Goal: Contribute content: Contribute content

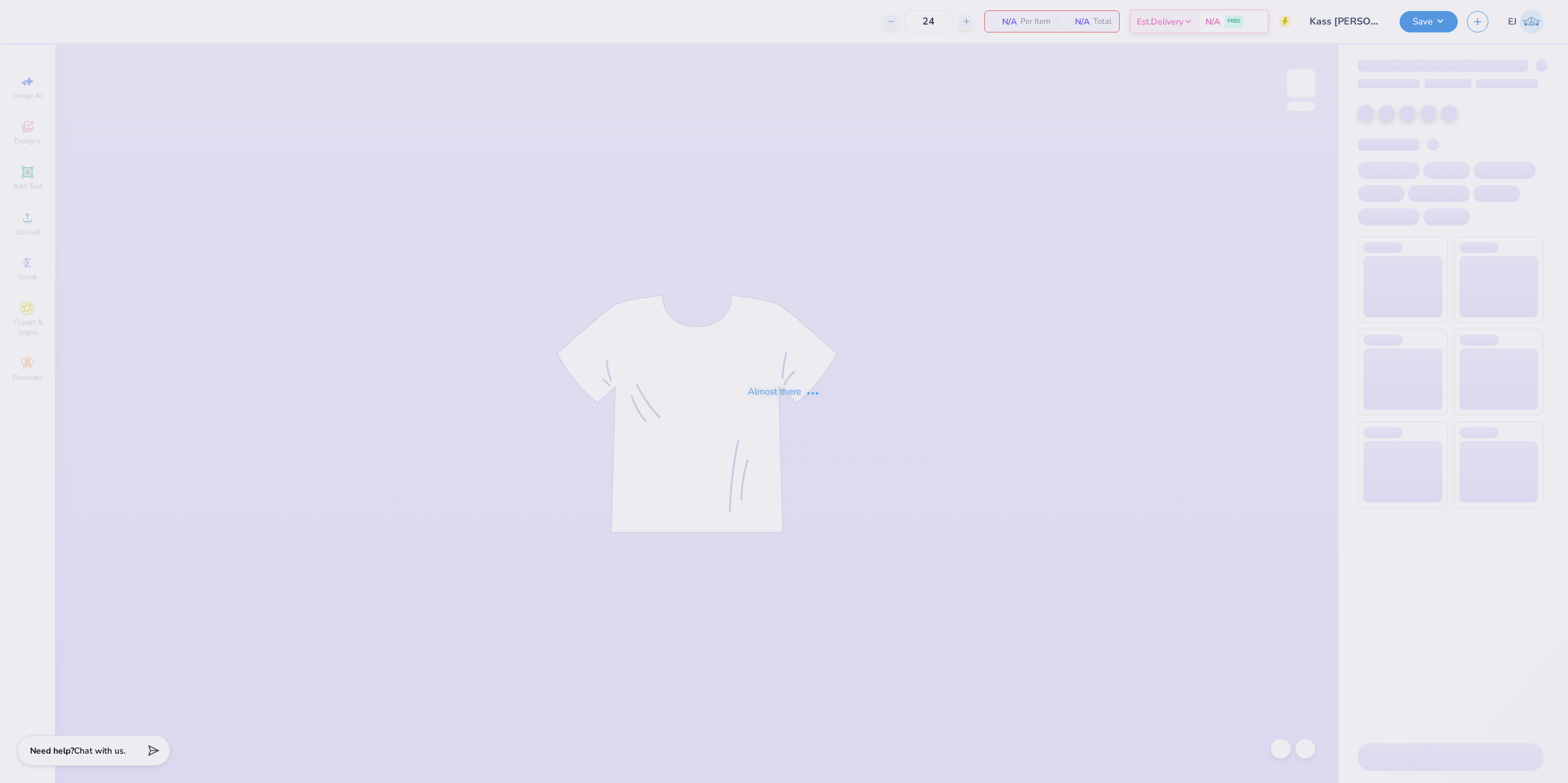
type input "Kass [PERSON_NAME] : The [GEOGRAPHIC_DATA][US_STATE]"
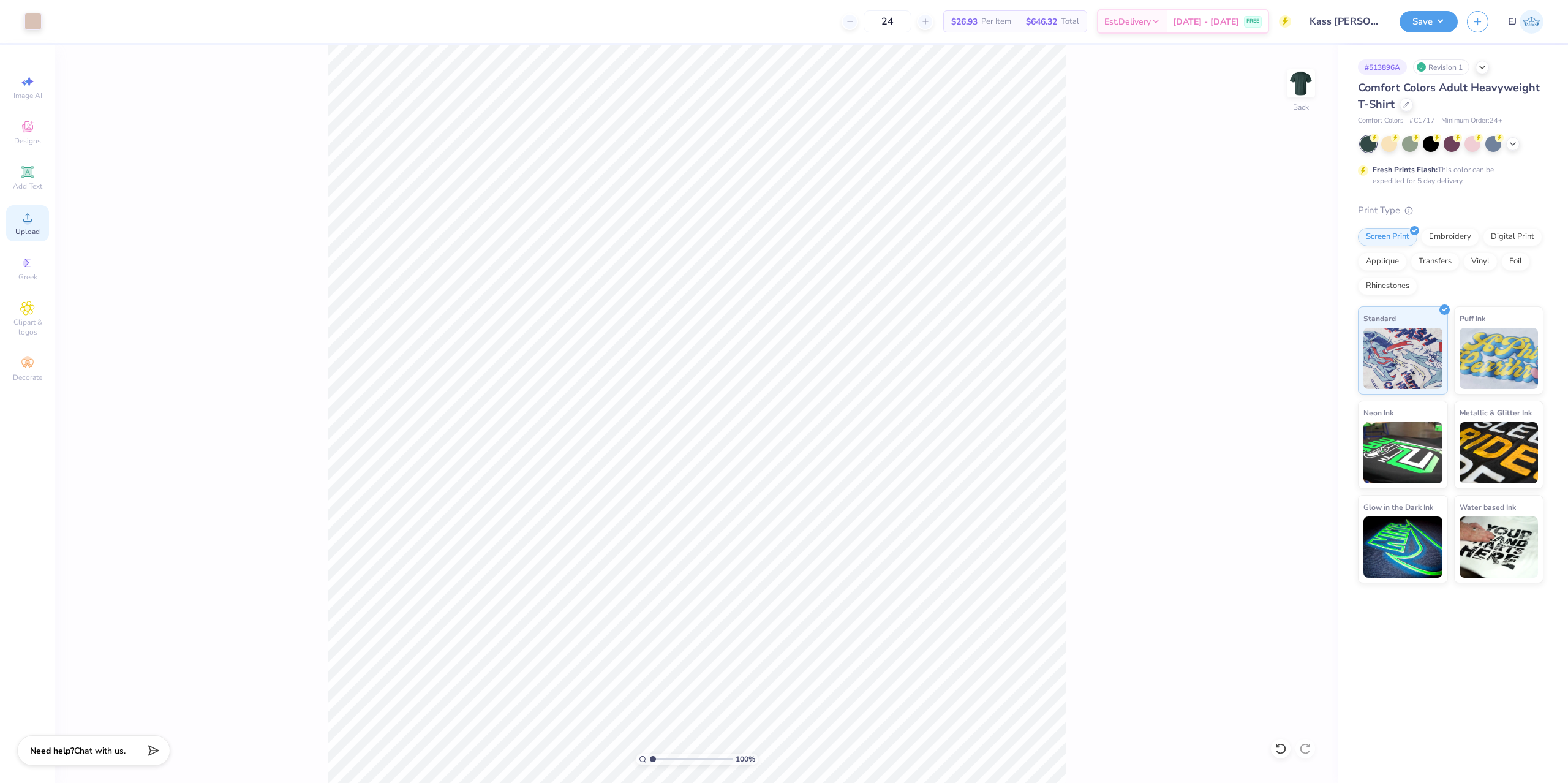
click at [32, 225] on div "Upload" at bounding box center [27, 223] width 43 height 36
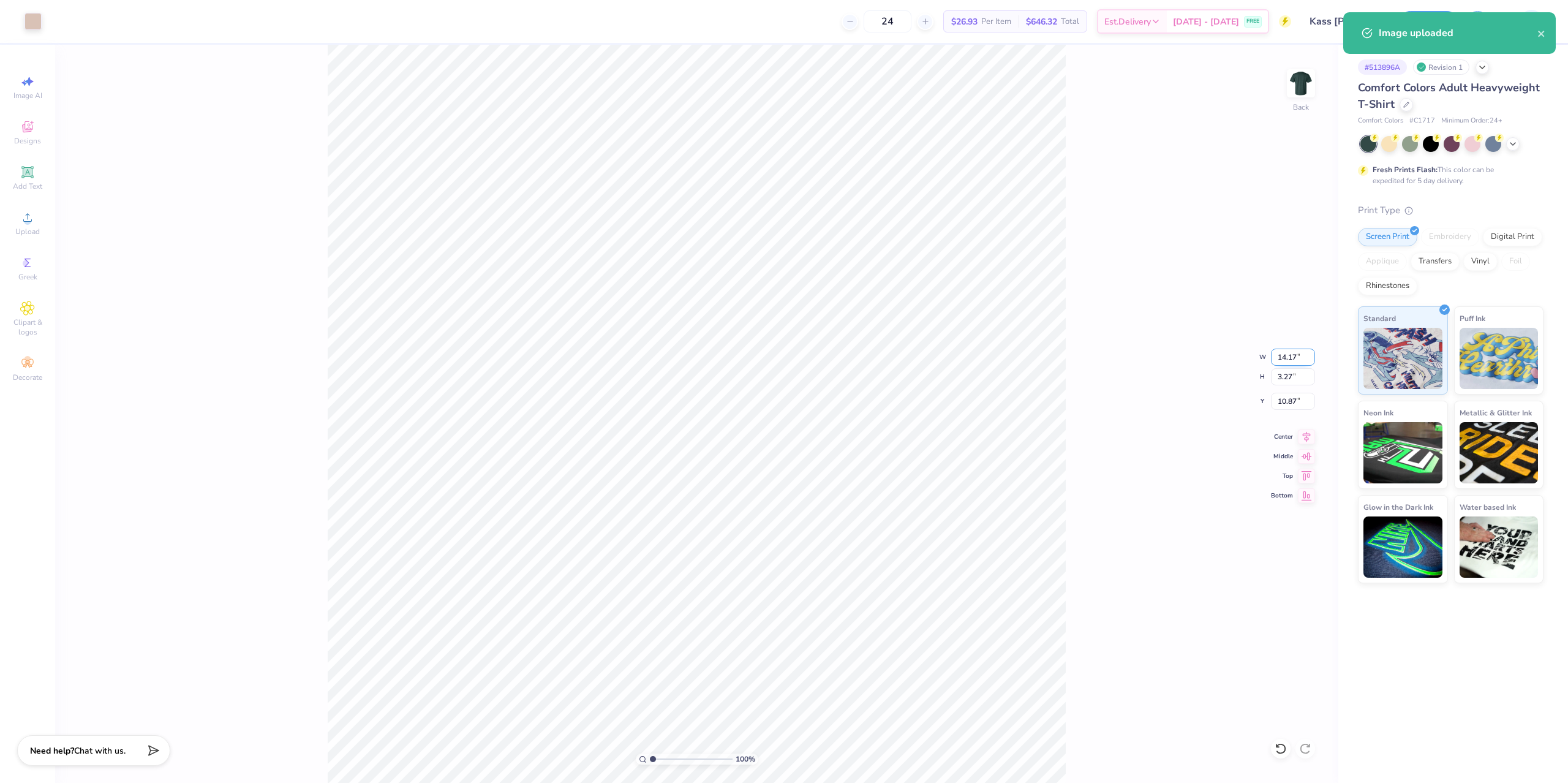
click at [1288, 359] on input "14.17" at bounding box center [1293, 357] width 44 height 17
type input "11.00"
type input "2.53"
type input "3.00"
type input "5.72"
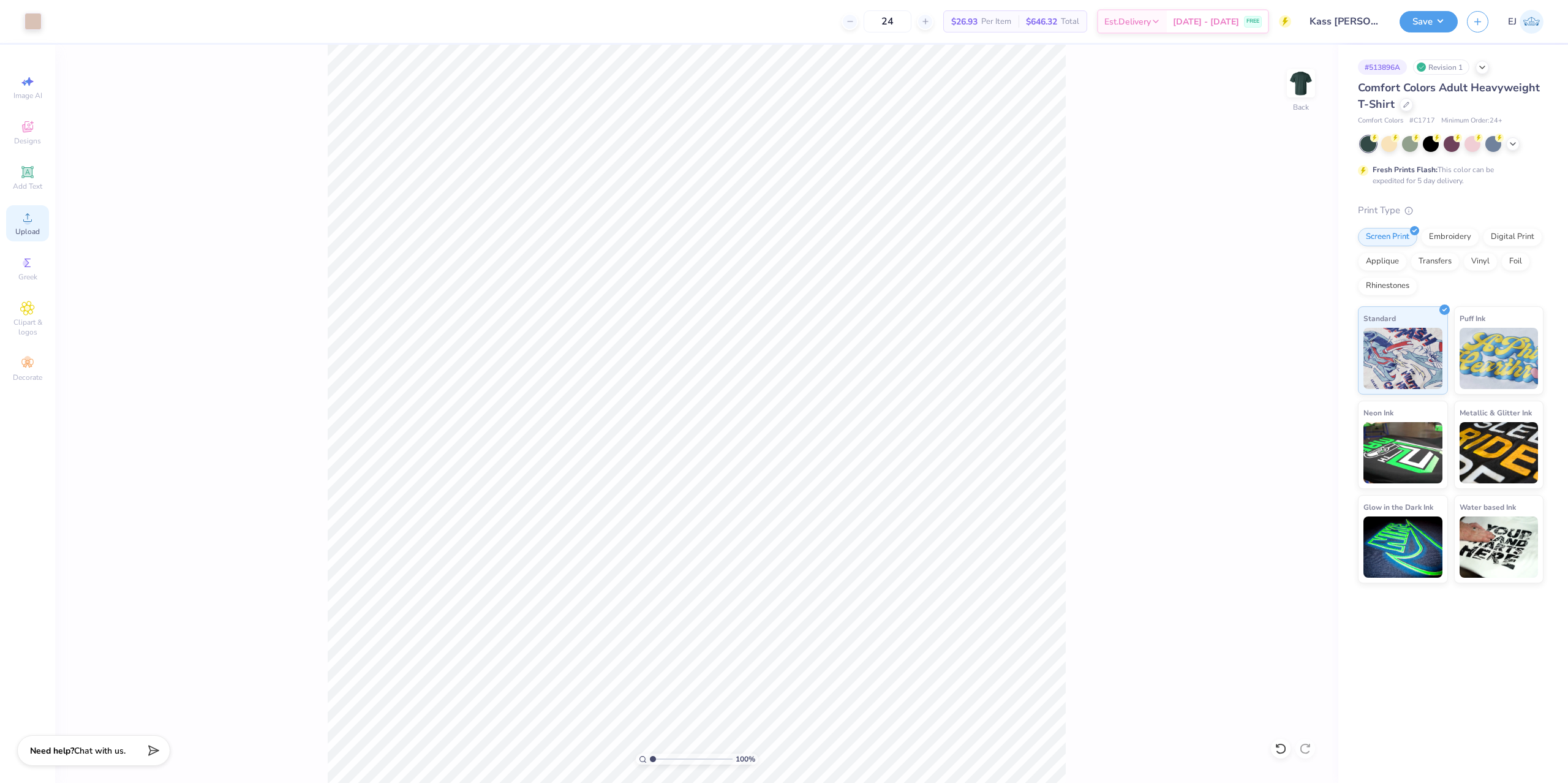
click at [25, 220] on circle at bounding box center [27, 221] width 7 height 7
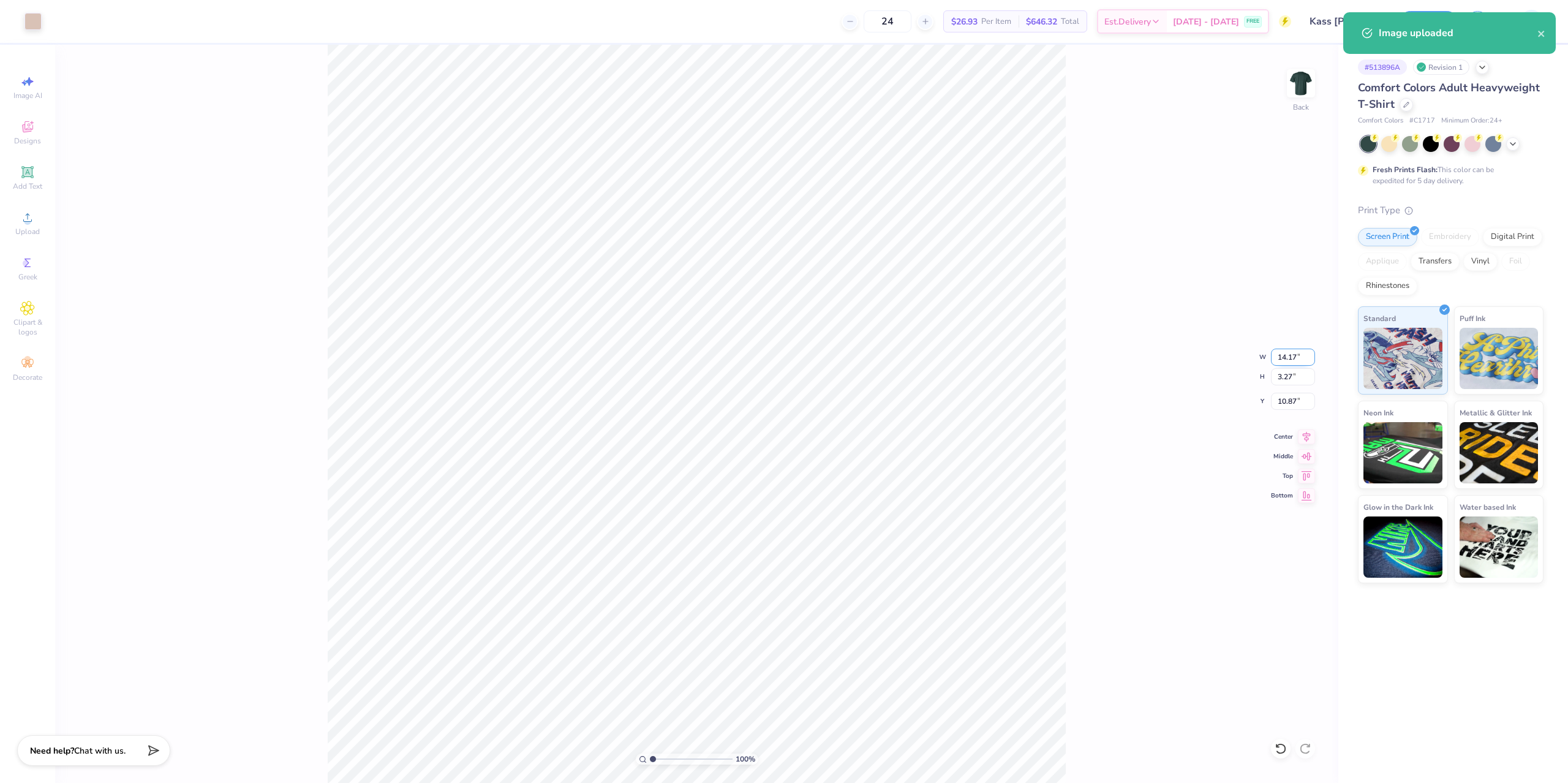
click at [1285, 360] on input "14.17" at bounding box center [1293, 357] width 44 height 17
type input "11.00"
type input "2.53"
type input "3.00"
click at [1451, 17] on button "Save" at bounding box center [1428, 19] width 58 height 21
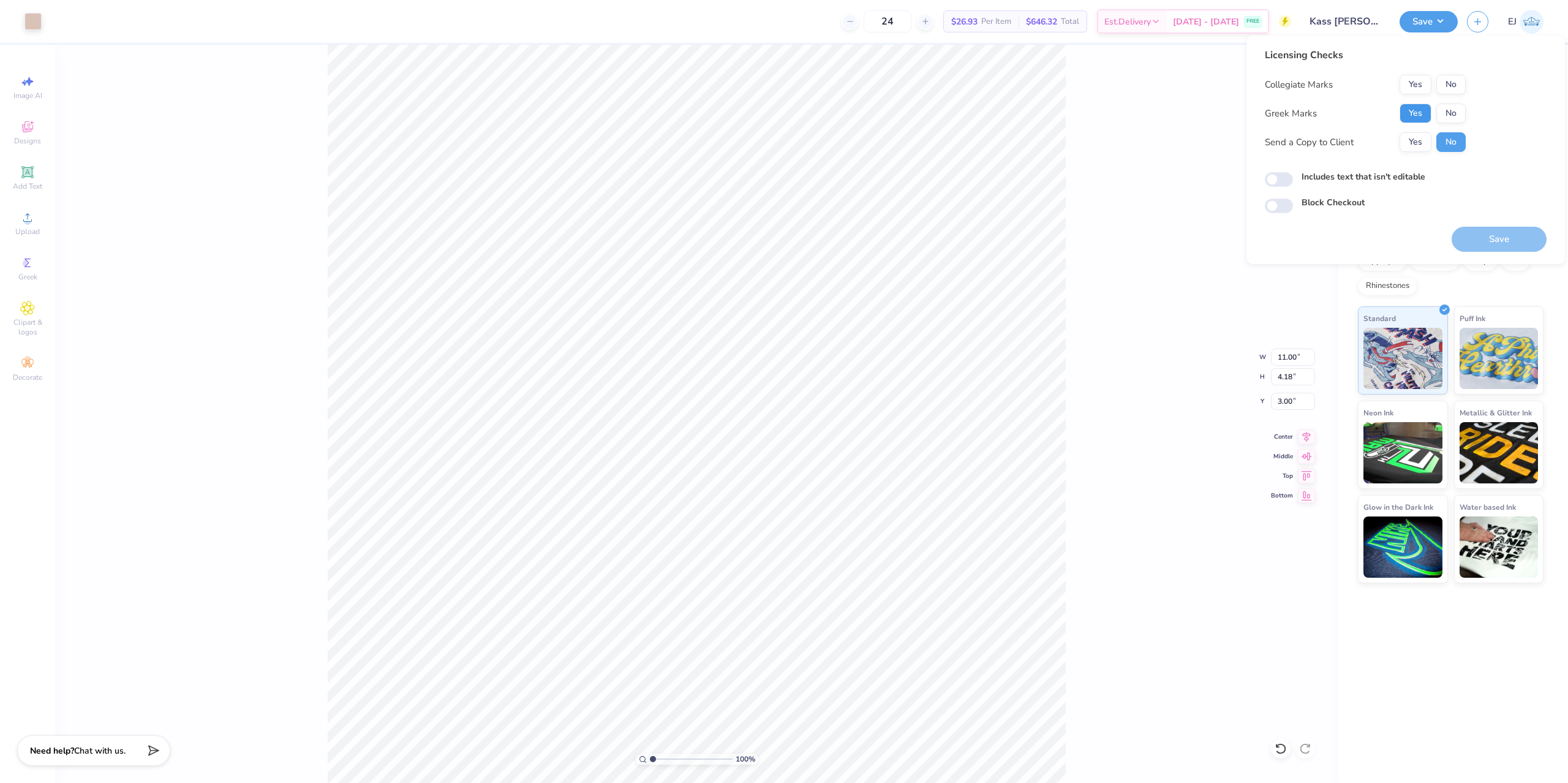
click at [1416, 113] on button "Yes" at bounding box center [1415, 113] width 32 height 20
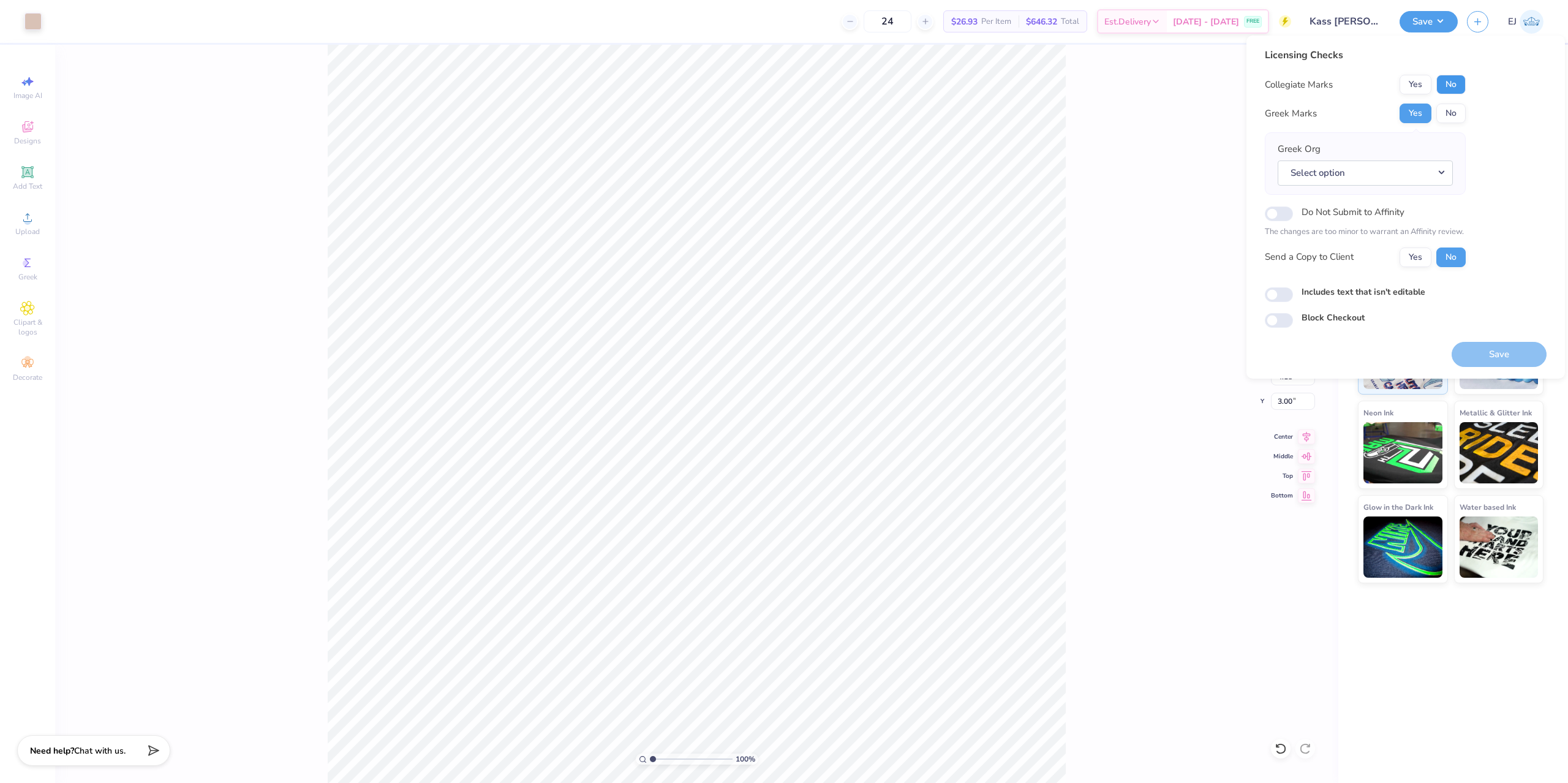
click at [1451, 87] on button "No" at bounding box center [1451, 84] width 29 height 20
click at [1452, 116] on button "No" at bounding box center [1451, 113] width 29 height 20
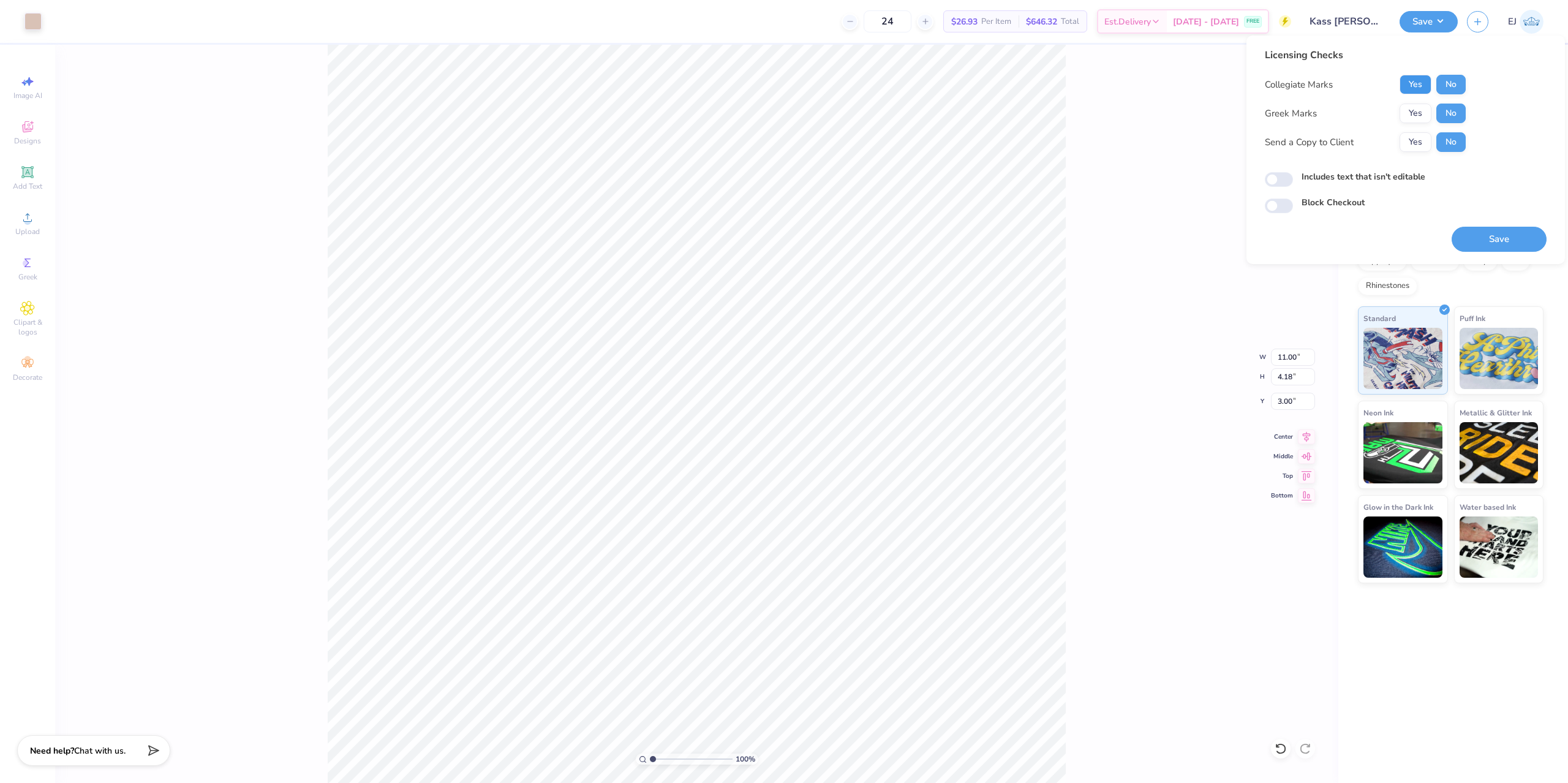
click at [1420, 82] on button "Yes" at bounding box center [1415, 84] width 32 height 20
click at [1495, 236] on button "Save" at bounding box center [1498, 239] width 95 height 25
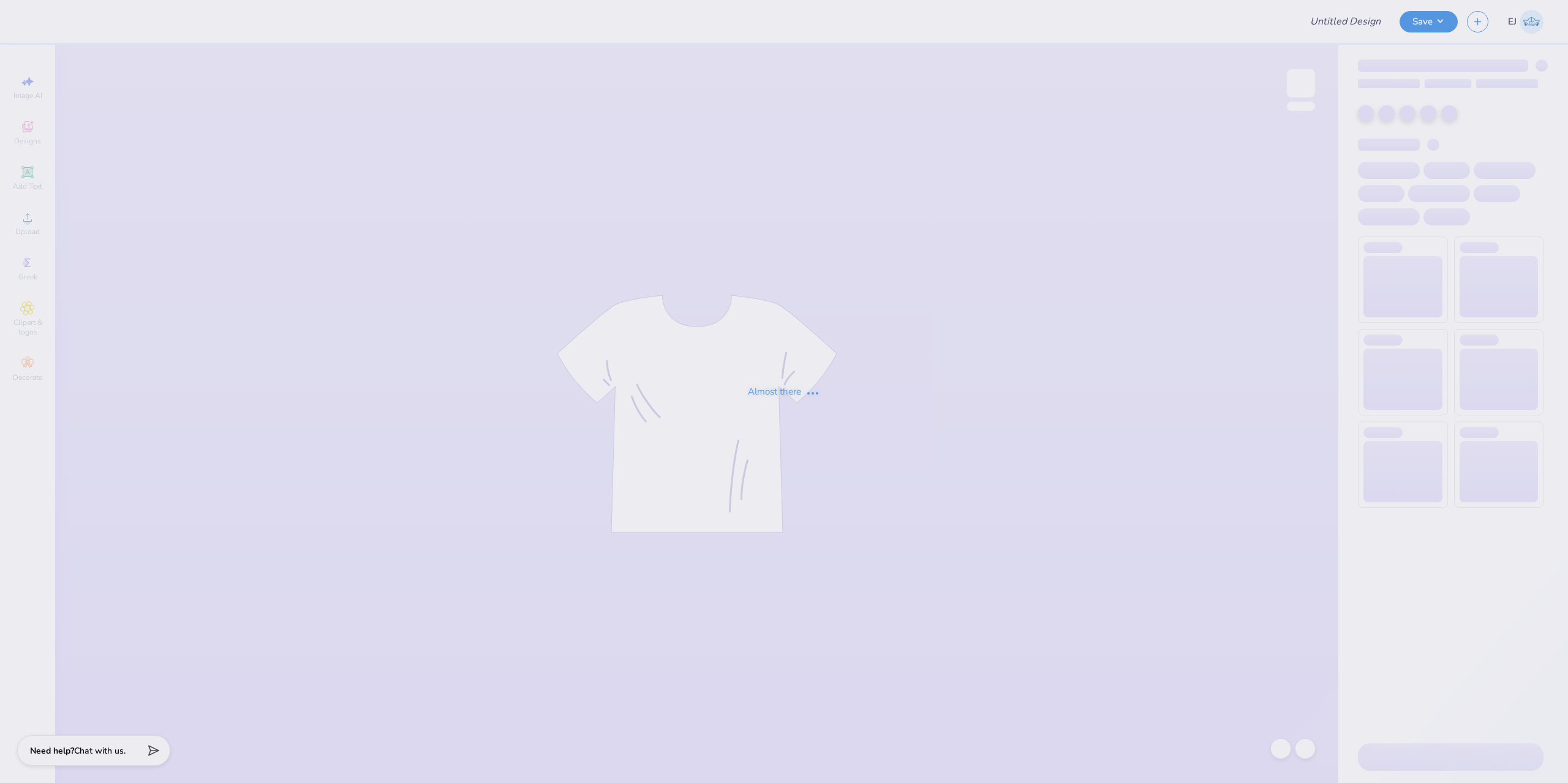
type input "Theta Tee"
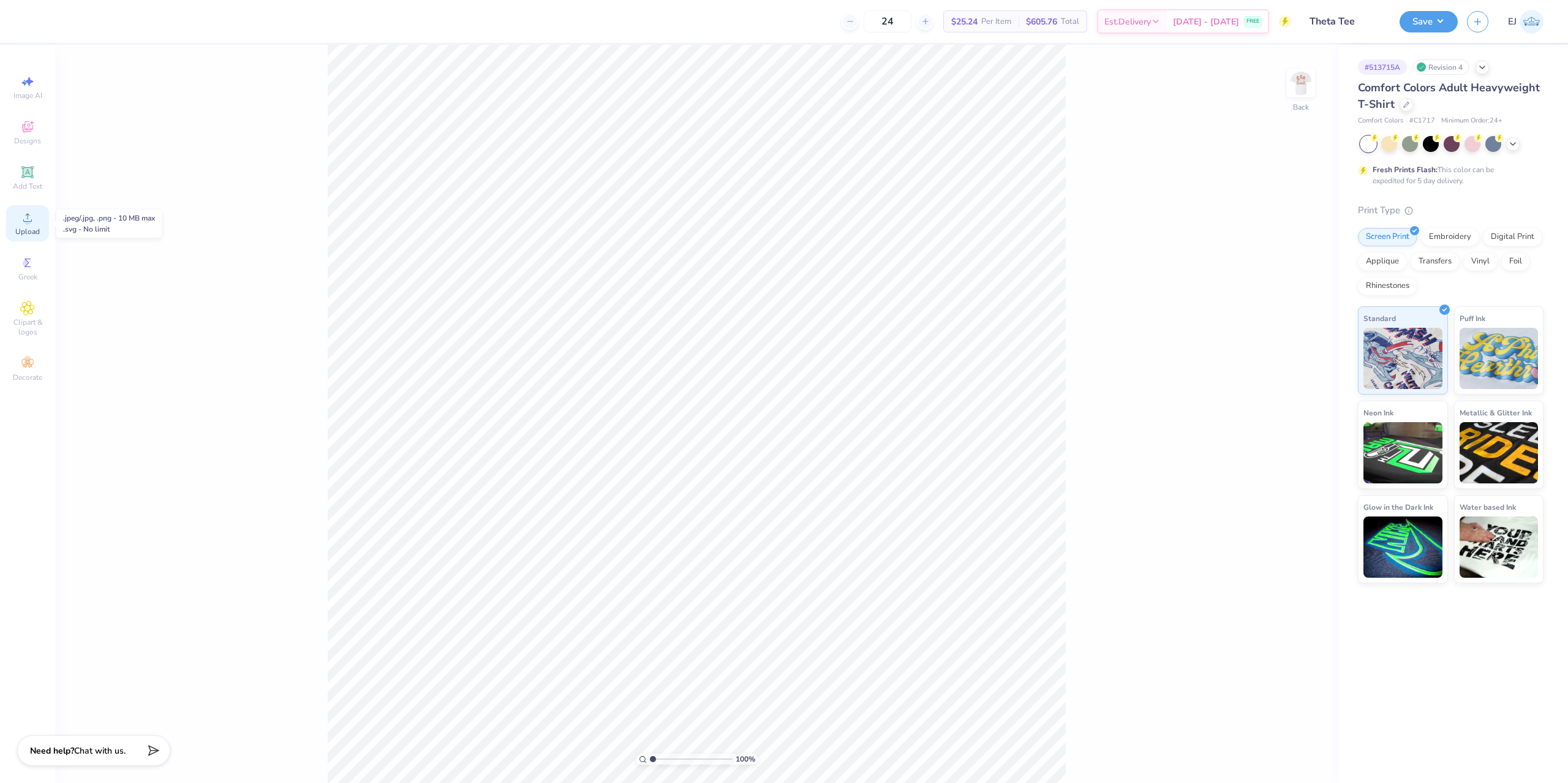
click at [21, 233] on span "Upload" at bounding box center [27, 231] width 24 height 10
click at [34, 220] on icon at bounding box center [27, 217] width 15 height 15
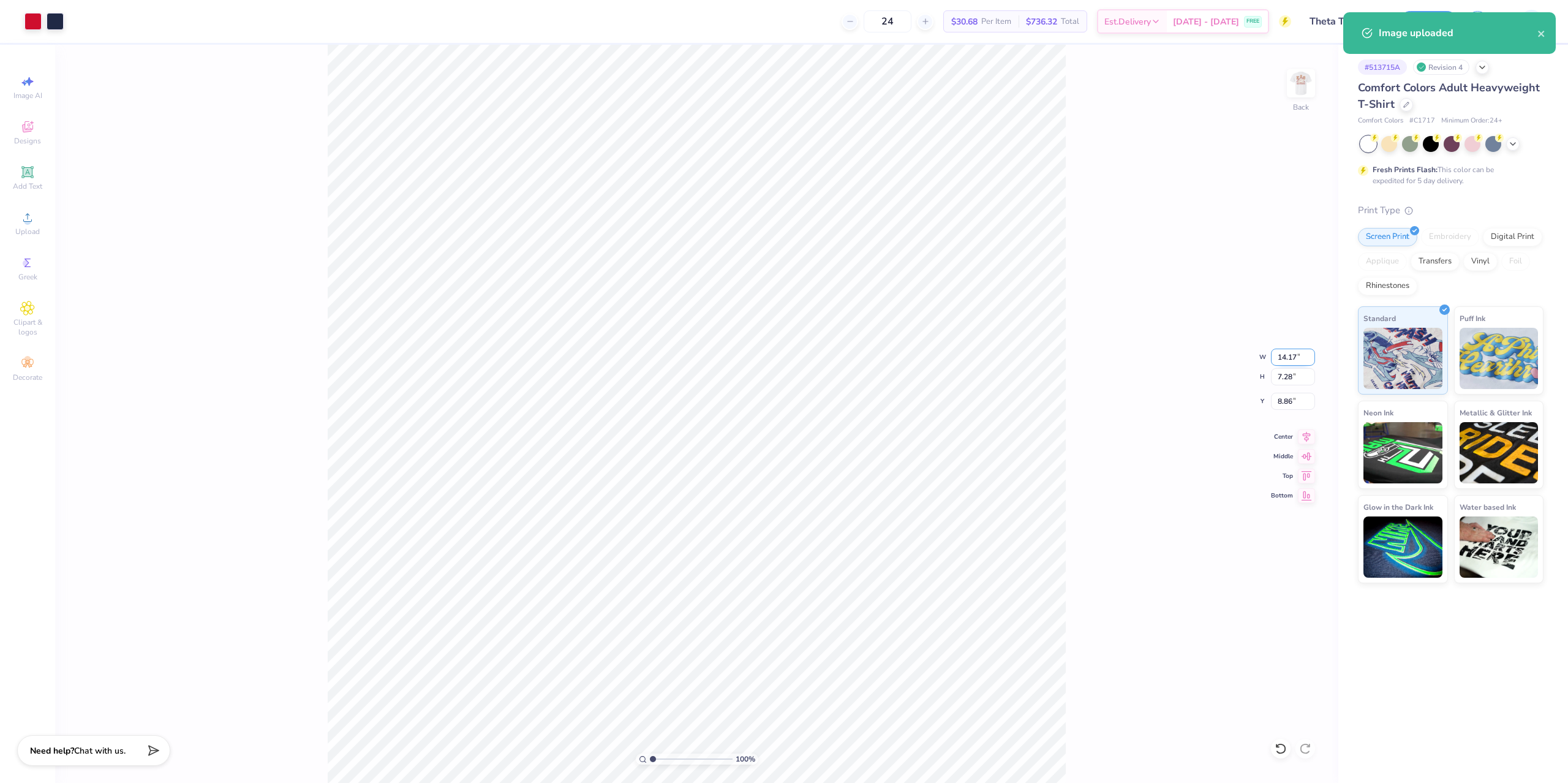
click at [1293, 362] on input "14.17" at bounding box center [1293, 357] width 44 height 17
type input "12.50"
type input "6.42"
type input "3.00"
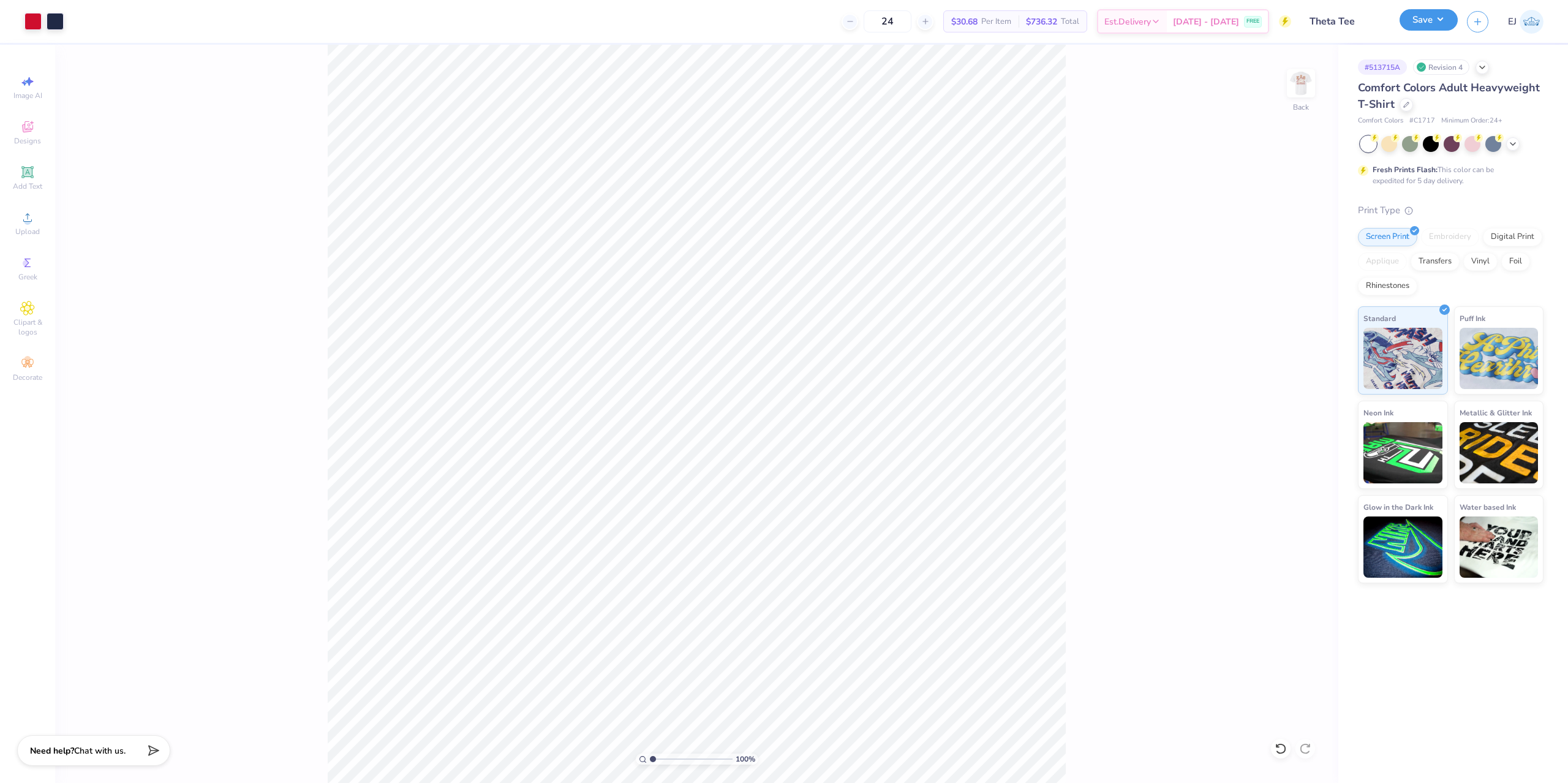
click at [1430, 22] on button "Save" at bounding box center [1428, 19] width 58 height 21
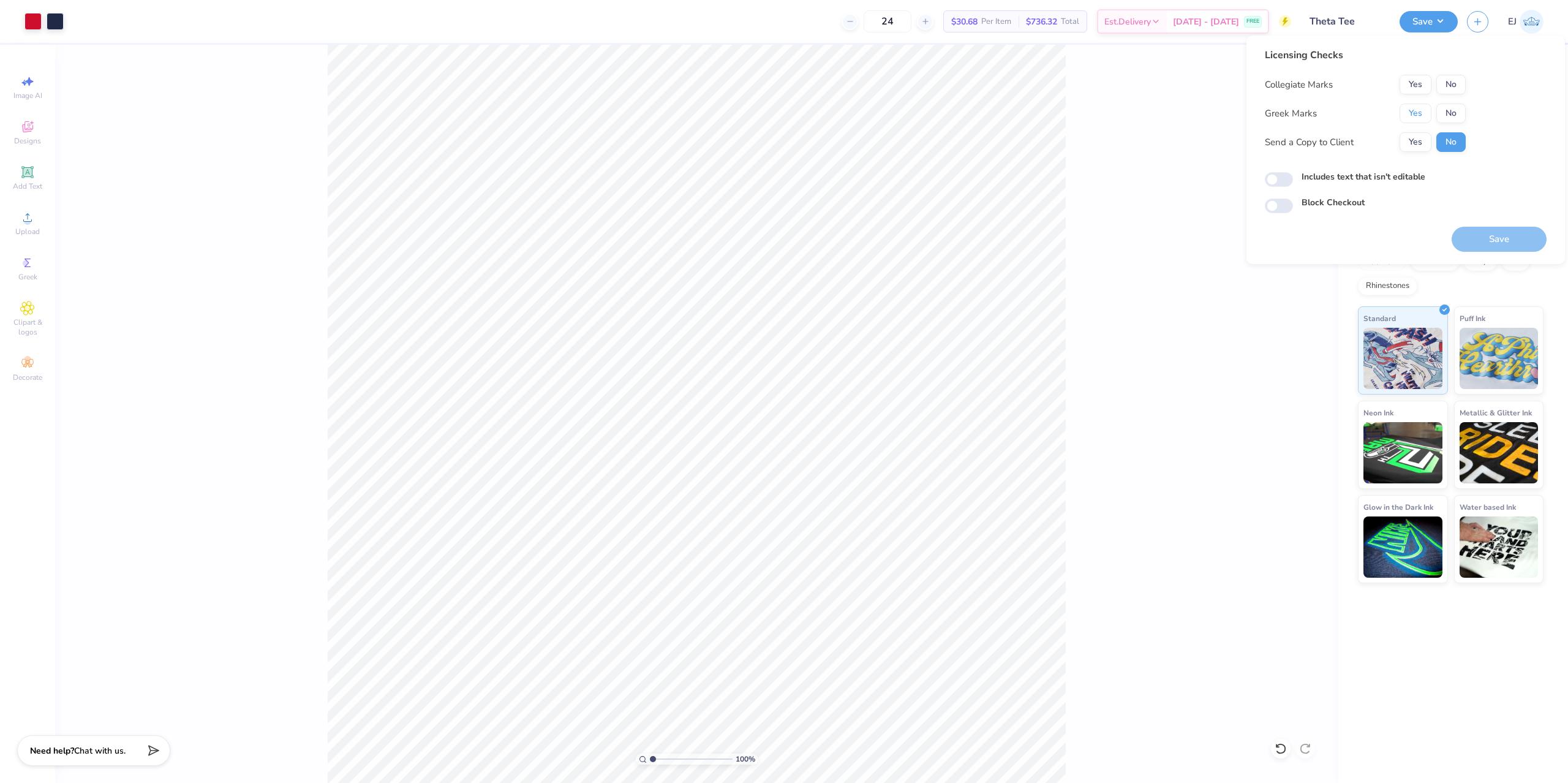
drag, startPoint x: 1407, startPoint y: 108, endPoint x: 1450, endPoint y: 96, distance: 44.6
click at [1406, 108] on button "Yes" at bounding box center [1415, 113] width 32 height 20
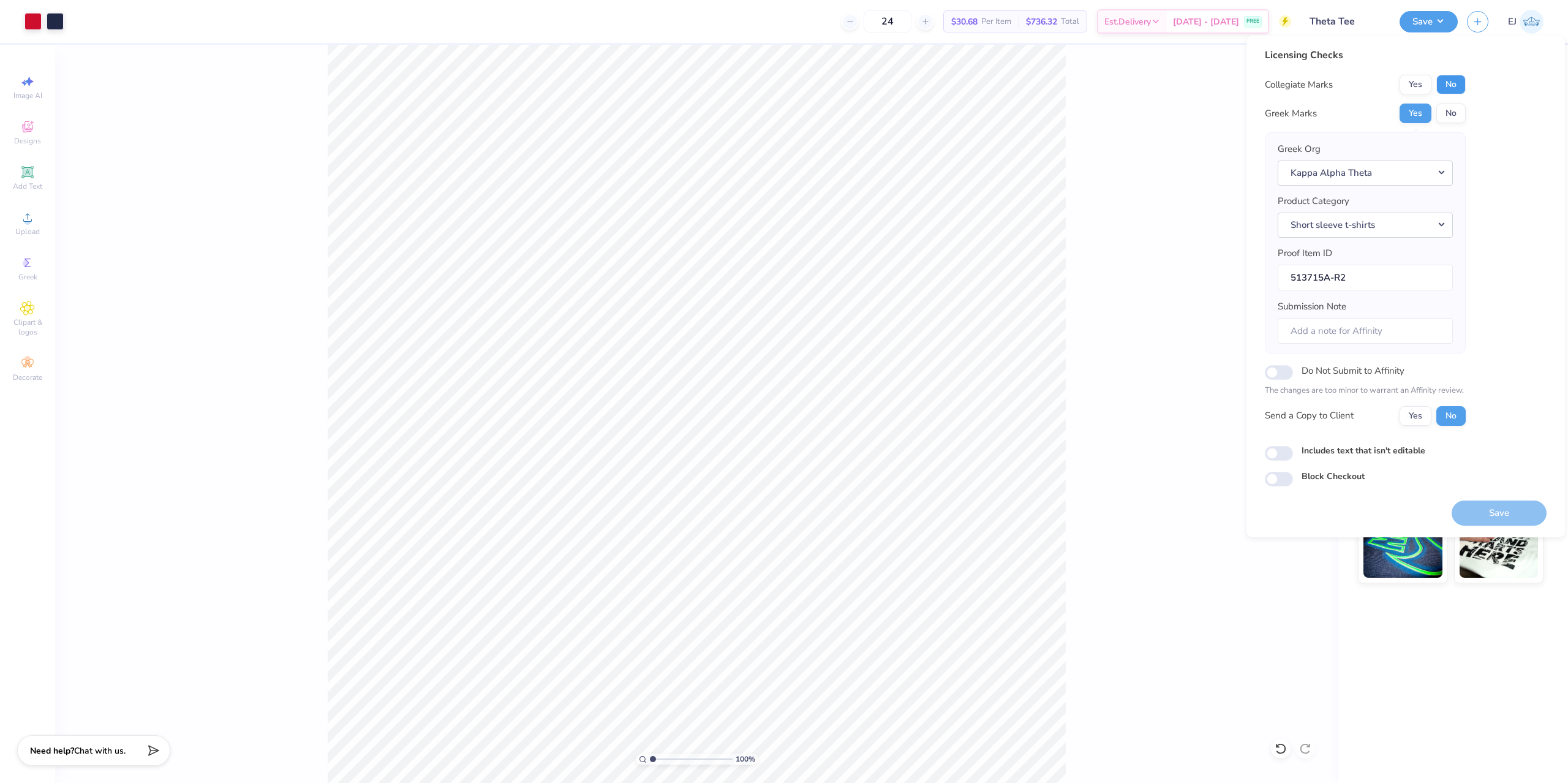
click at [1466, 80] on div "Licensing Checks Collegiate Marks Yes No Greek Marks Yes No Greek Org Kappa Alp…" at bounding box center [1405, 267] width 282 height 439
click at [1458, 88] on button "No" at bounding box center [1451, 84] width 29 height 20
click at [1521, 511] on button "Save" at bounding box center [1498, 513] width 95 height 25
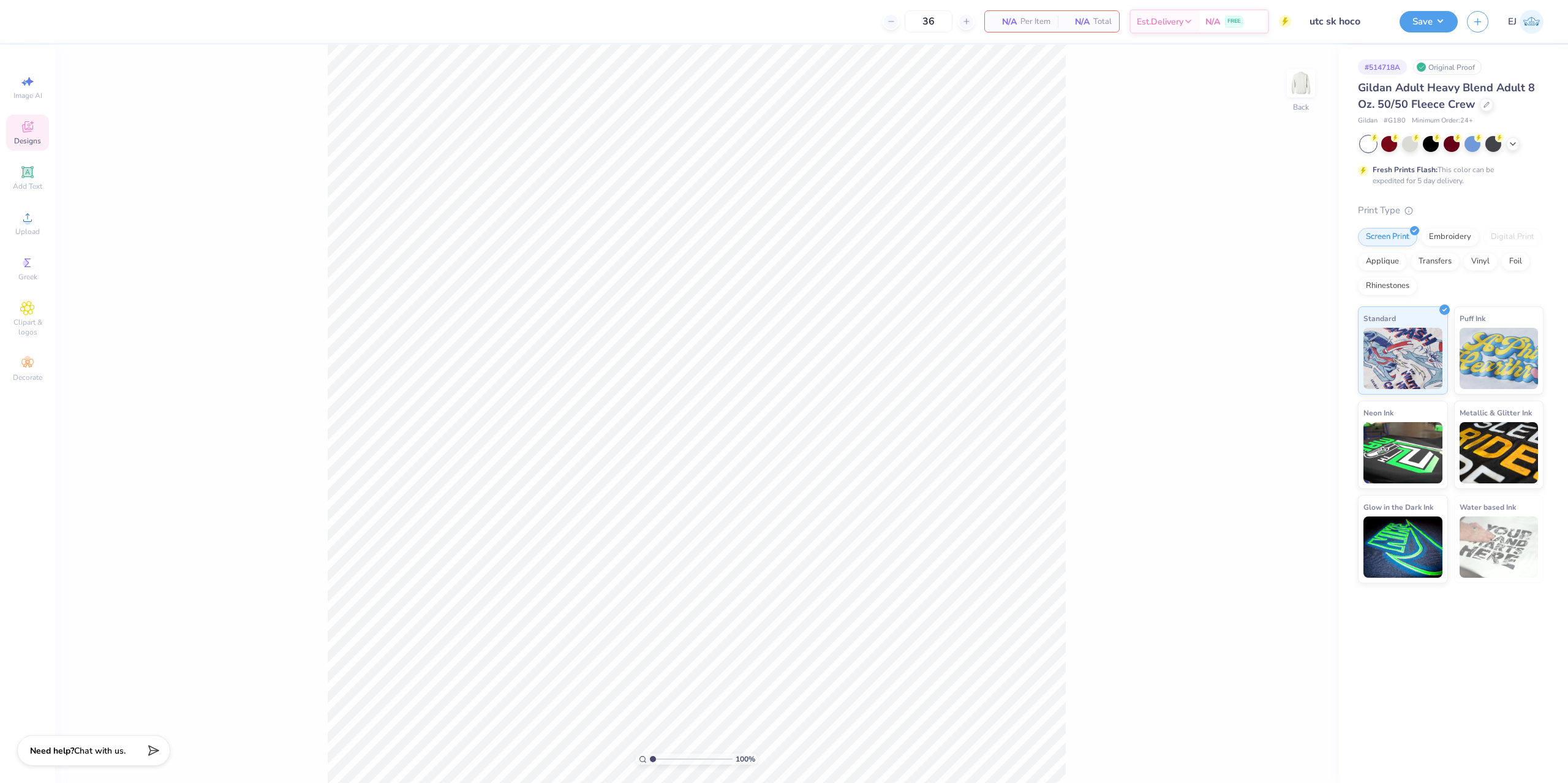
click at [30, 133] on icon at bounding box center [27, 127] width 15 height 15
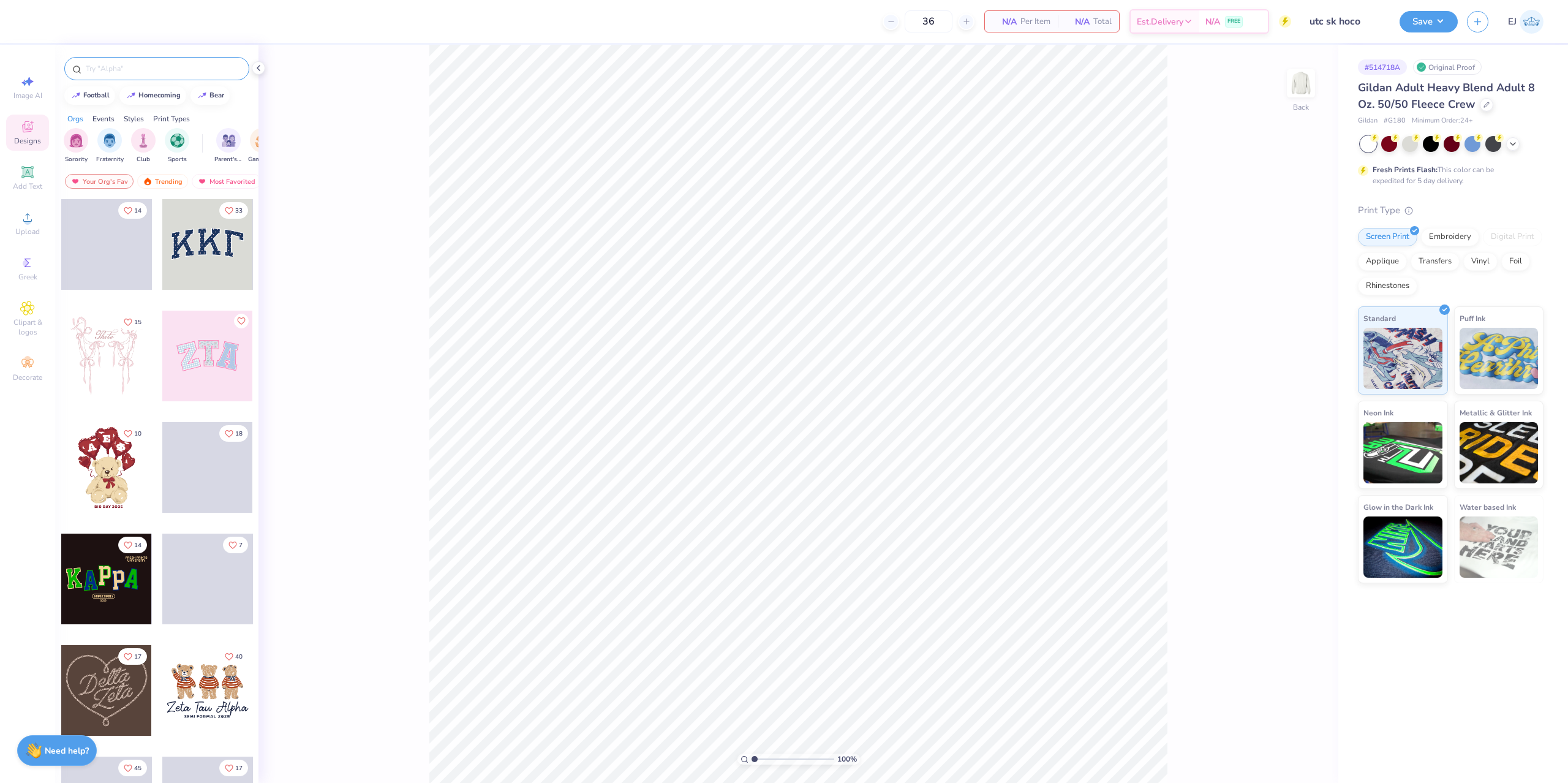
click at [137, 70] on input "text" at bounding box center [163, 69] width 157 height 13
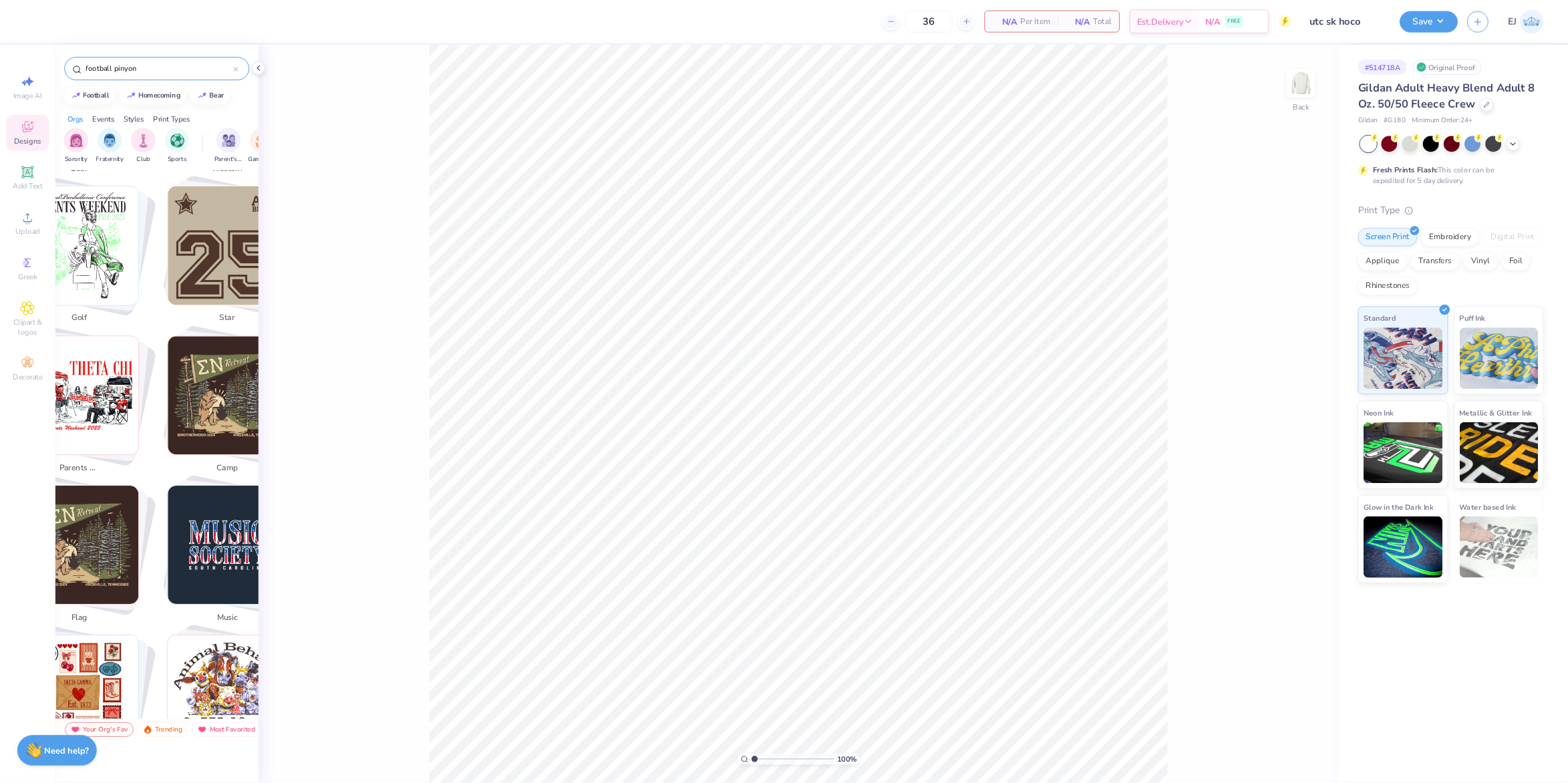
scroll to position [962, 0]
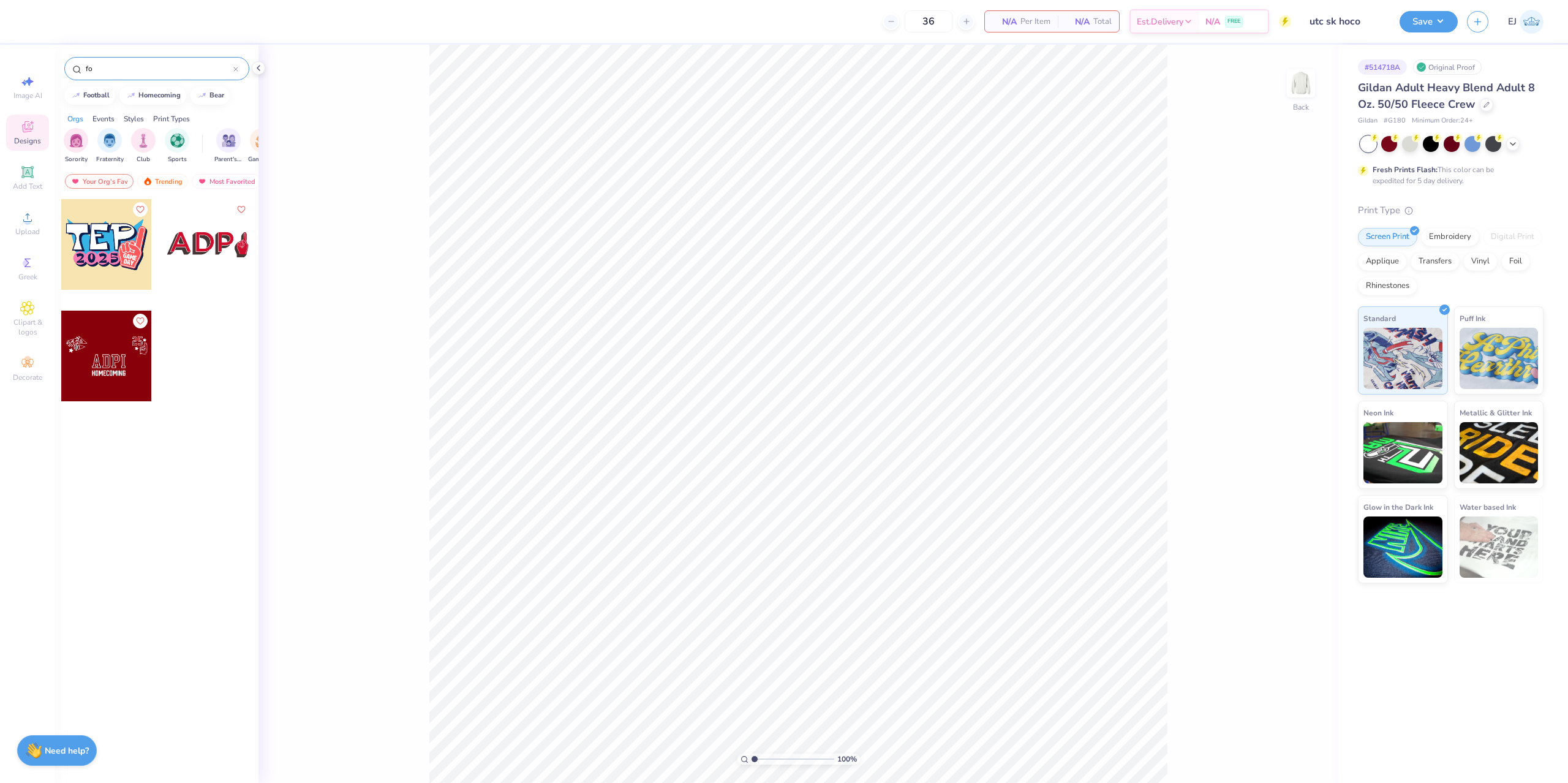
type input "f"
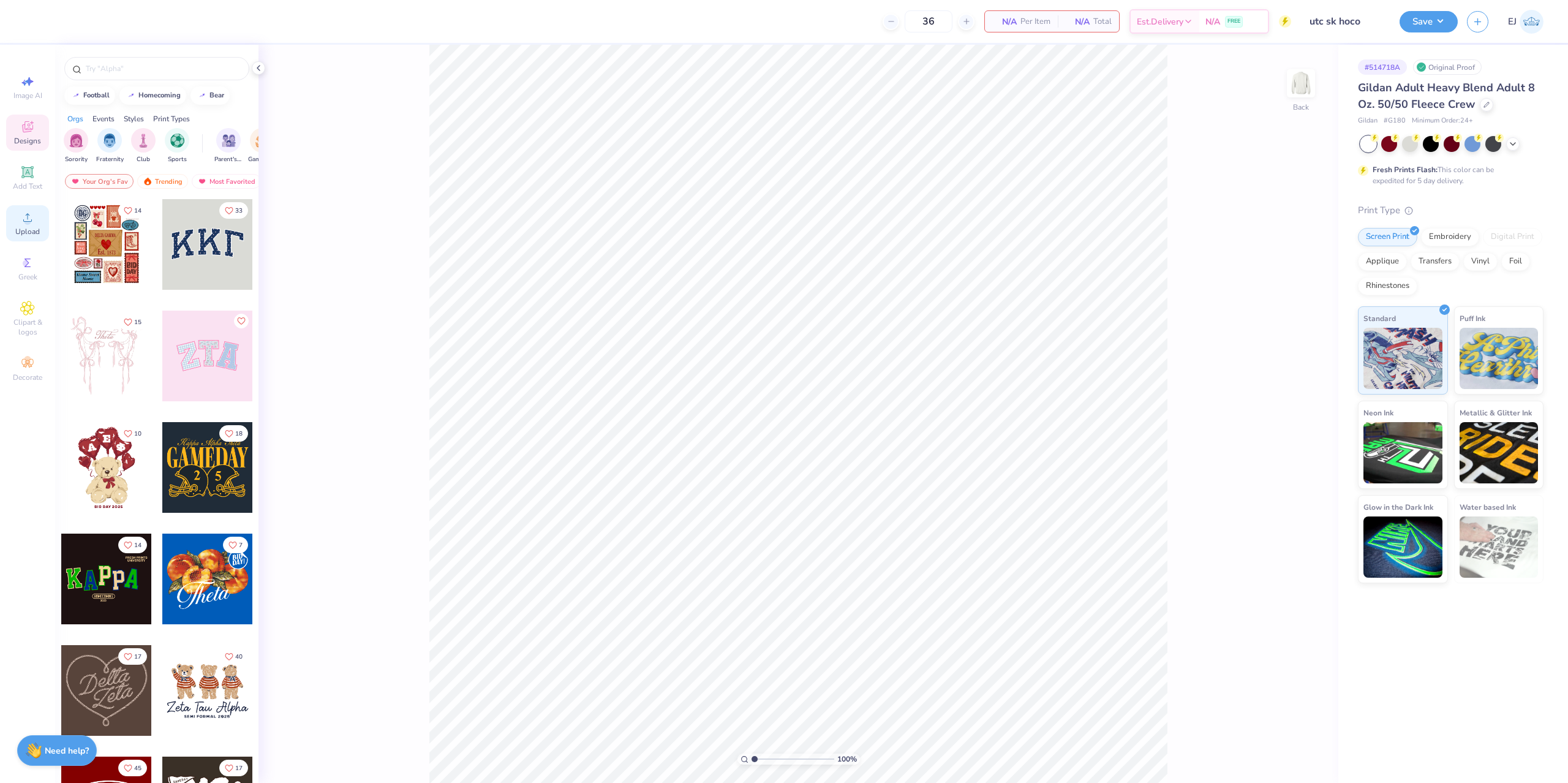
click at [21, 224] on icon at bounding box center [27, 217] width 15 height 15
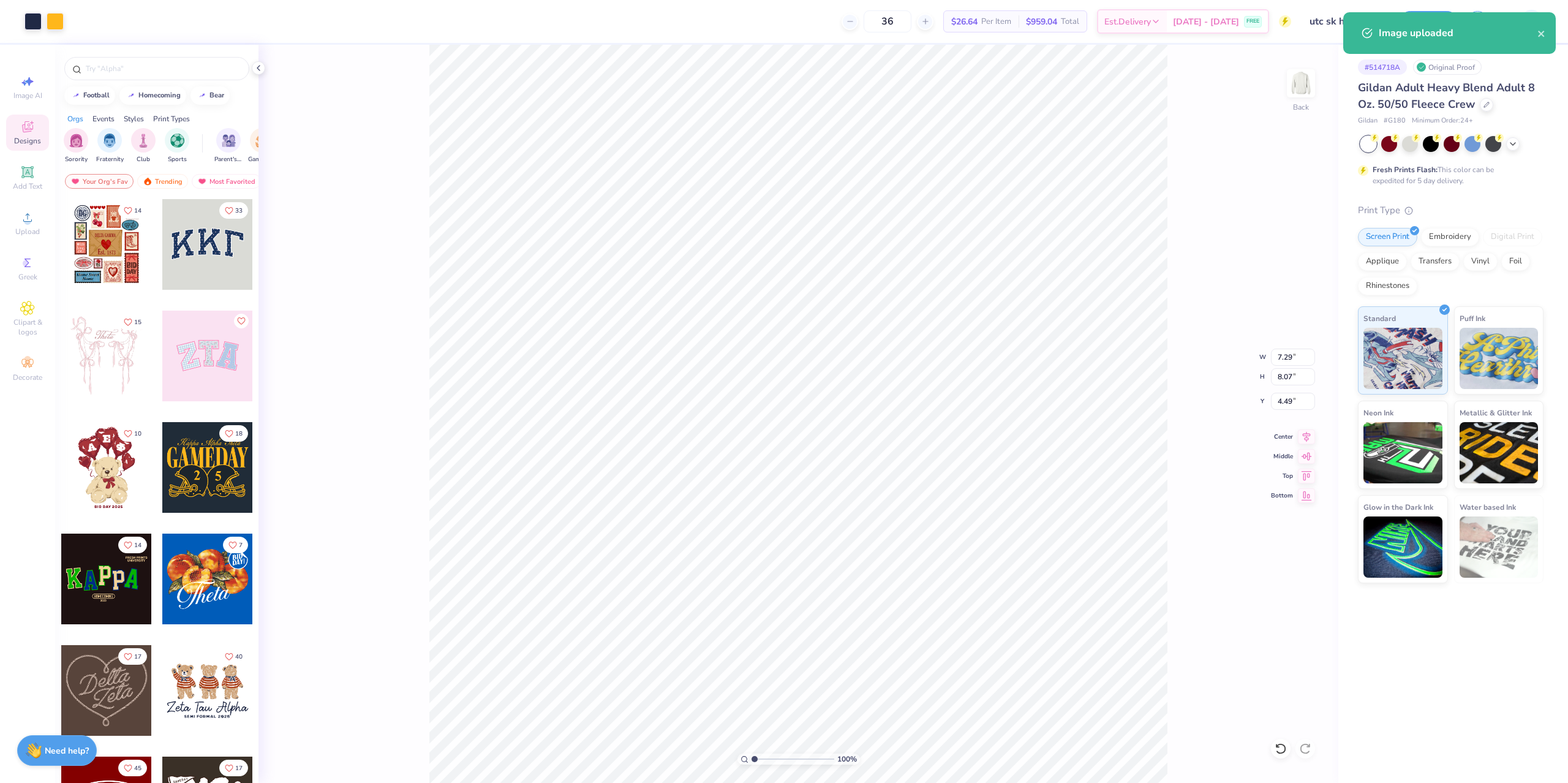
type input "4.49"
drag, startPoint x: 1276, startPoint y: 377, endPoint x: 1300, endPoint y: 380, distance: 24.2
click at [1279, 377] on input "8.07" at bounding box center [1293, 376] width 44 height 17
type input "3.50"
type input "3.16"
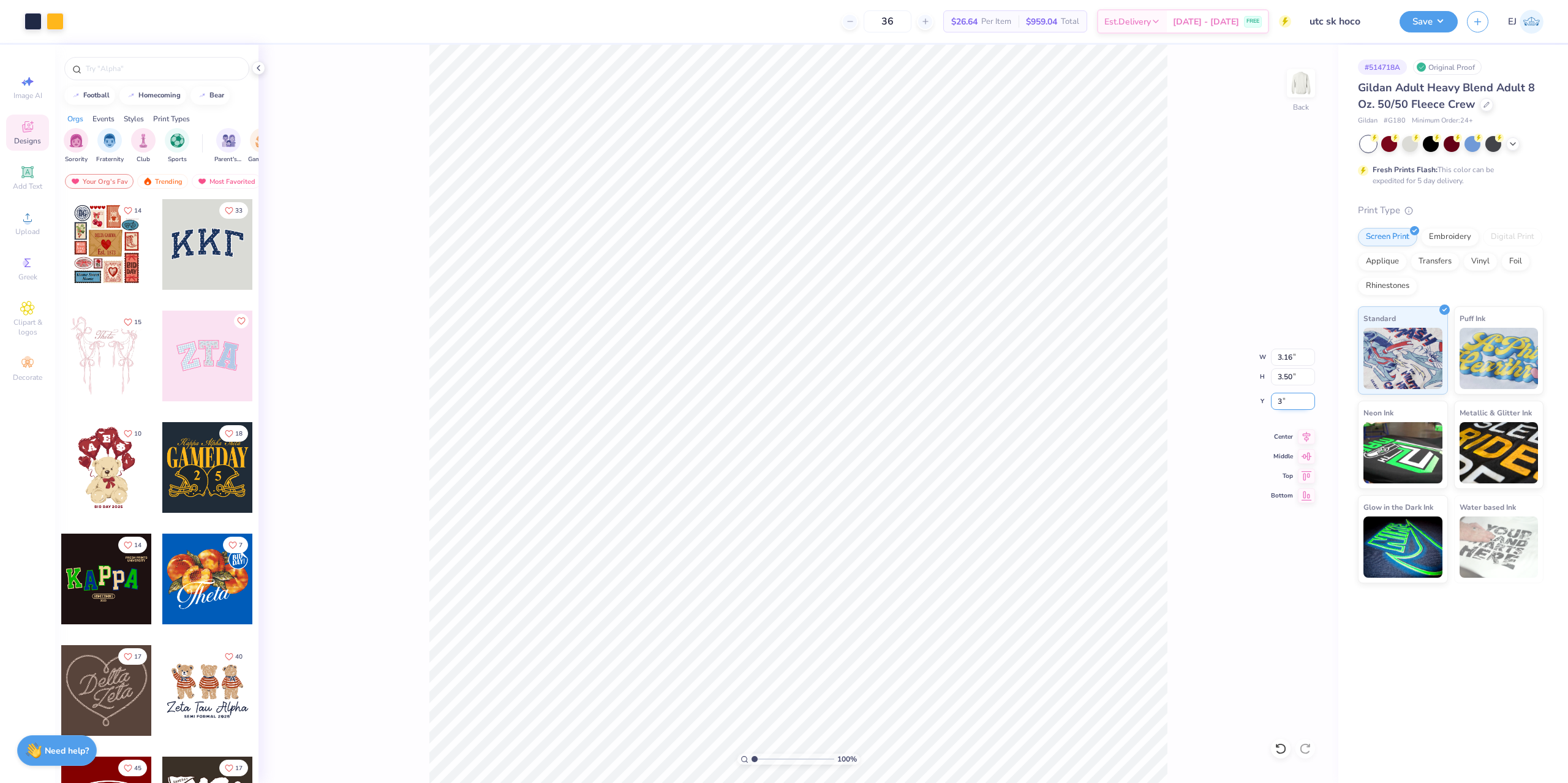
type input "3.00"
click at [1291, 377] on input "3.50" at bounding box center [1293, 376] width 44 height 17
type input "4.00"
type input "3.61"
type input "2.75"
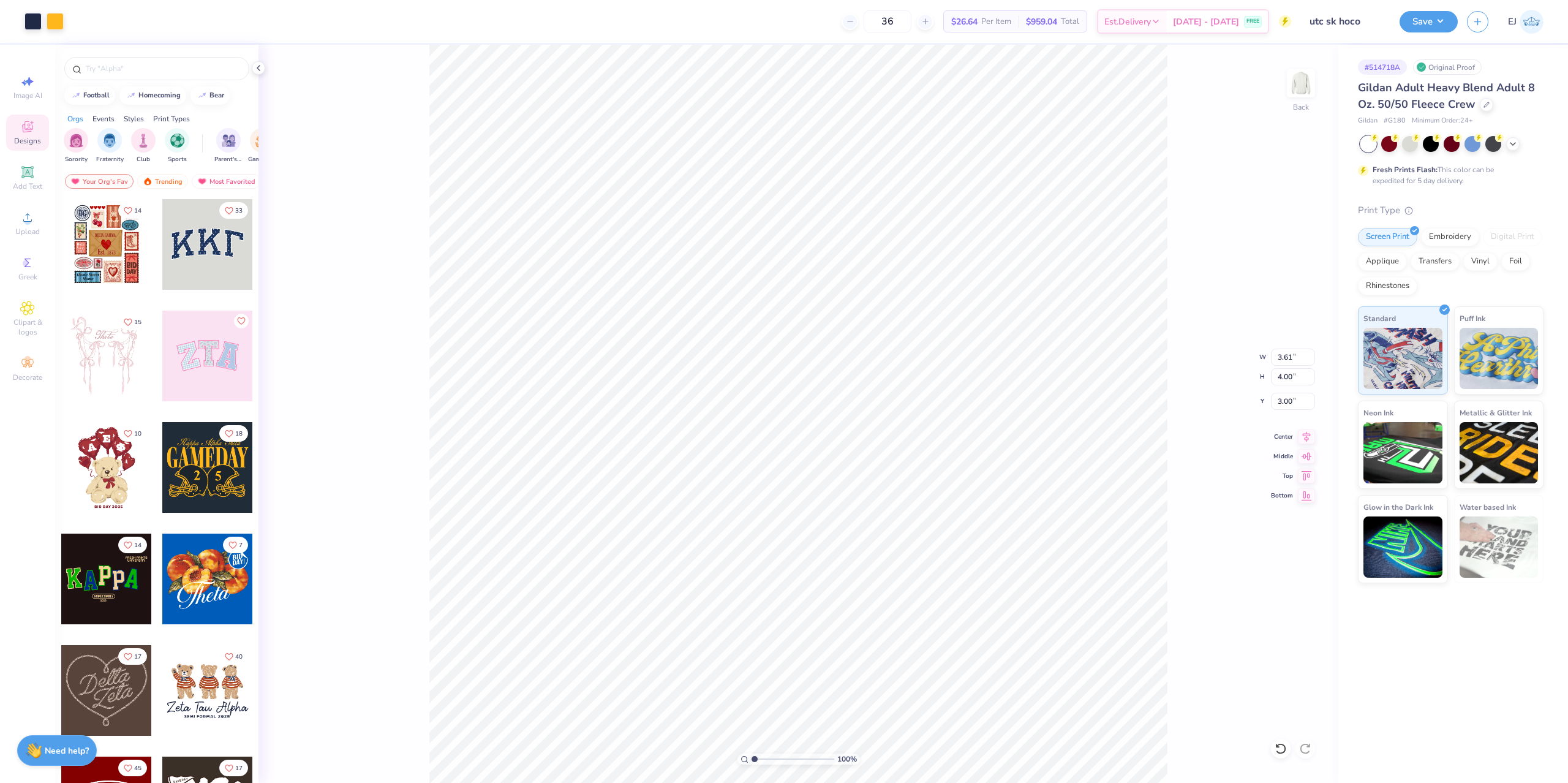
type input "3.00"
click at [1292, 378] on input "4.00" at bounding box center [1293, 376] width 44 height 17
type input "3"
type input "3.50"
type input "3.16"
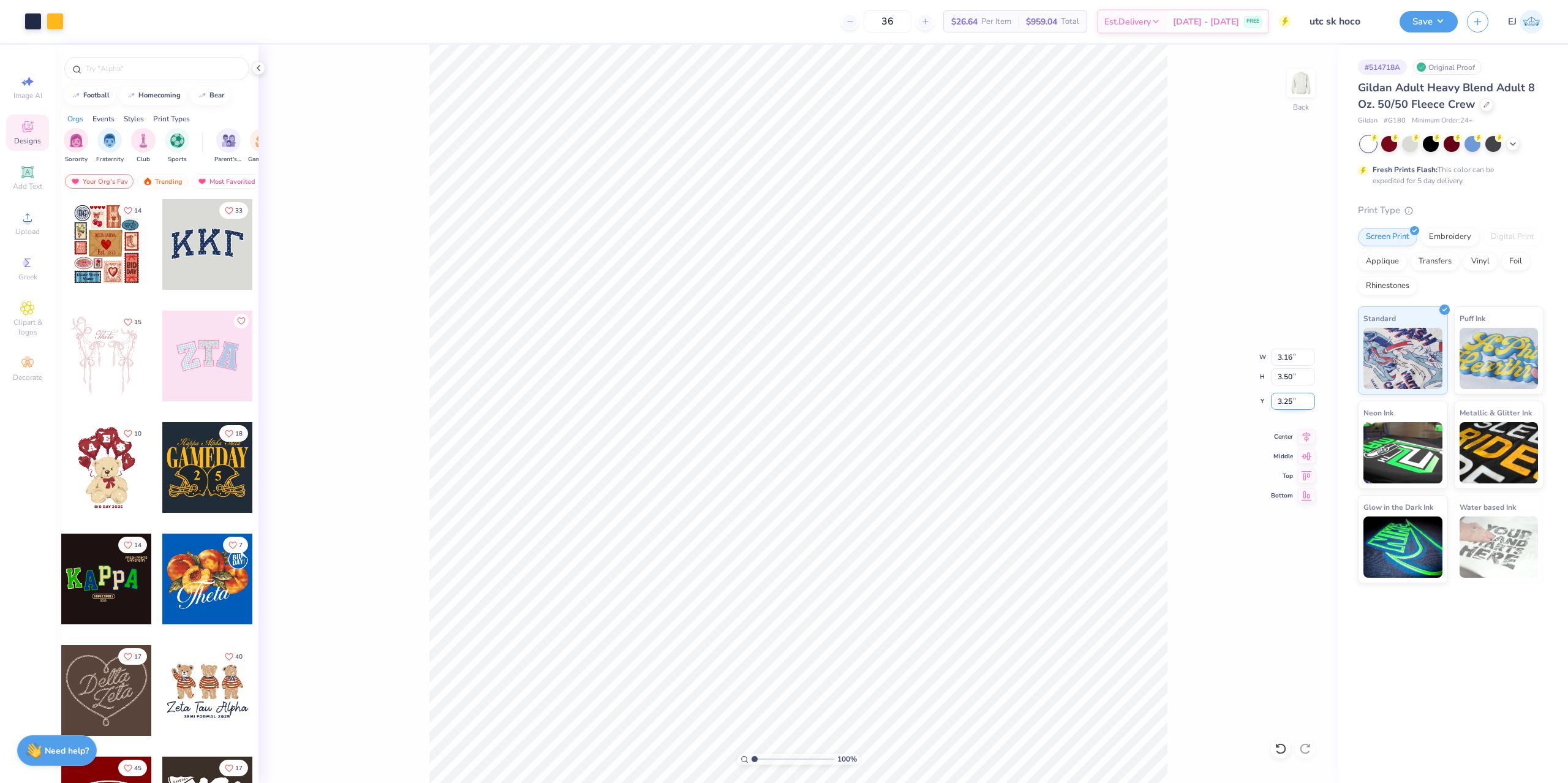
click at [1288, 395] on input "3.25" at bounding box center [1293, 401] width 44 height 17
type input "3.00"
click at [1281, 83] on div "100 % Back" at bounding box center [798, 414] width 1080 height 738
click at [1290, 98] on img at bounding box center [1301, 83] width 49 height 49
click at [26, 219] on circle at bounding box center [27, 221] width 7 height 7
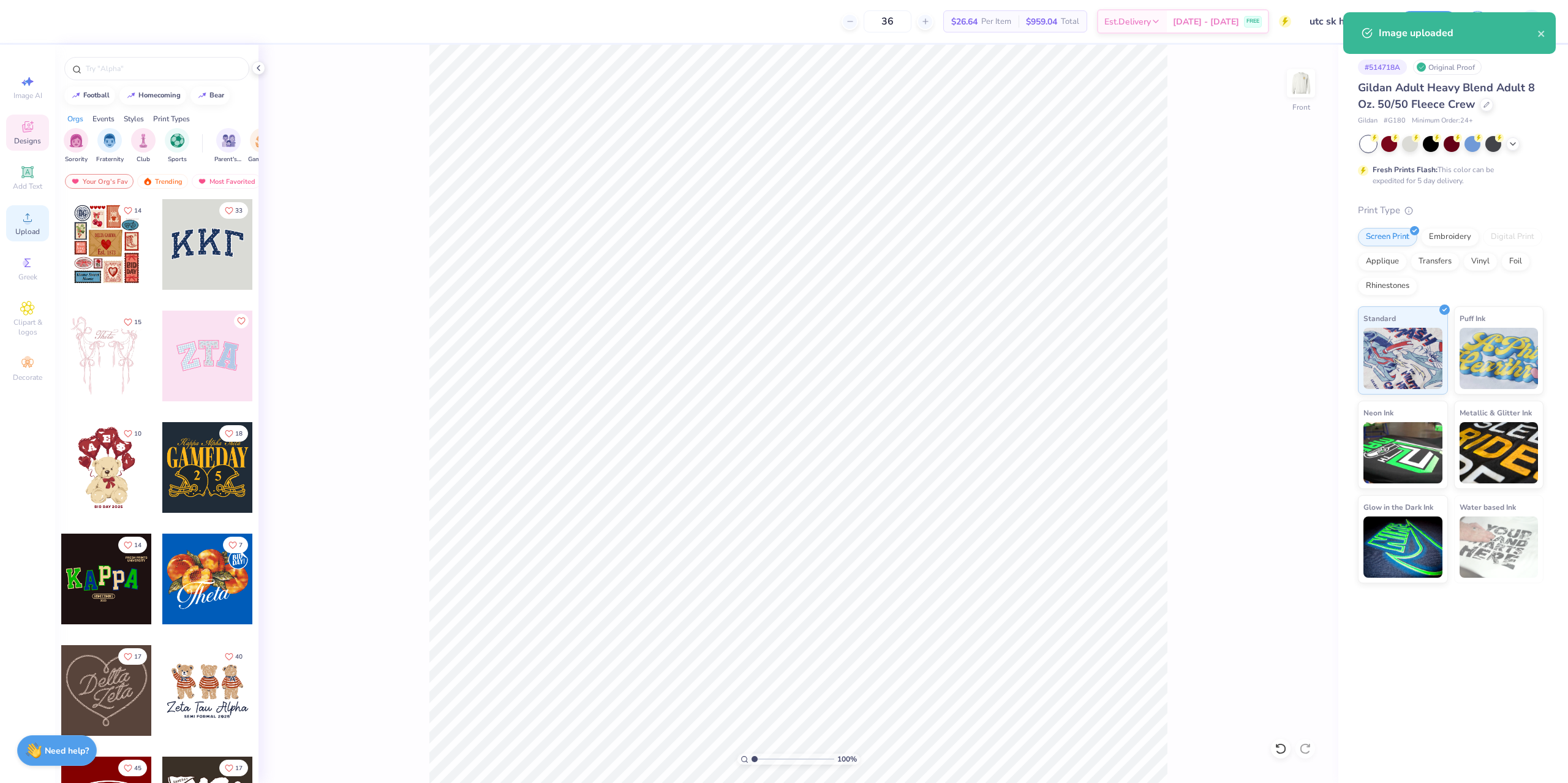
click at [38, 223] on div "Upload" at bounding box center [27, 223] width 43 height 36
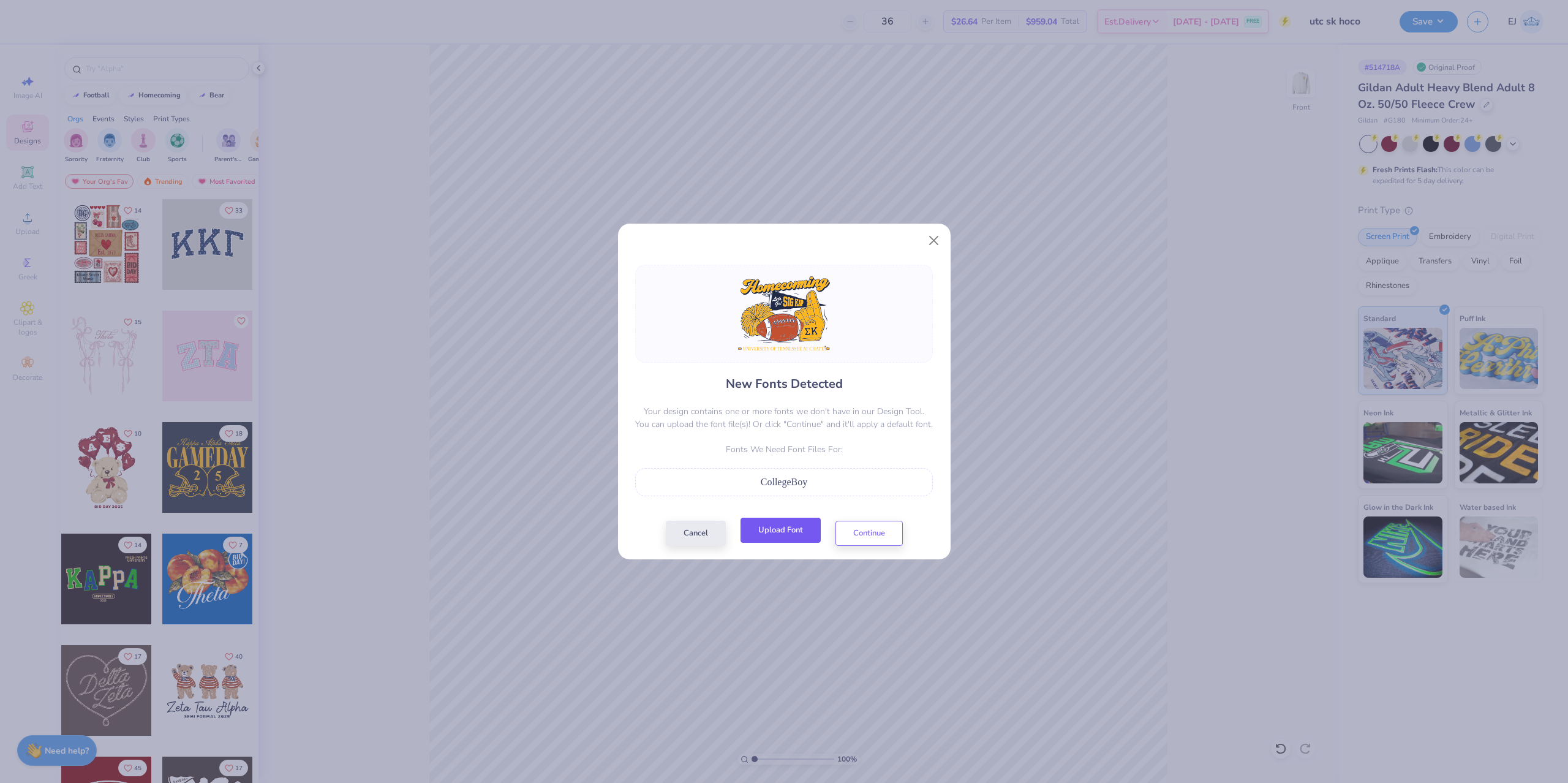
click at [797, 541] on button "Upload Font" at bounding box center [780, 530] width 80 height 25
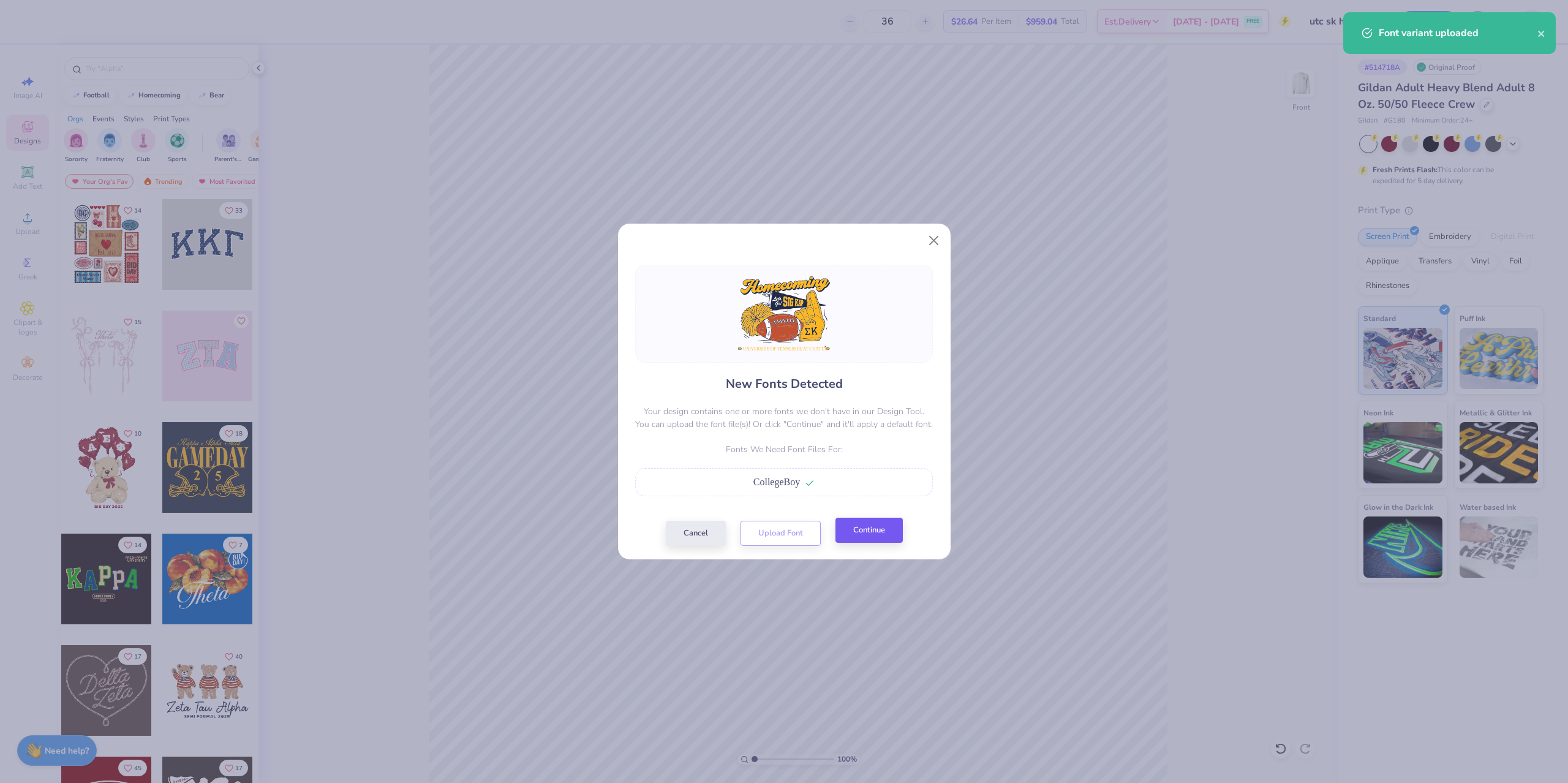
drag, startPoint x: 863, startPoint y: 511, endPoint x: 874, endPoint y: 525, distance: 17.8
click at [865, 513] on div "New Fonts Detected Your design contains one or more fonts we don't have in our …" at bounding box center [784, 405] width 305 height 281
click at [875, 527] on button "Continue" at bounding box center [869, 530] width 68 height 25
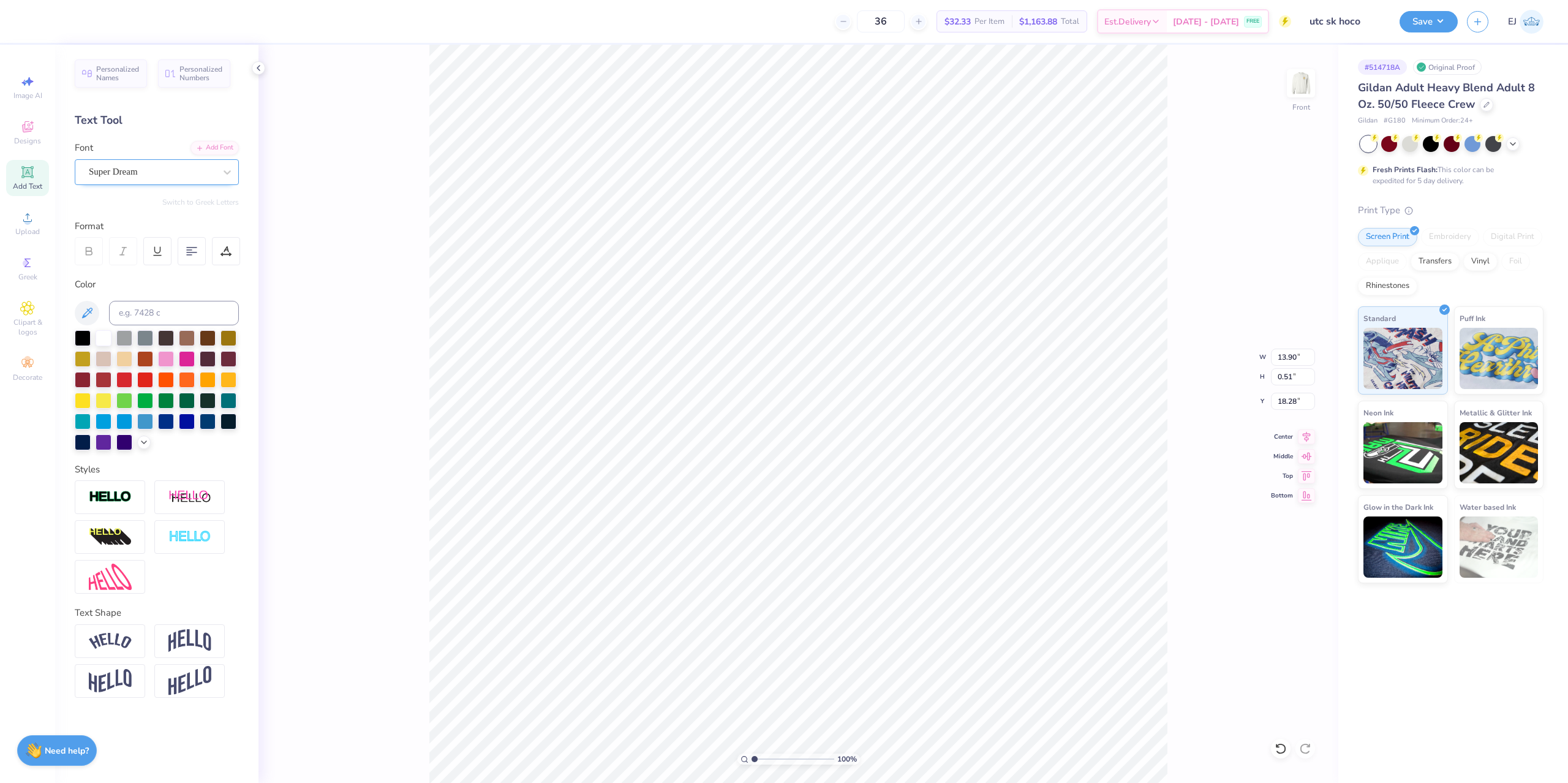
click at [173, 178] on div "Super Dream" at bounding box center [152, 172] width 129 height 19
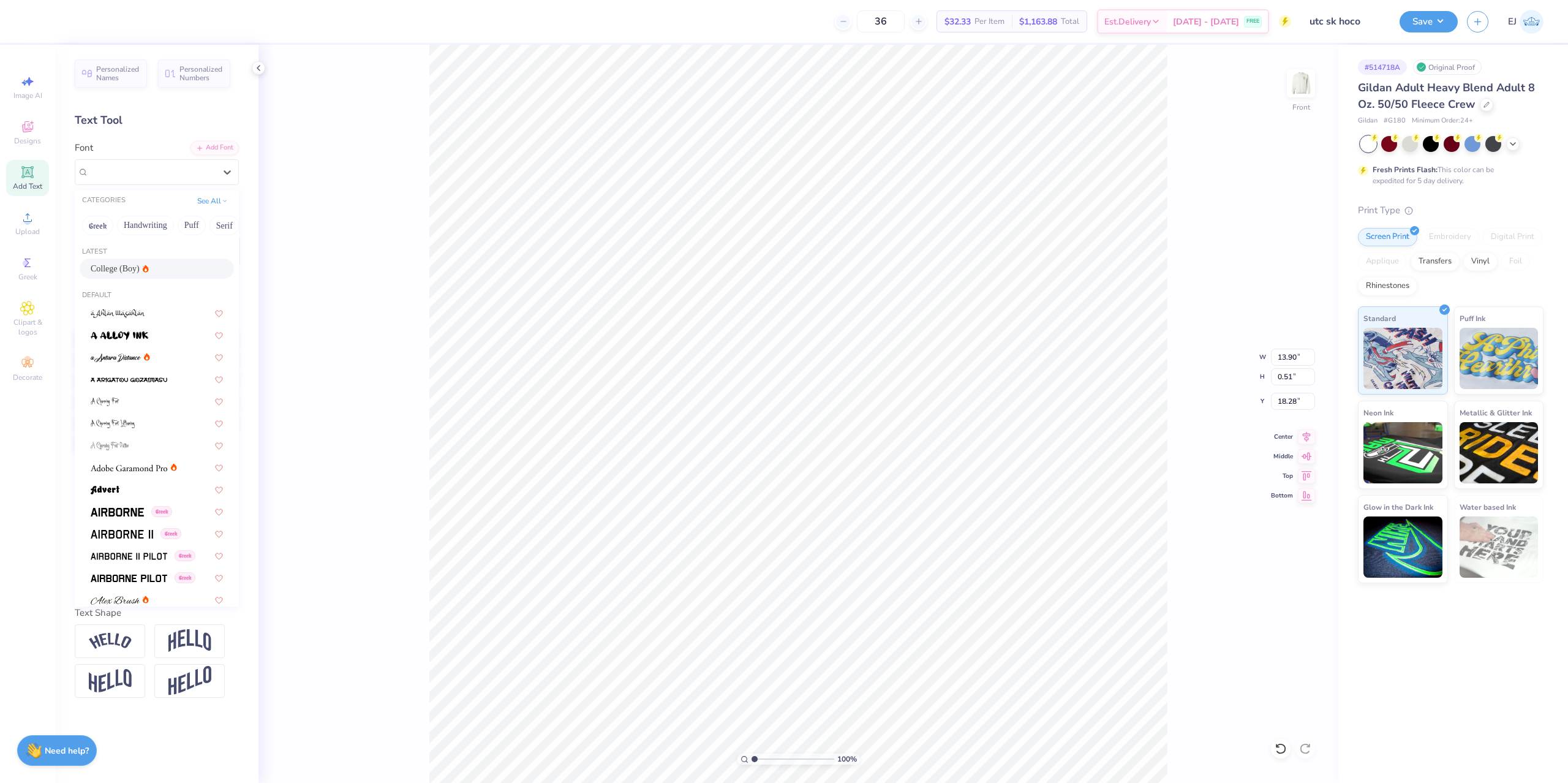
click at [160, 261] on div "College (Boy)" at bounding box center [157, 268] width 155 height 20
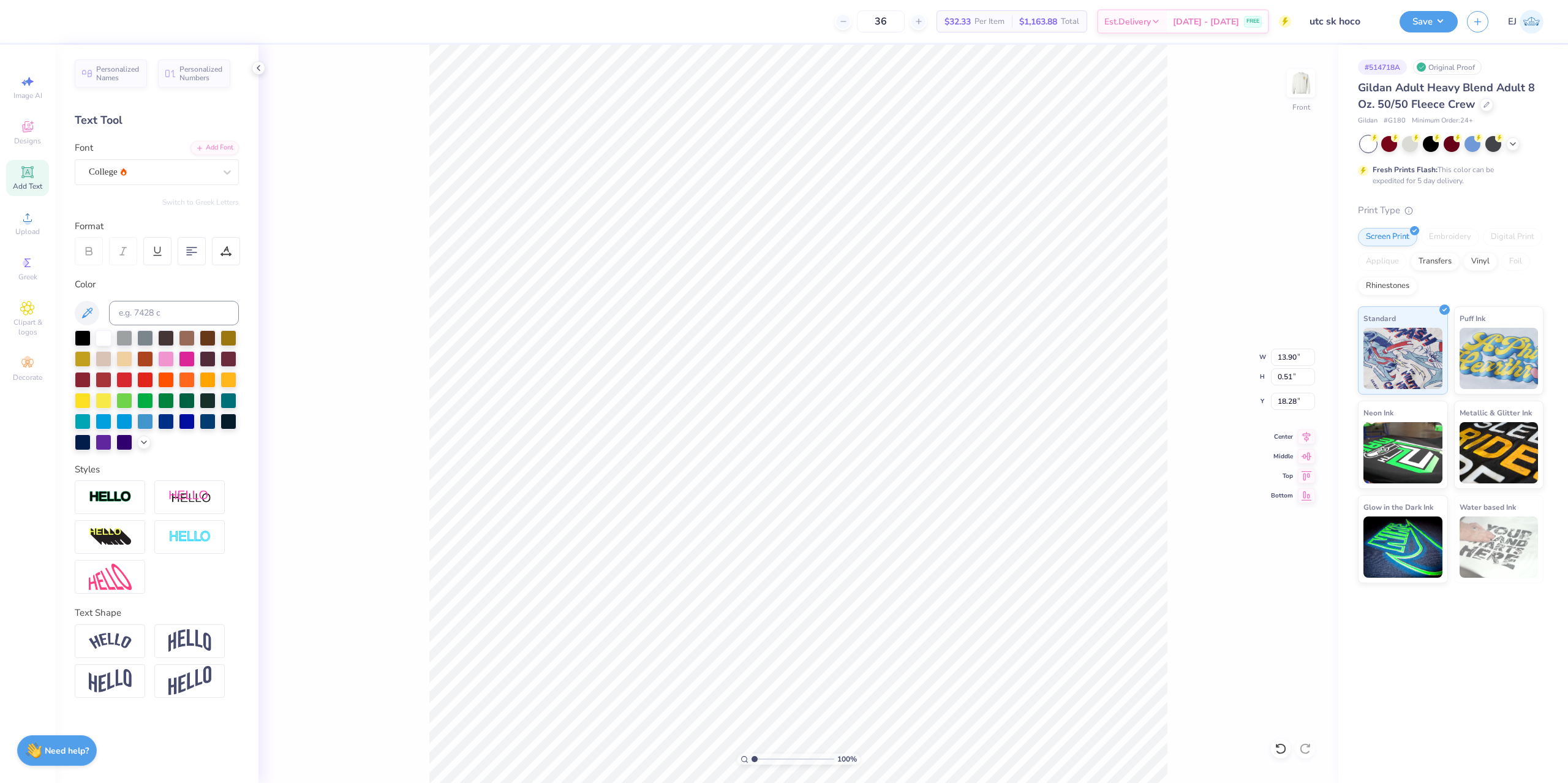
type input "12.15"
type input "0.62"
type input "18.26"
type input "18.05"
type input "14.62"
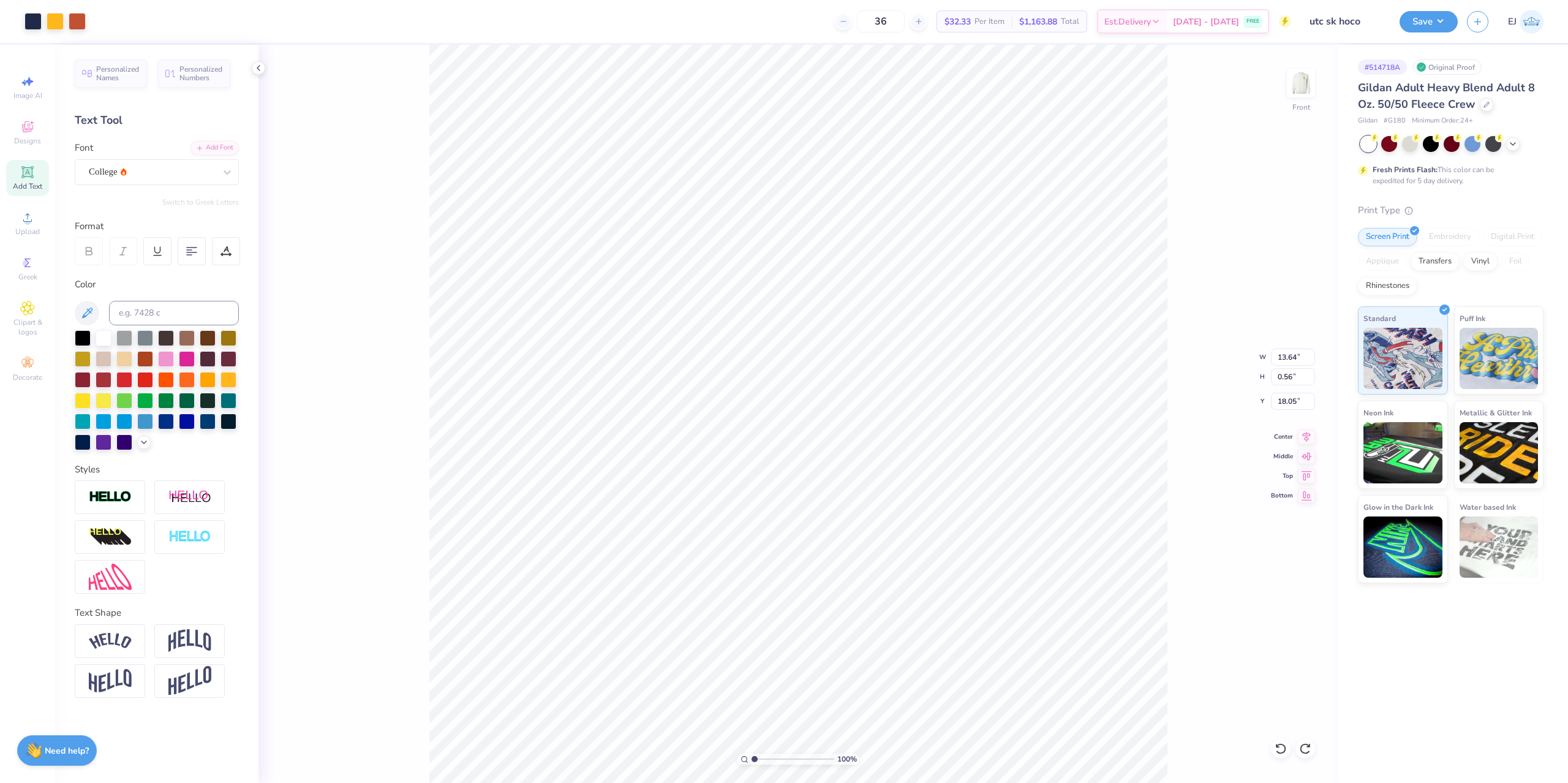
type input "11.07"
type input "7.72"
type input "13.70"
type input "10.89"
type input "7.72"
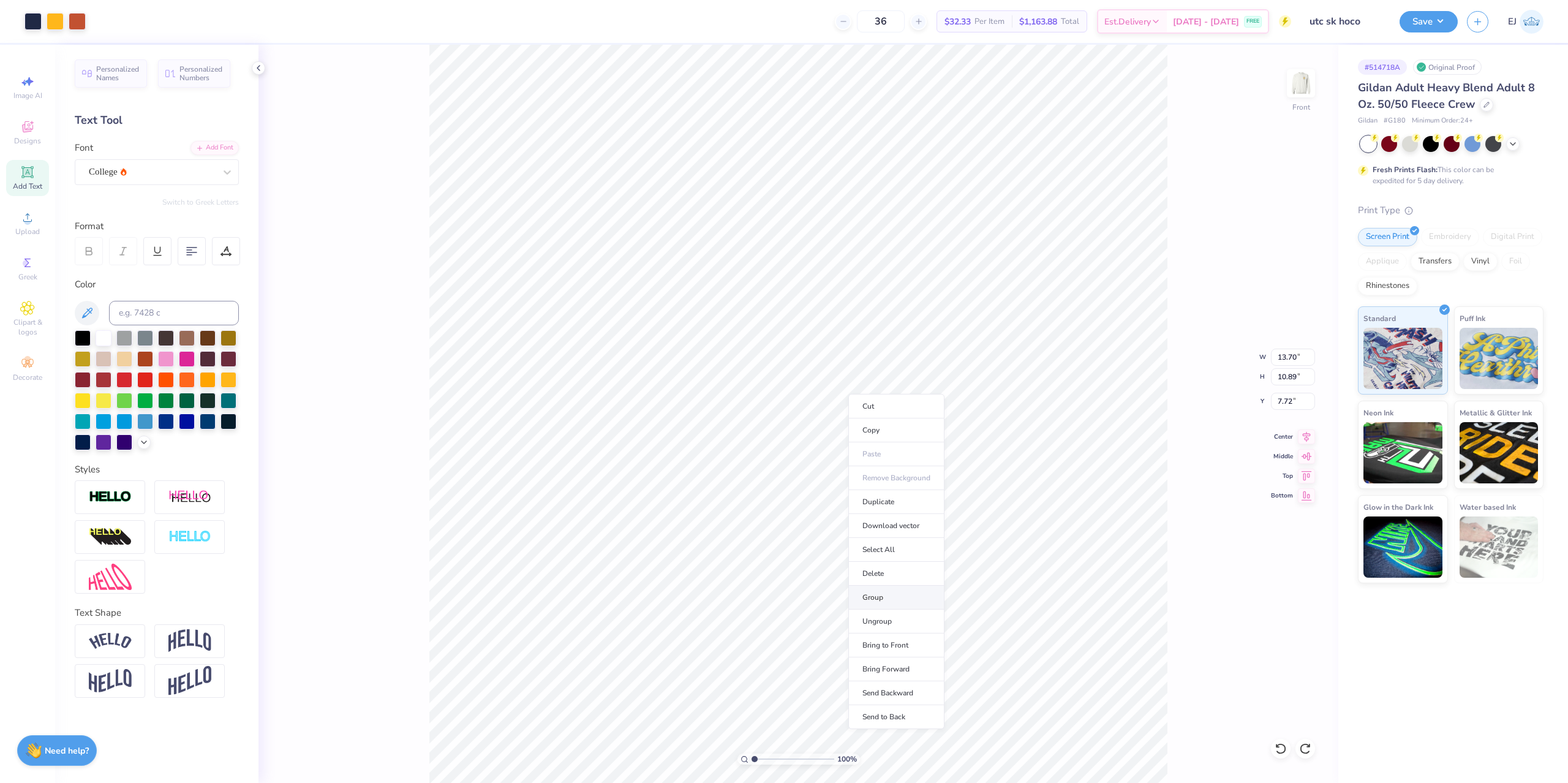
click at [888, 600] on li "Group" at bounding box center [896, 597] width 96 height 24
type input "13.90"
type input "0.51"
type input "18.28"
click at [1004, 699] on li "Bring to Front" at bounding box center [1001, 696] width 96 height 24
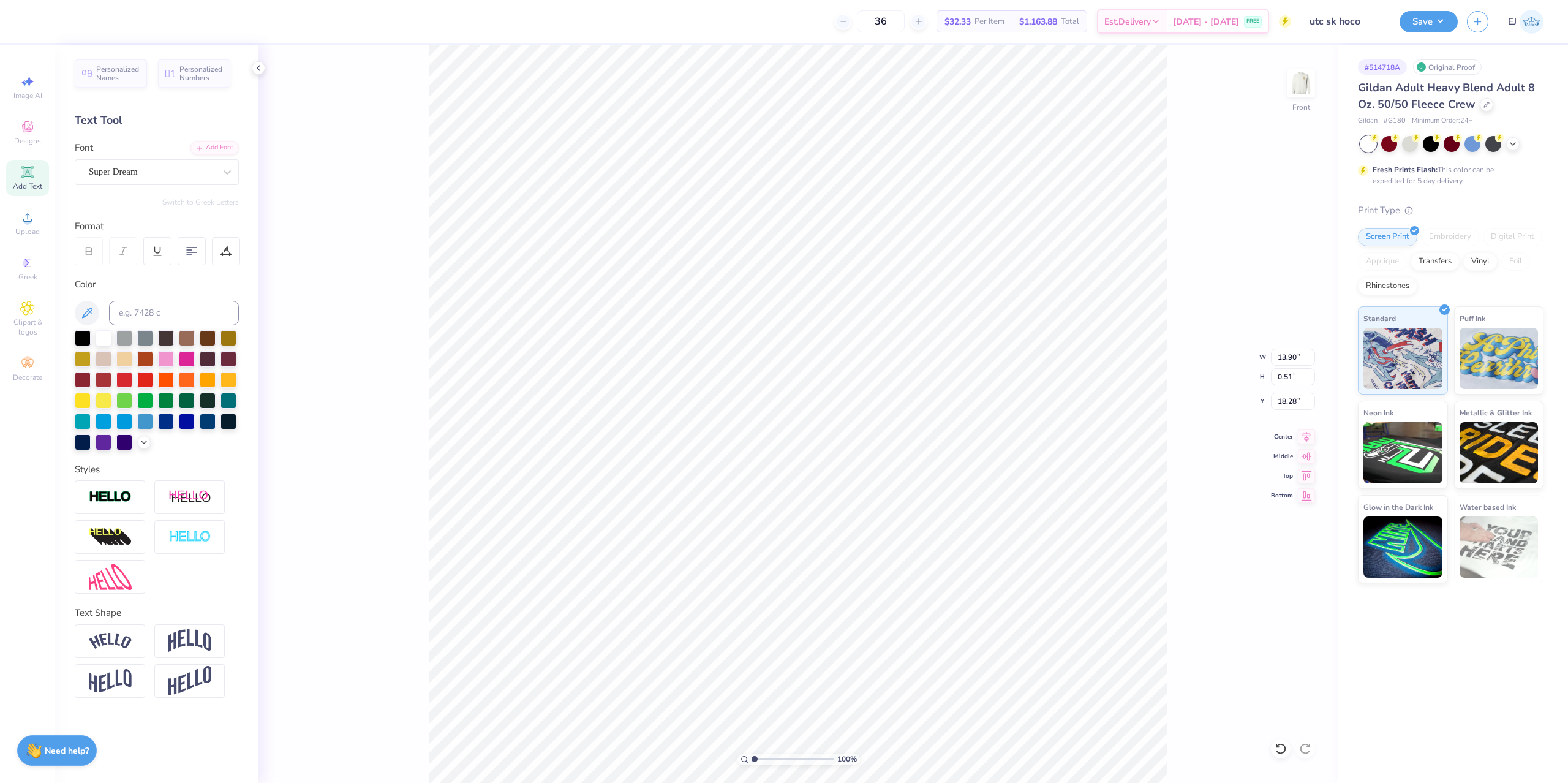
click at [141, 185] on div "Personalized Names Personalized Numbers Text Tool Add Font Font Super Dream Swi…" at bounding box center [157, 414] width 203 height 738
click at [144, 181] on div "Super Dream" at bounding box center [156, 172] width 164 height 26
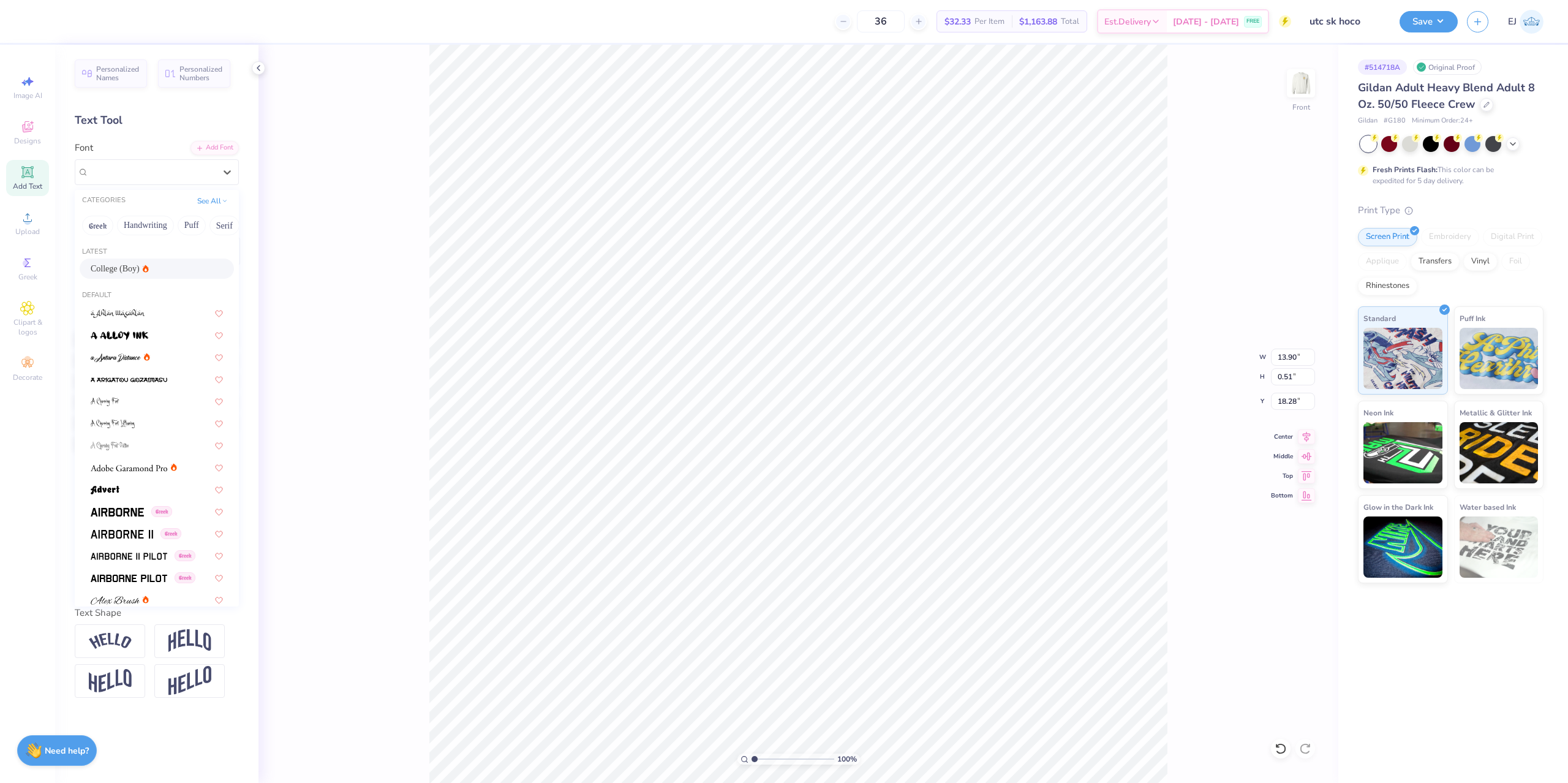
click at [145, 270] on div "College (Boy)" at bounding box center [157, 268] width 133 height 13
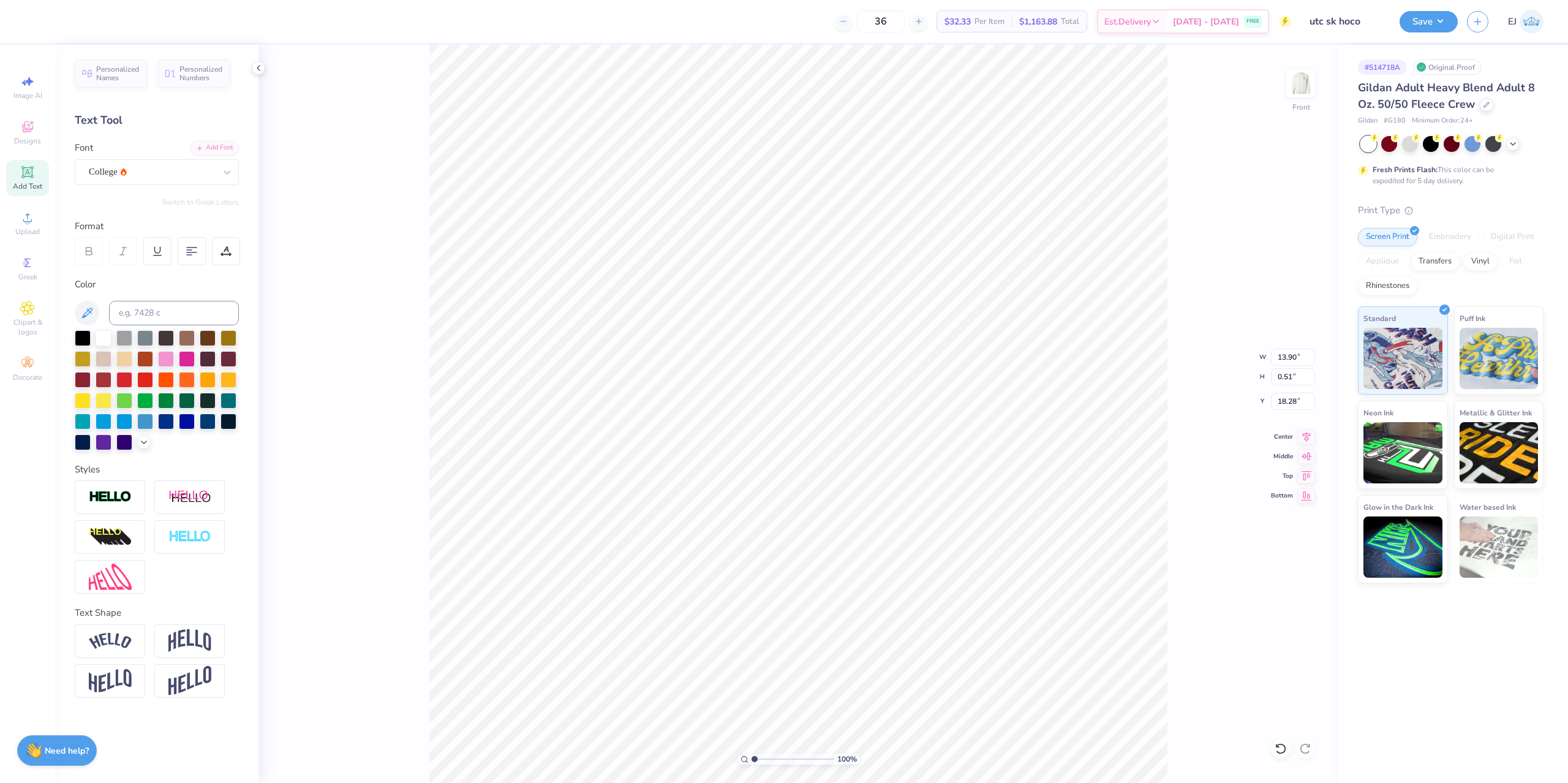
type input "12.15"
type input "0.62"
type input "18.26"
type input "18.30"
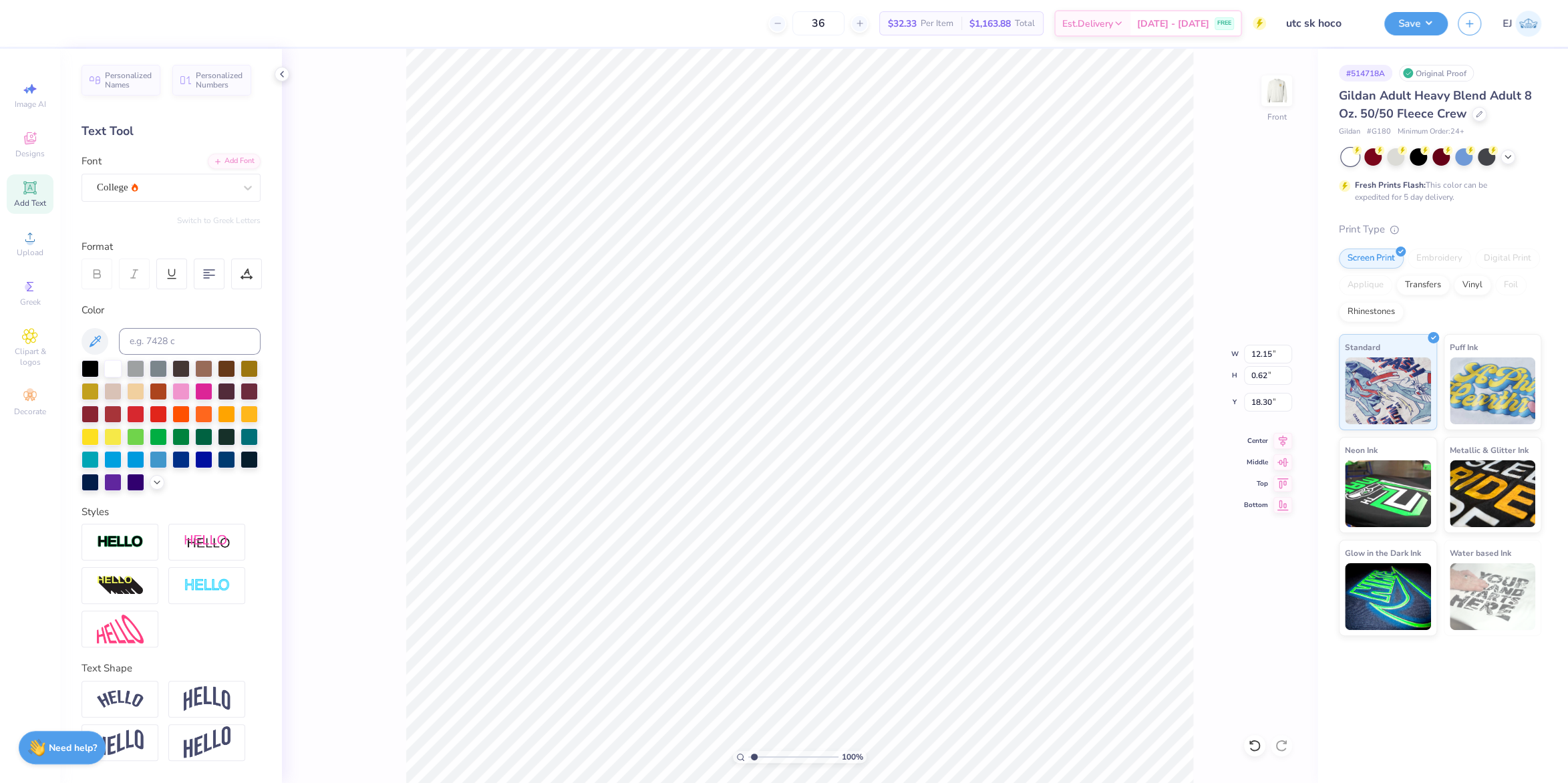
type input "1"
drag, startPoint x: 753, startPoint y: 758, endPoint x: 717, endPoint y: 759, distance: 36.0
click at [749, 759] on input "range" at bounding box center [794, 756] width 90 height 12
click at [1281, 457] on icon at bounding box center [1282, 460] width 18 height 16
type input "7.65"
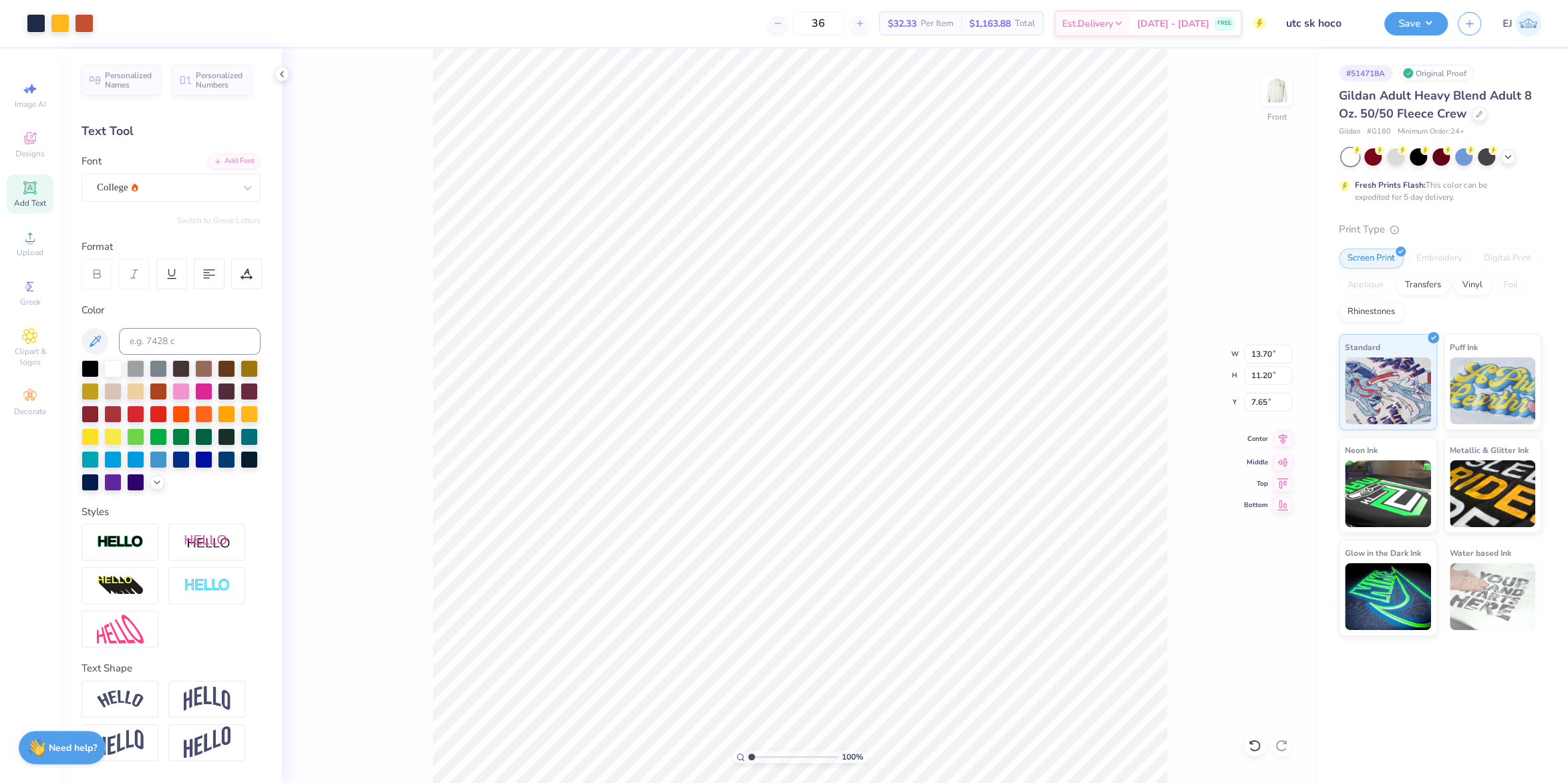
click at [1280, 439] on icon at bounding box center [1282, 439] width 18 height 16
click at [1262, 353] on input "13.70" at bounding box center [1268, 353] width 48 height 18
type input "12.50"
type input "10.21"
type input "8.14"
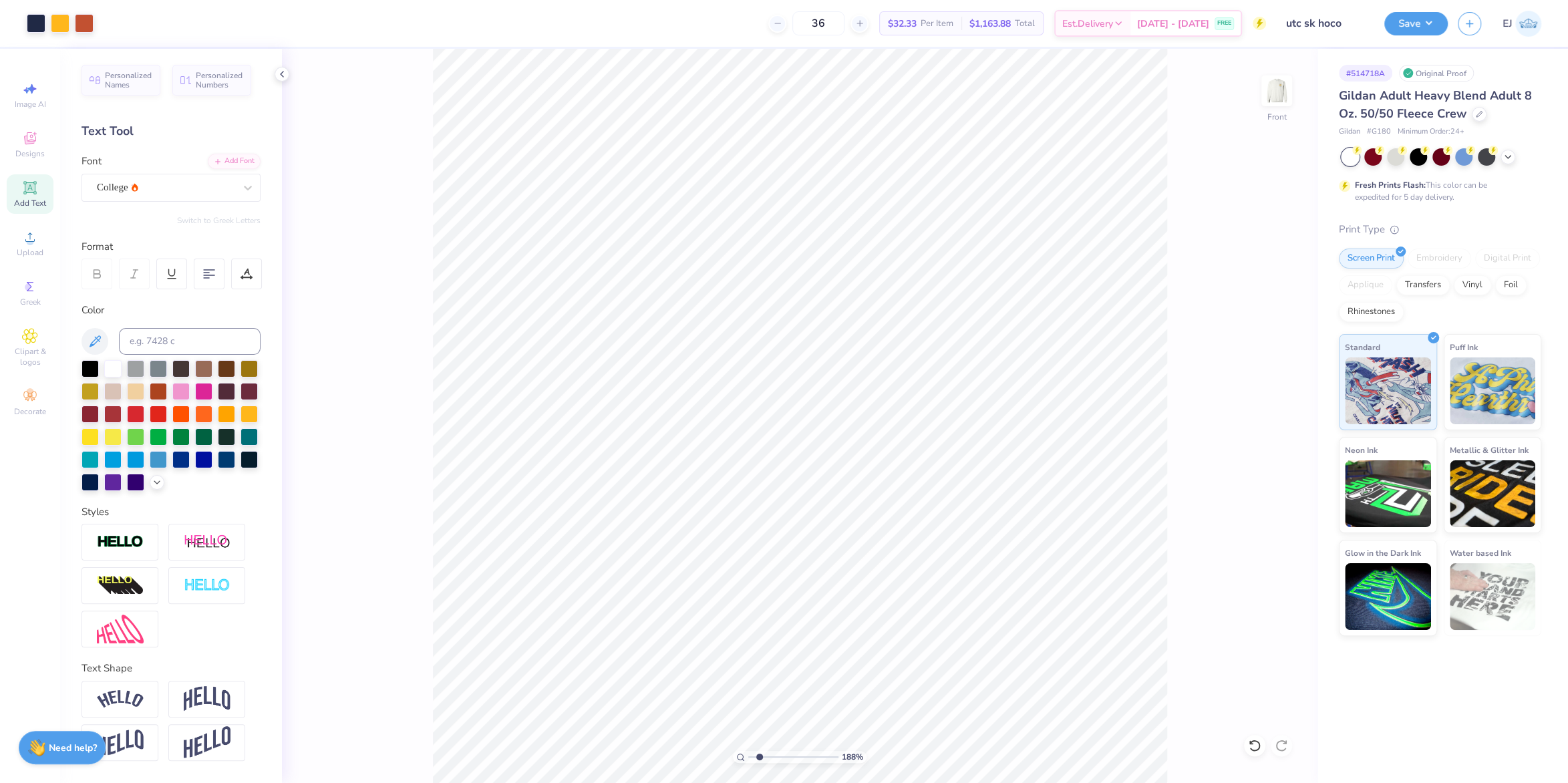
drag, startPoint x: 752, startPoint y: 756, endPoint x: 760, endPoint y: 758, distance: 8.2
click at [760, 758] on input "range" at bounding box center [794, 756] width 90 height 12
type input "1.88"
type input "17.65"
click at [137, 547] on img at bounding box center [120, 541] width 47 height 15
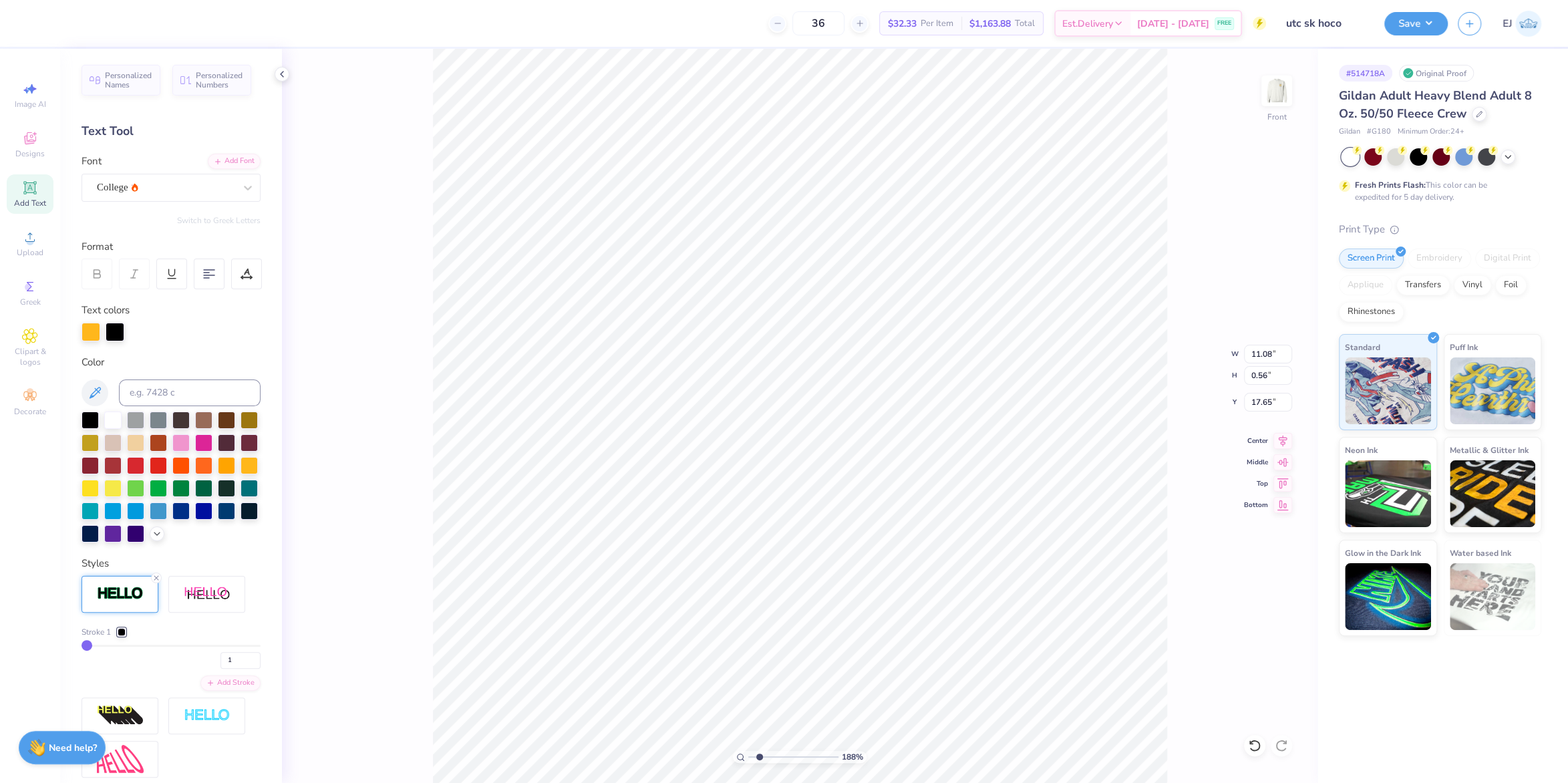
type input "11.10"
type input "0.58"
type input "17.64"
drag, startPoint x: 234, startPoint y: 664, endPoint x: 127, endPoint y: 644, distance: 108.9
click at [221, 652] on input "1" at bounding box center [241, 660] width 40 height 17
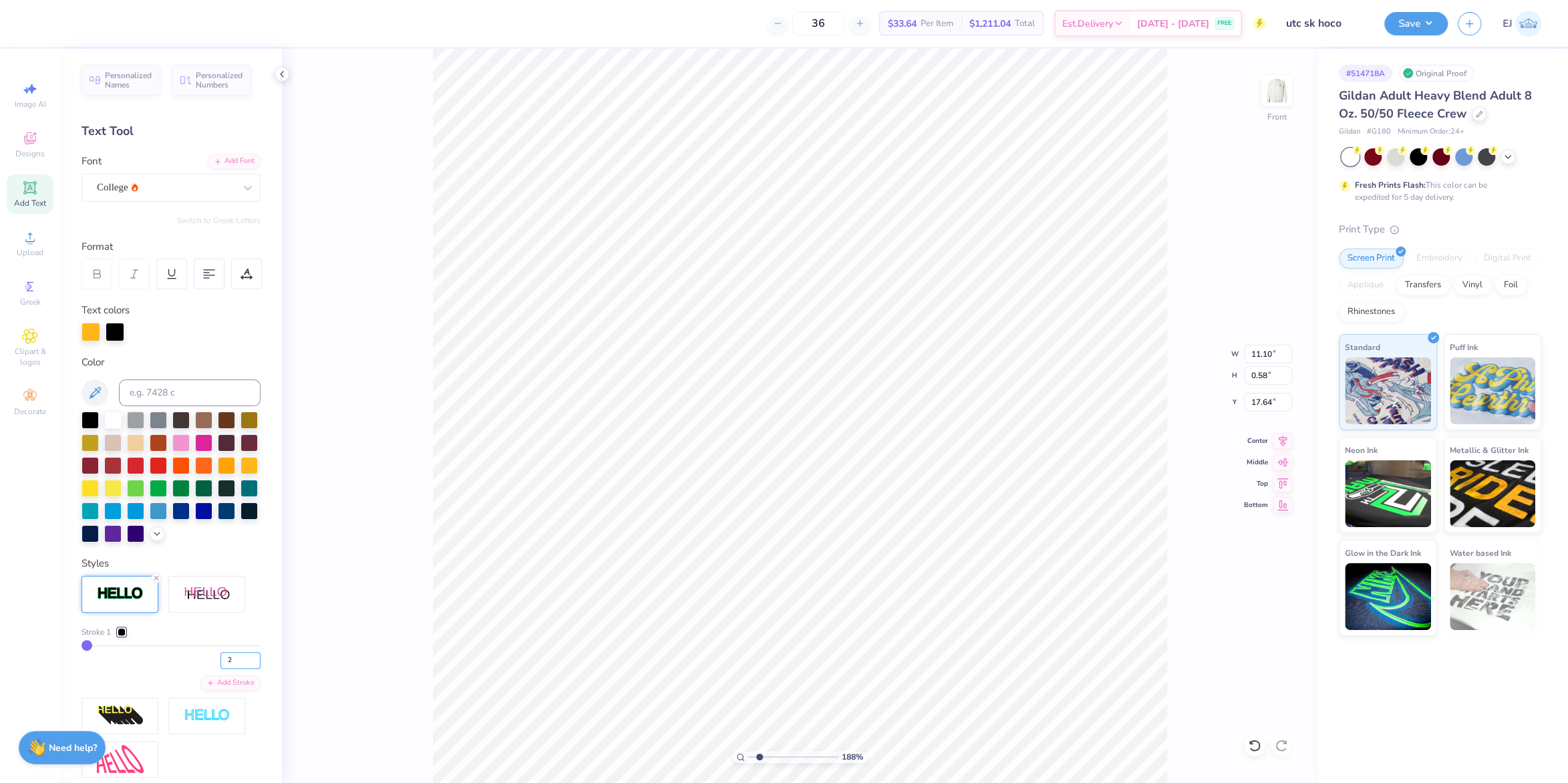
type input "2"
type input "11.12"
type input "0.60"
type input "17.63"
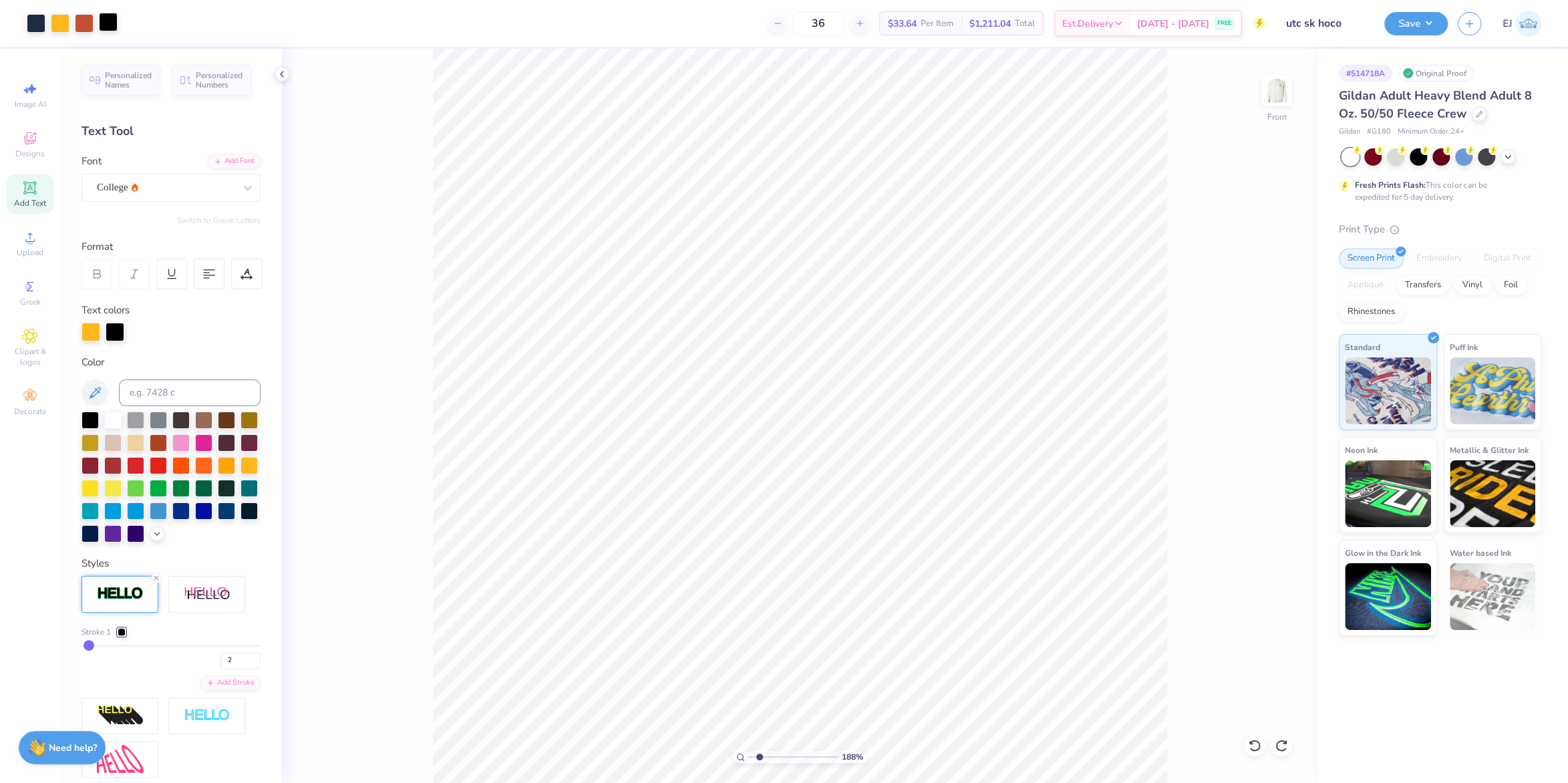
click at [113, 26] on div at bounding box center [108, 22] width 18 height 18
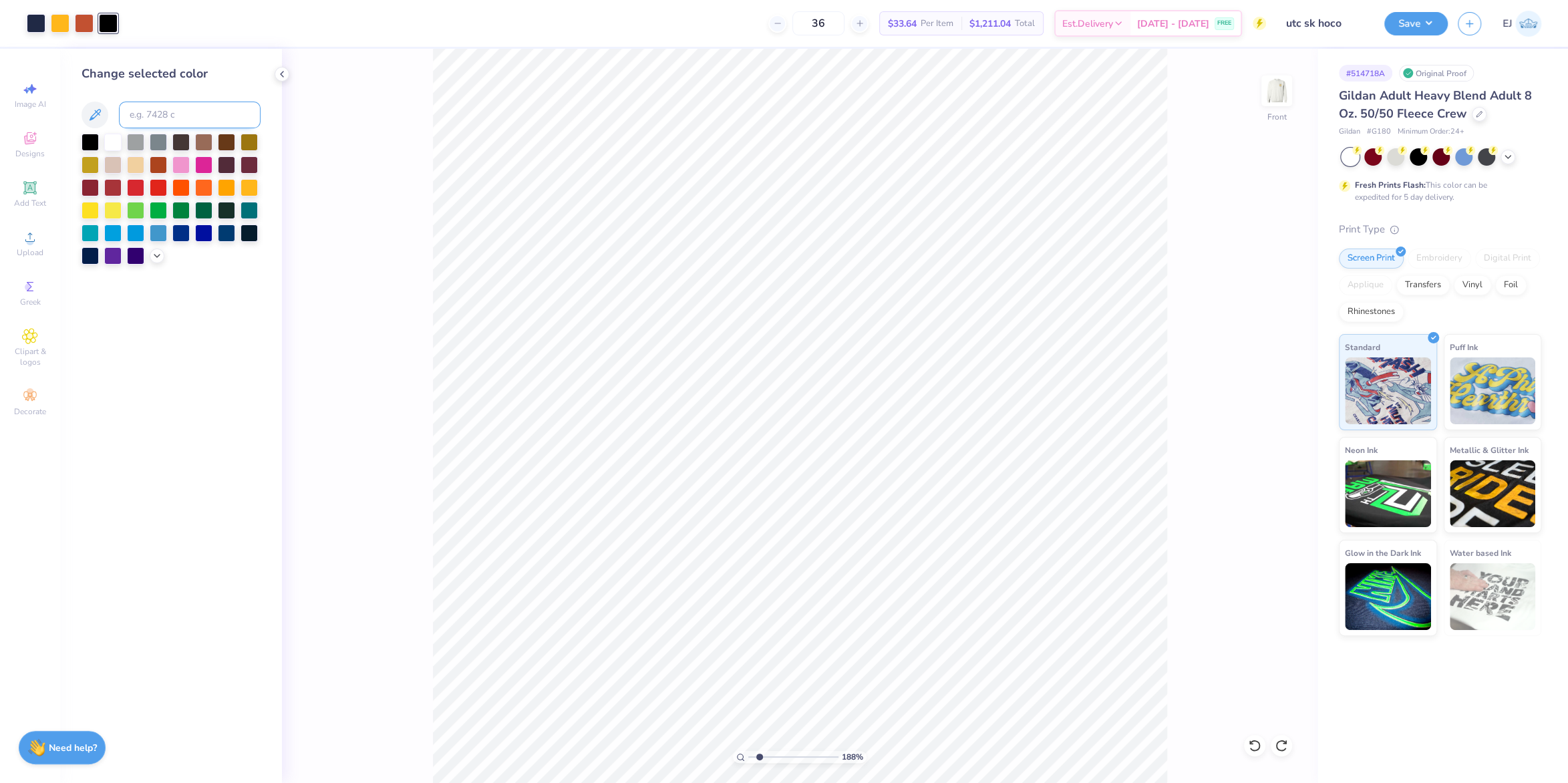
click at [145, 102] on input at bounding box center [190, 114] width 141 height 27
type input "533"
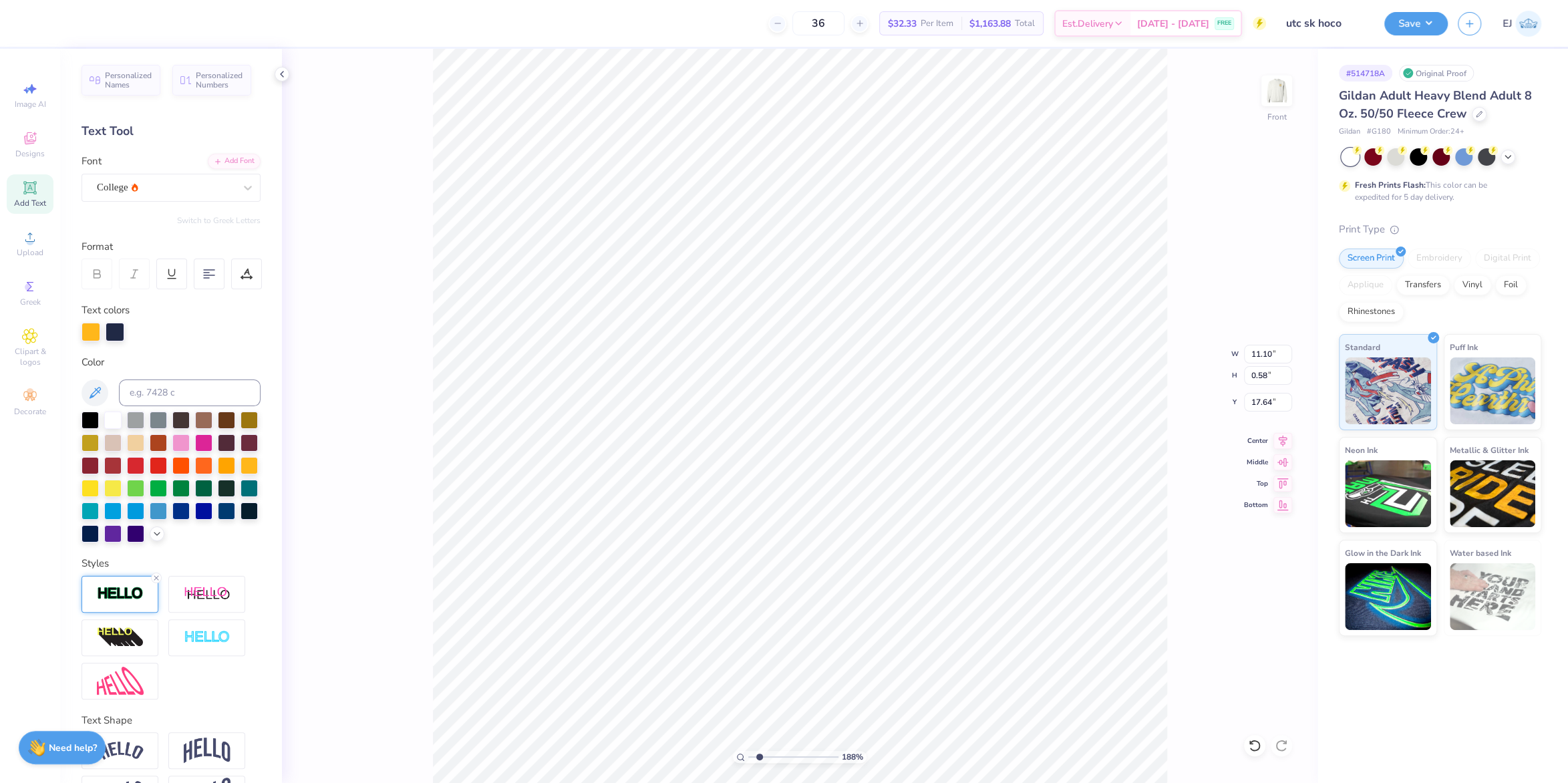
click at [139, 592] on img at bounding box center [120, 593] width 47 height 15
drag, startPoint x: 236, startPoint y: 658, endPoint x: 137, endPoint y: 662, distance: 99.1
click at [221, 660] on input "1" at bounding box center [241, 660] width 40 height 17
type input "3"
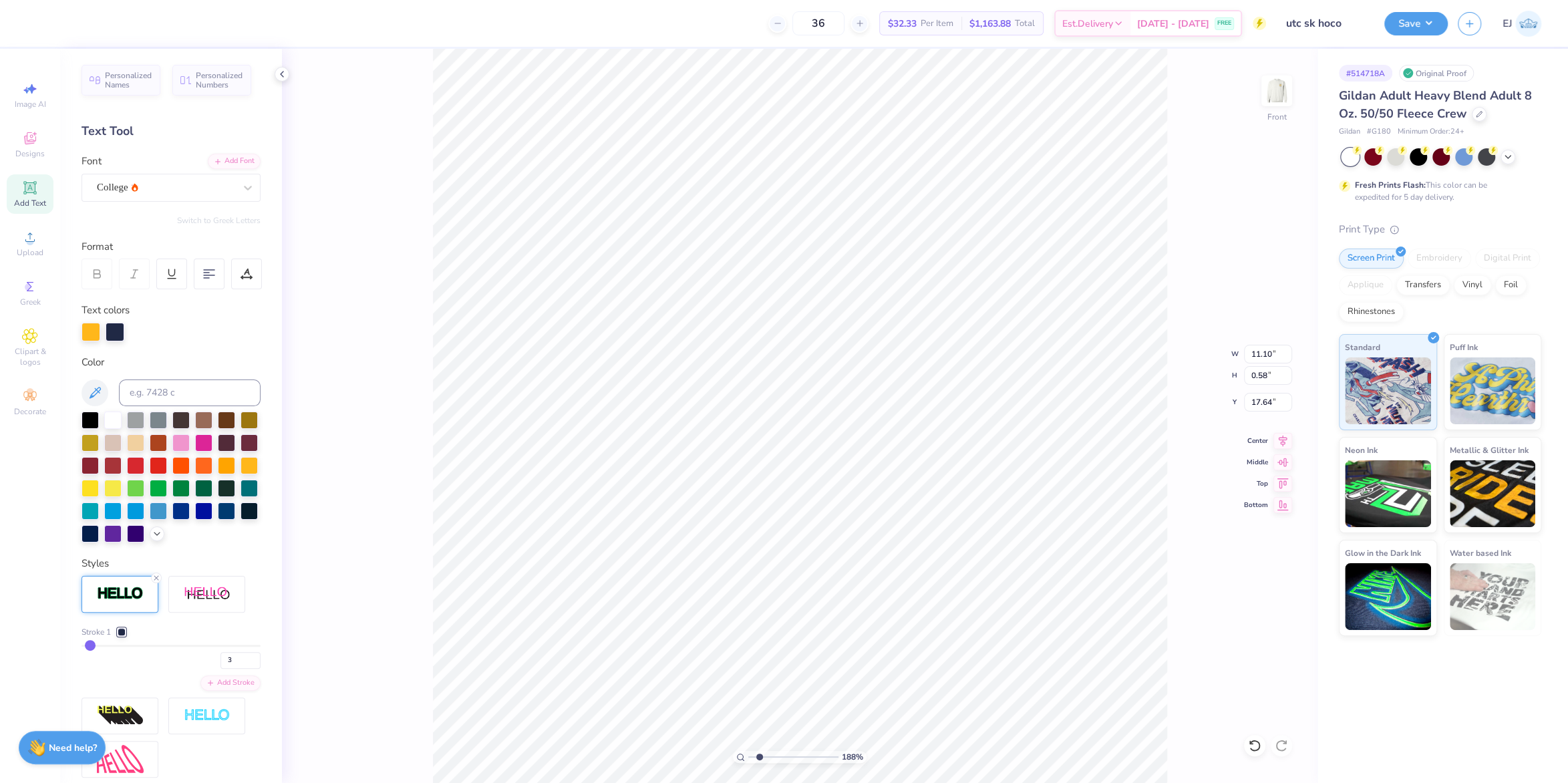
type input "11.14"
type input "0.62"
type input "17.62"
type input "12.09"
type input "0.47"
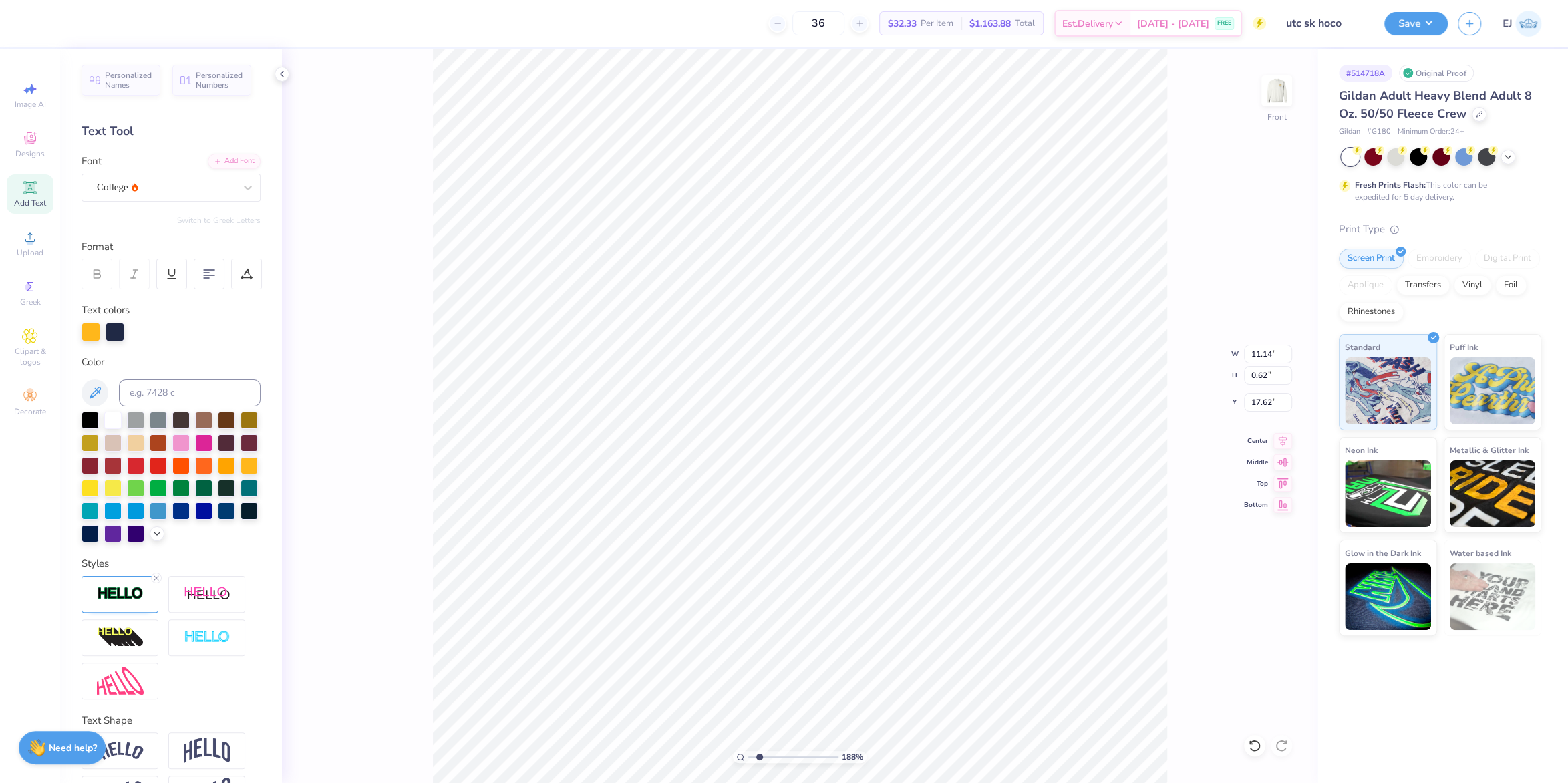
type input "17.70"
type input "12.09"
type input "0.47"
type input "17.70"
type input "12.09"
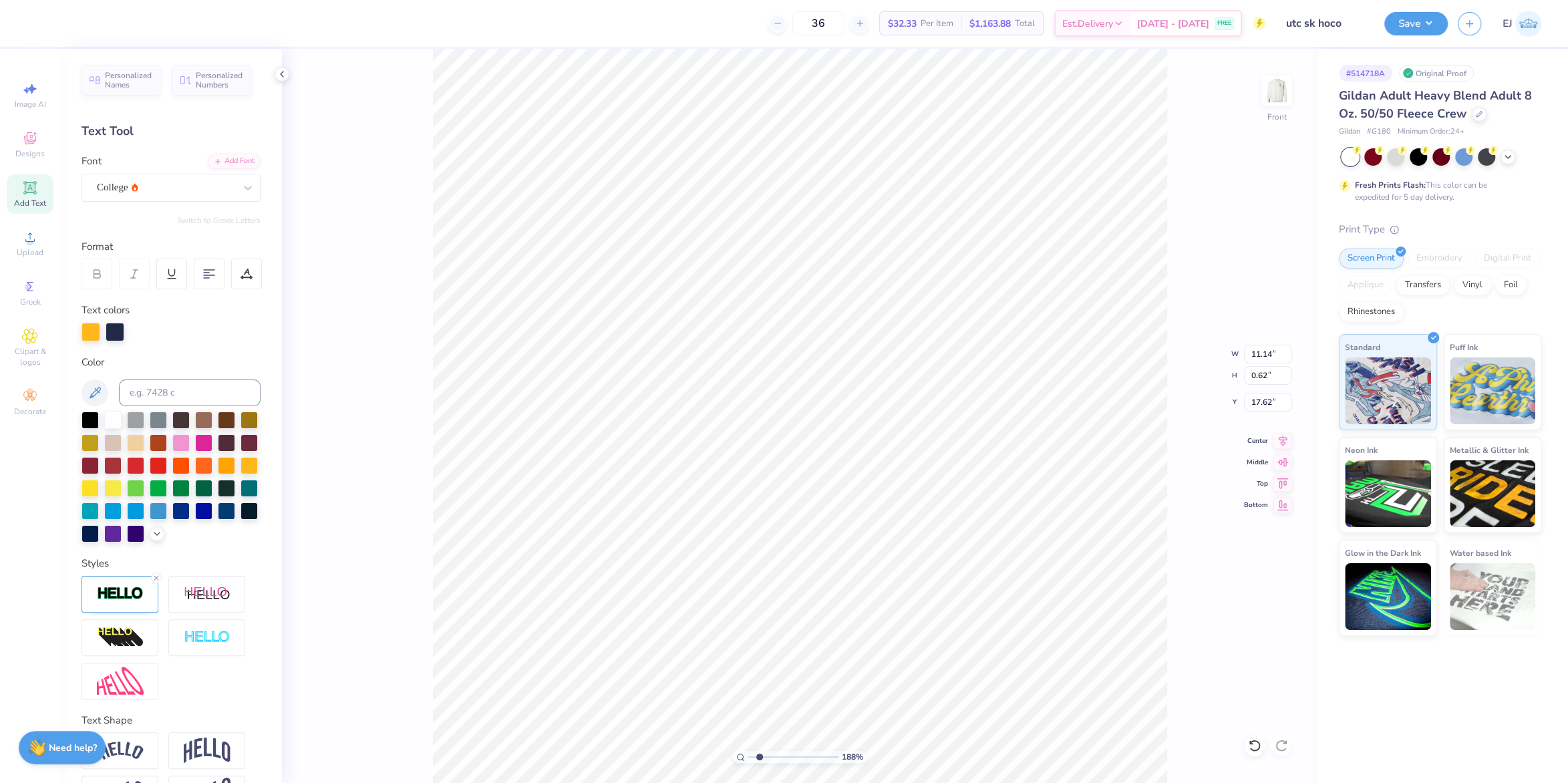
type input "0.47"
type input "17.70"
type input "11.14"
type input "0.62"
type input "17.62"
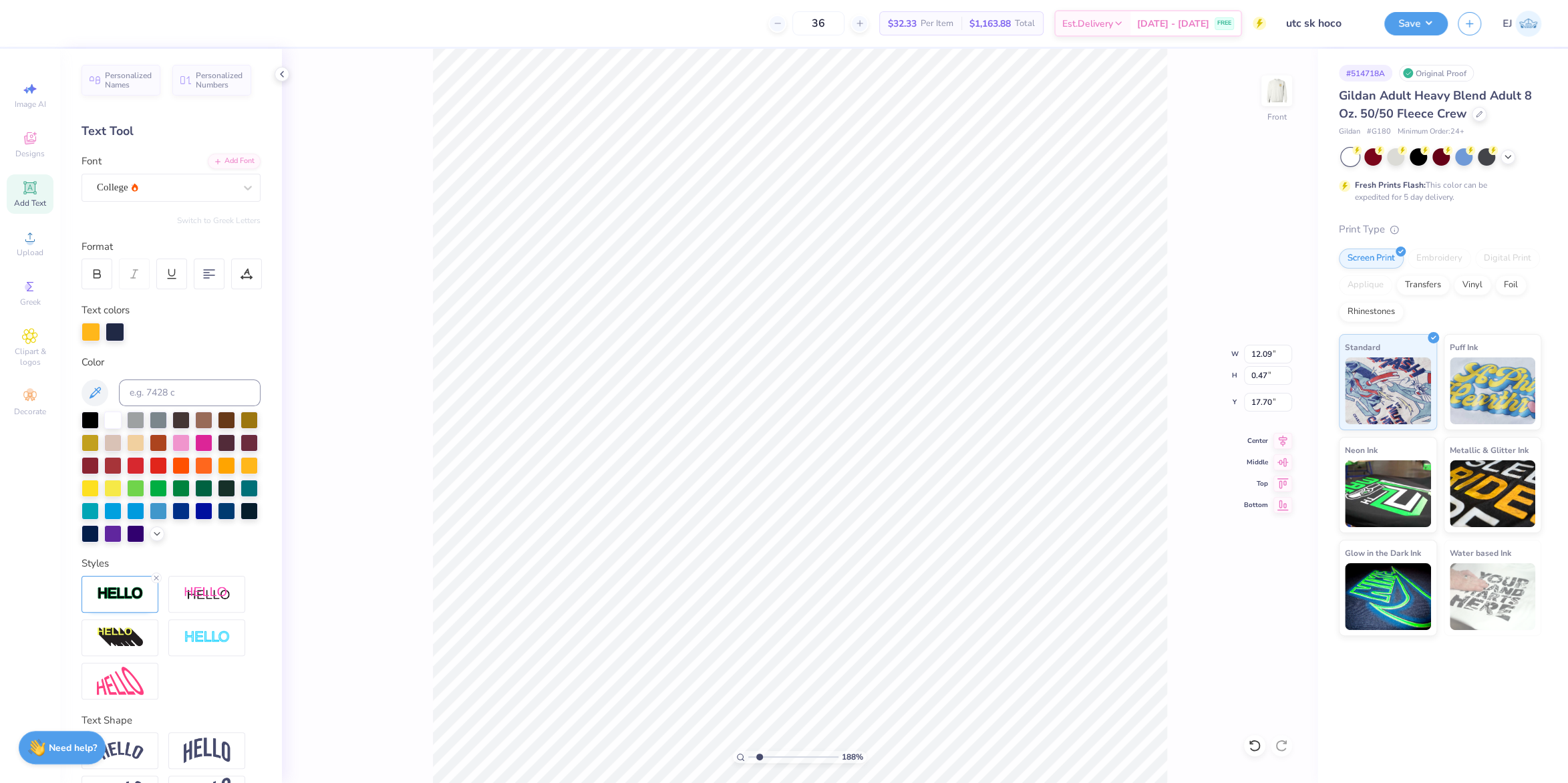
type input "12.09"
type input "0.47"
type input "17.70"
click at [195, 188] on div "College" at bounding box center [165, 187] width 141 height 21
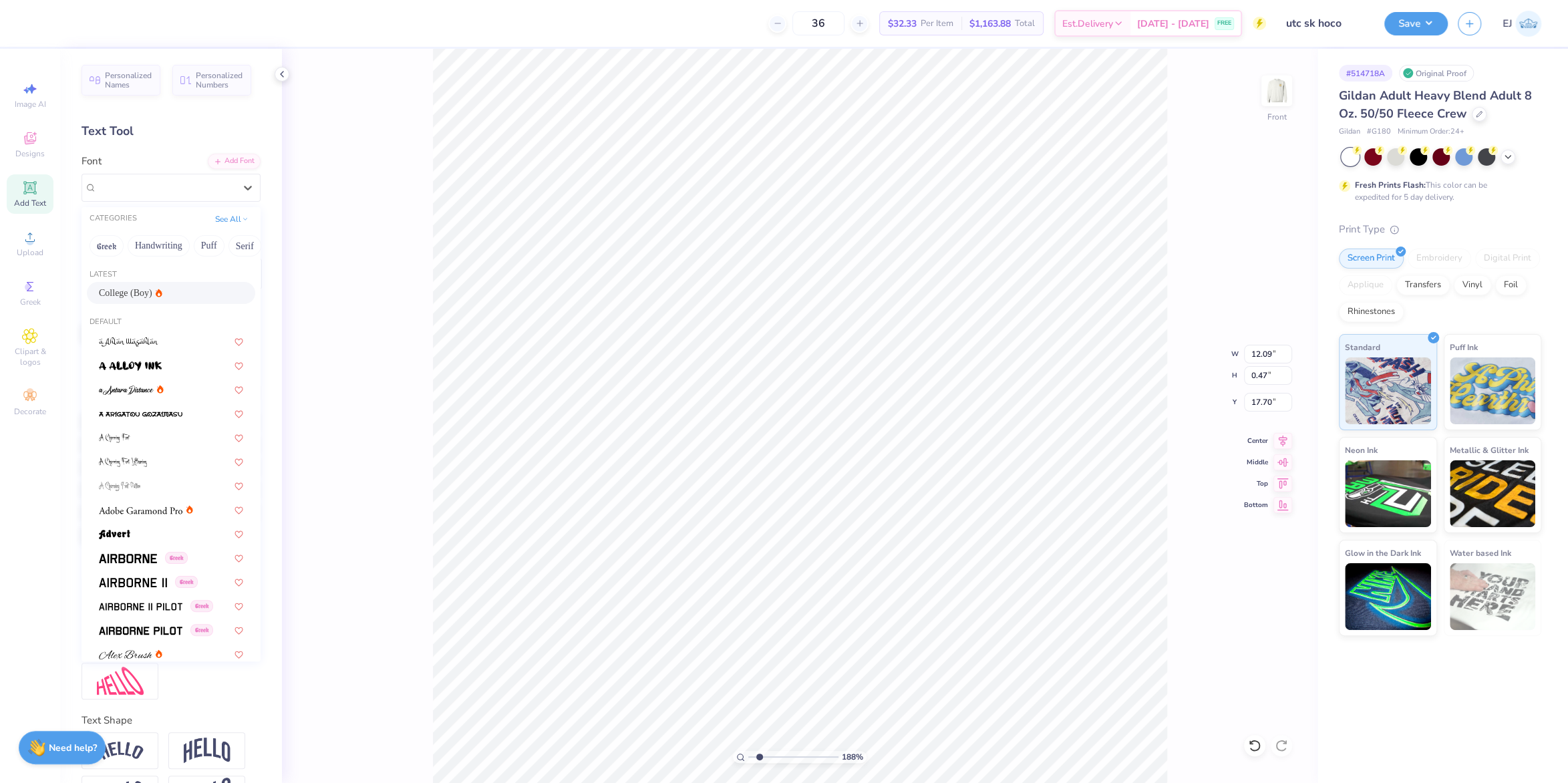
click at [175, 296] on div "College (Boy)" at bounding box center [171, 292] width 145 height 14
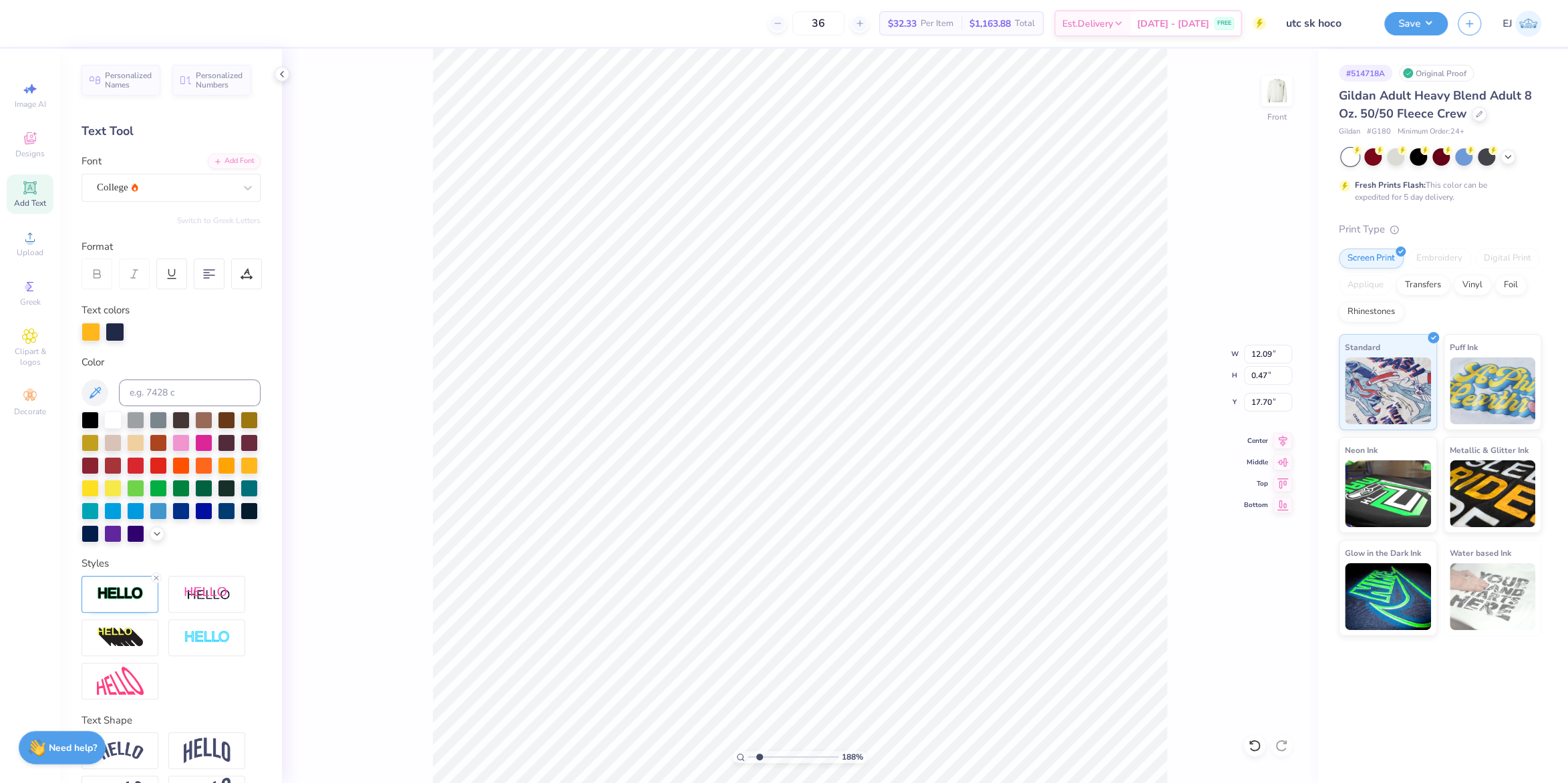
type input "11.14"
type input "0.62"
type input "17.62"
click at [157, 580] on icon at bounding box center [157, 578] width 8 height 8
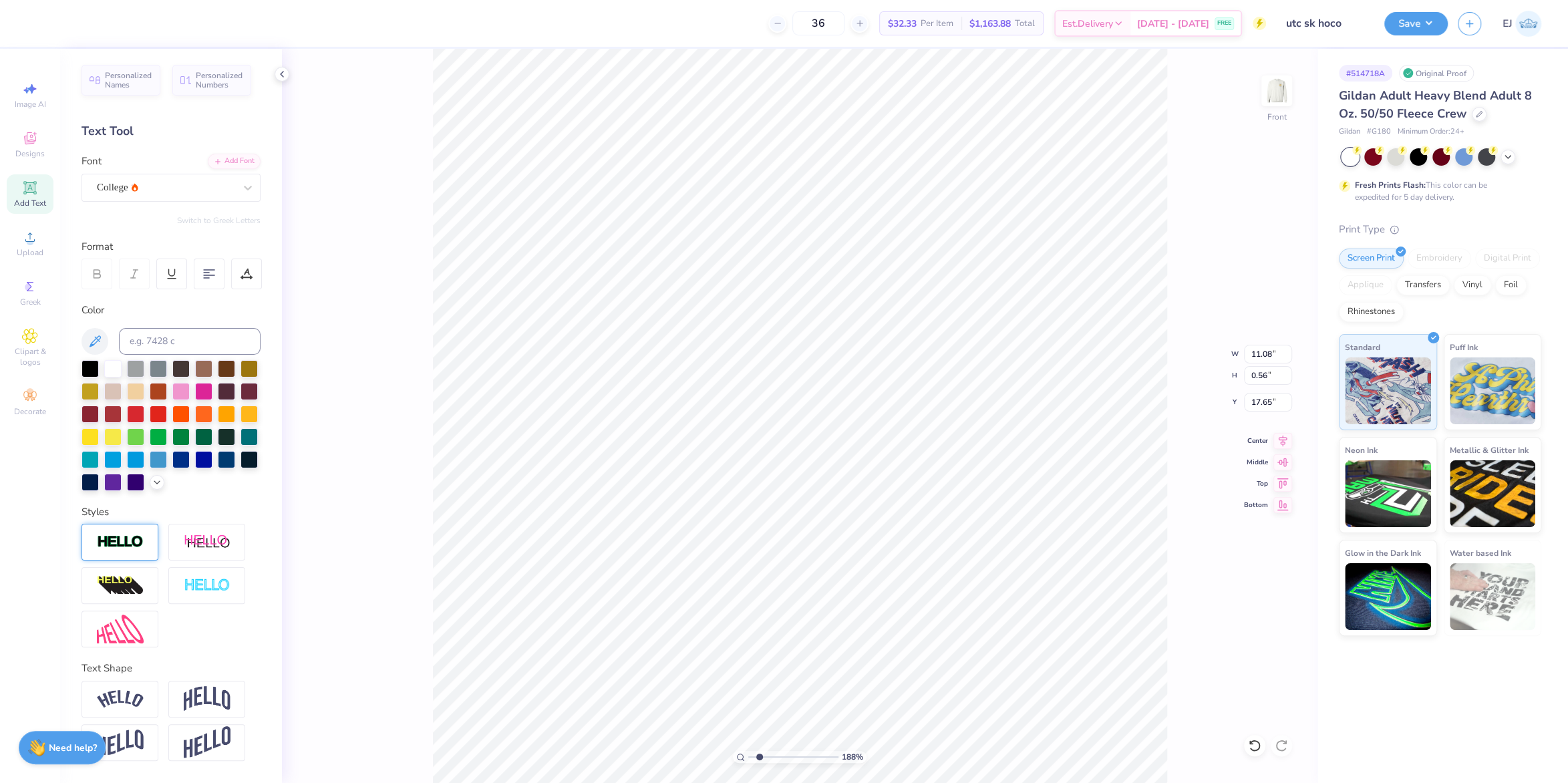
type input "11.08"
type input "0.56"
type input "17.65"
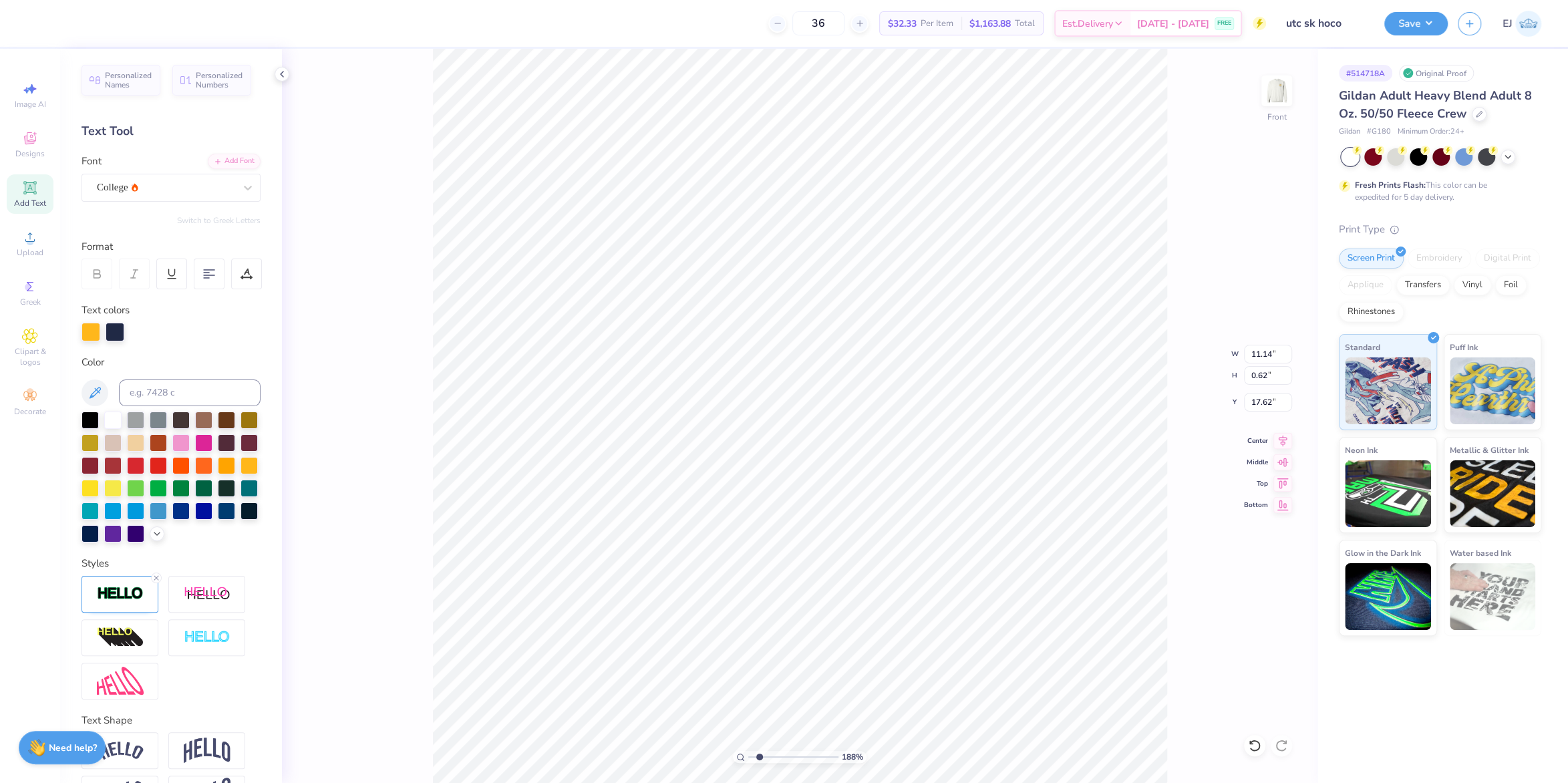
drag, startPoint x: 125, startPoint y: 598, endPoint x: 168, endPoint y: 602, distance: 43.2
click at [130, 598] on img at bounding box center [120, 593] width 47 height 15
drag, startPoint x: 235, startPoint y: 659, endPoint x: 193, endPoint y: 618, distance: 58.7
click at [221, 654] on input "3" at bounding box center [241, 660] width 40 height 17
type input "5"
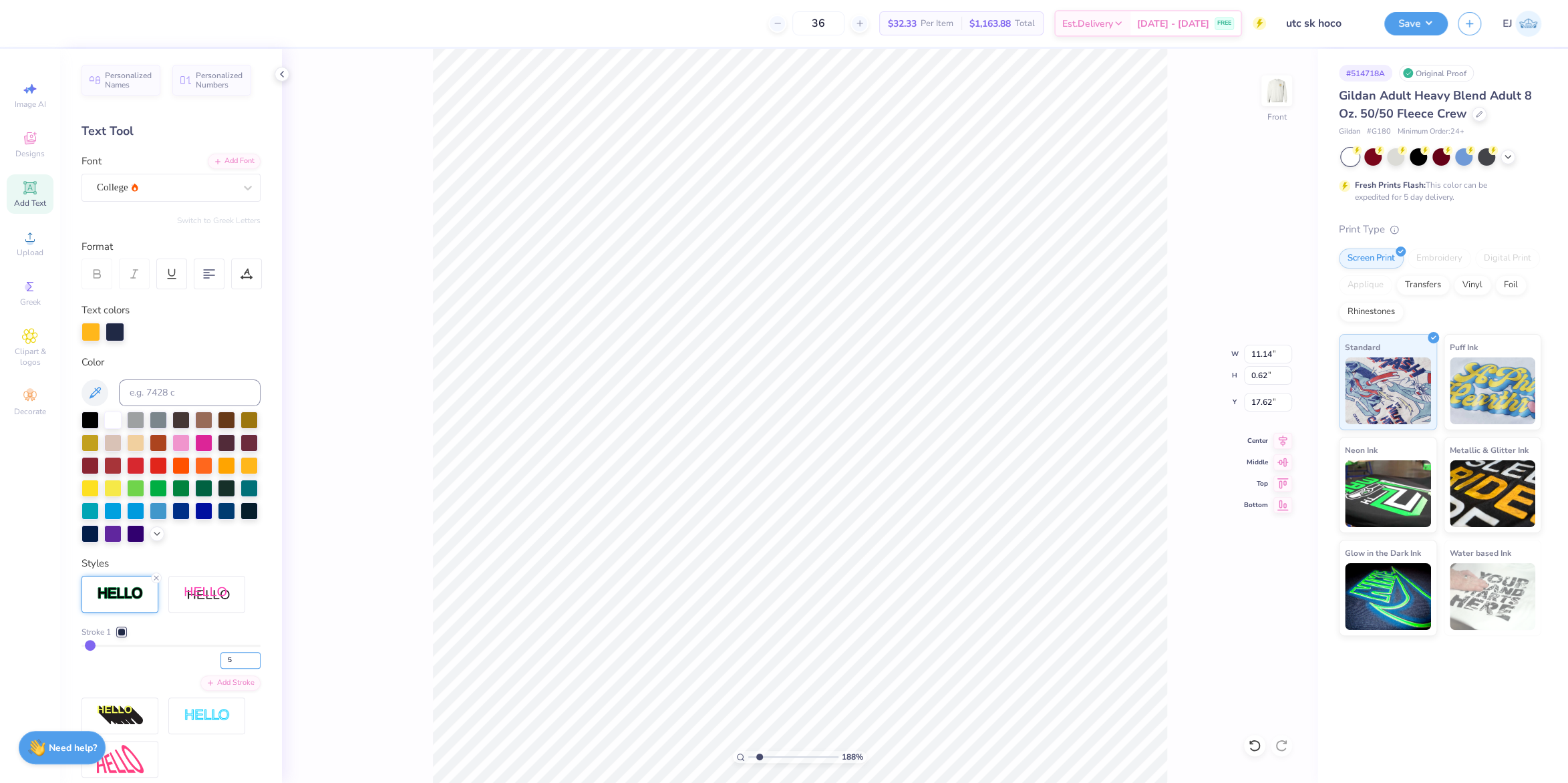
type input "5"
type input "11.18"
type input "0.66"
type input "17.60"
type input "12.05"
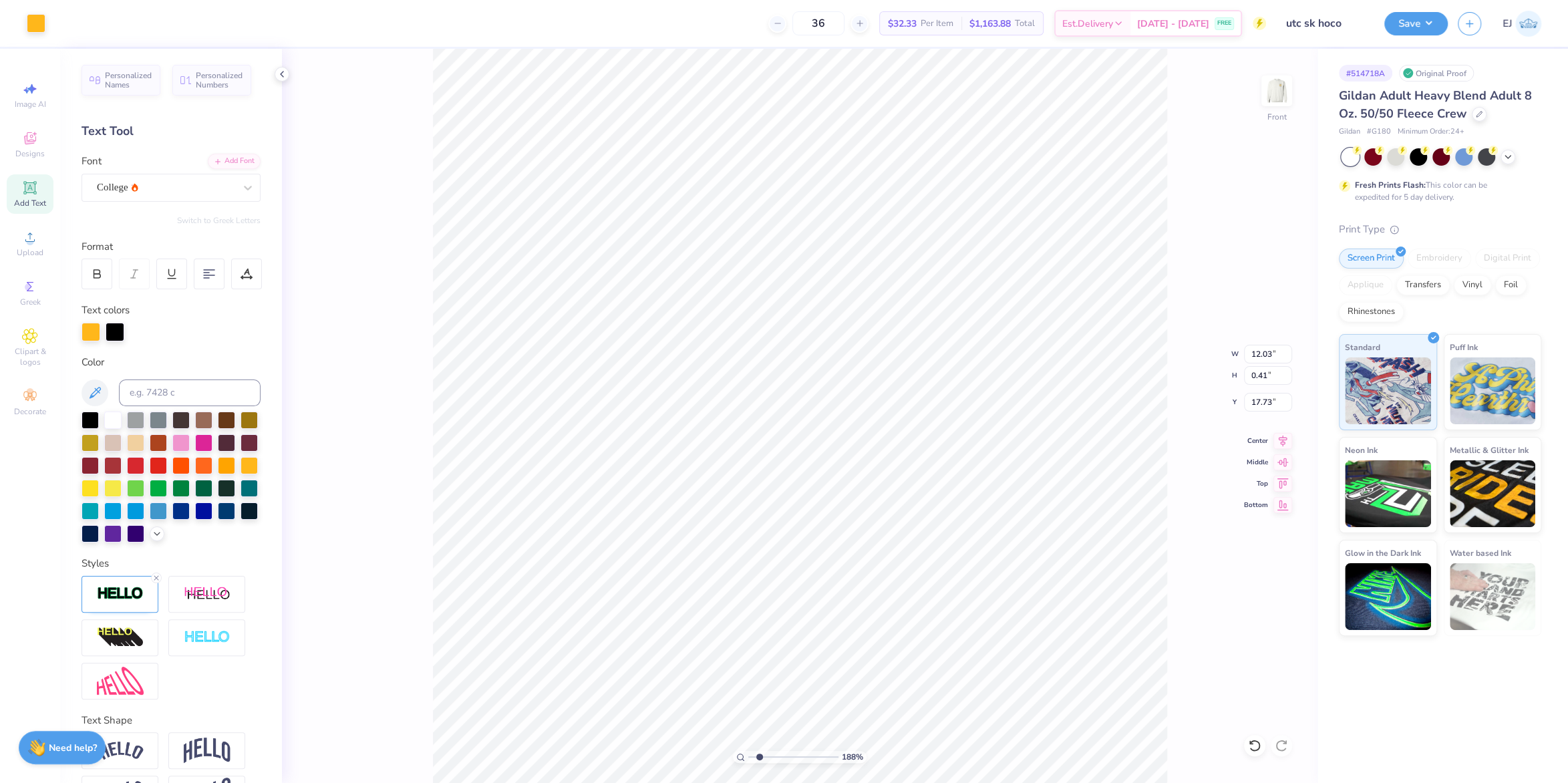
type input "0.43"
type input "17.72"
click at [156, 583] on div at bounding box center [156, 577] width 10 height 10
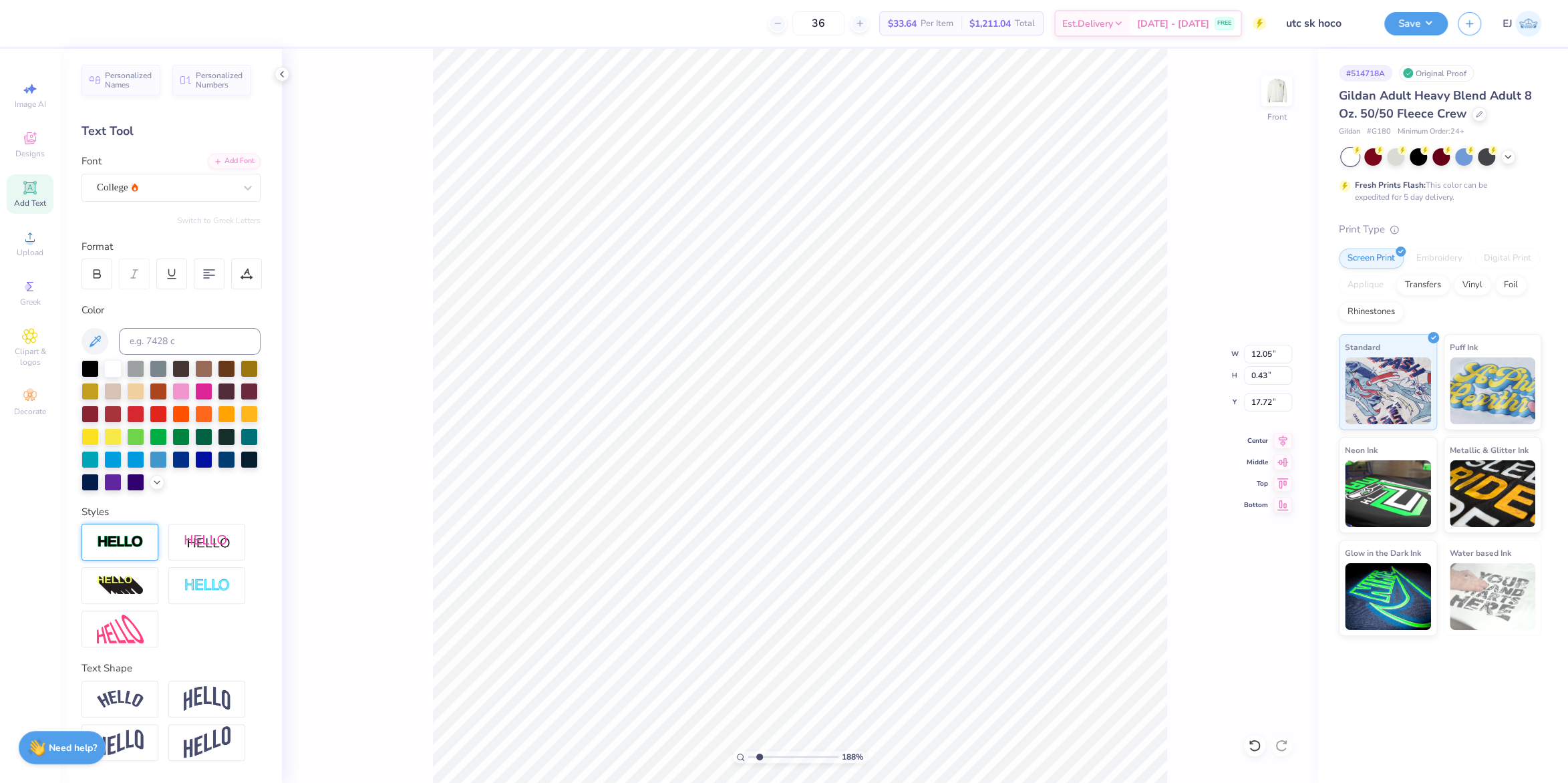
type input "12.03"
type input "0.41"
type input "17.73"
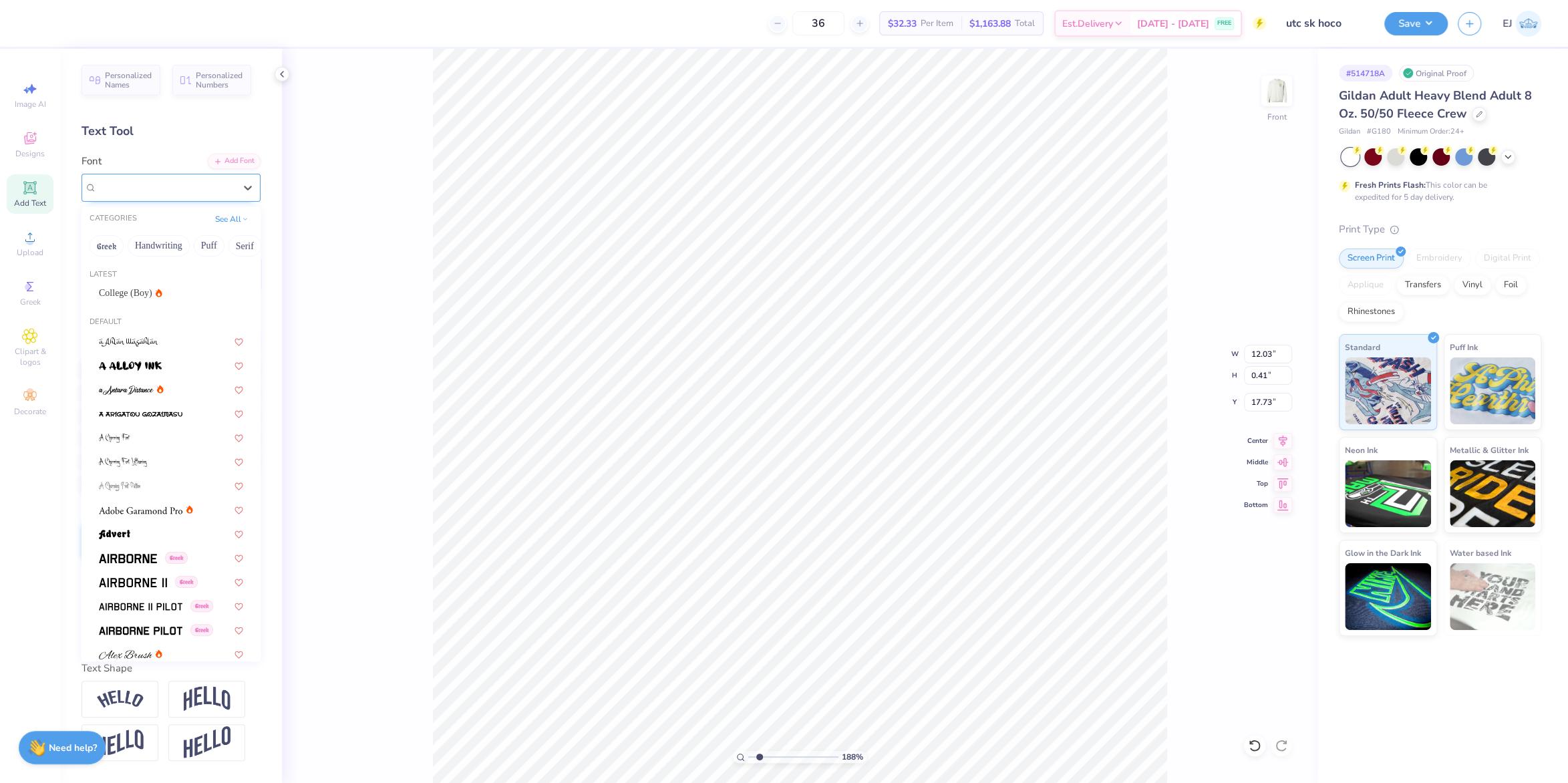
click at [169, 181] on div "College" at bounding box center [165, 187] width 141 height 21
click at [156, 292] on icon at bounding box center [159, 292] width 6 height 8
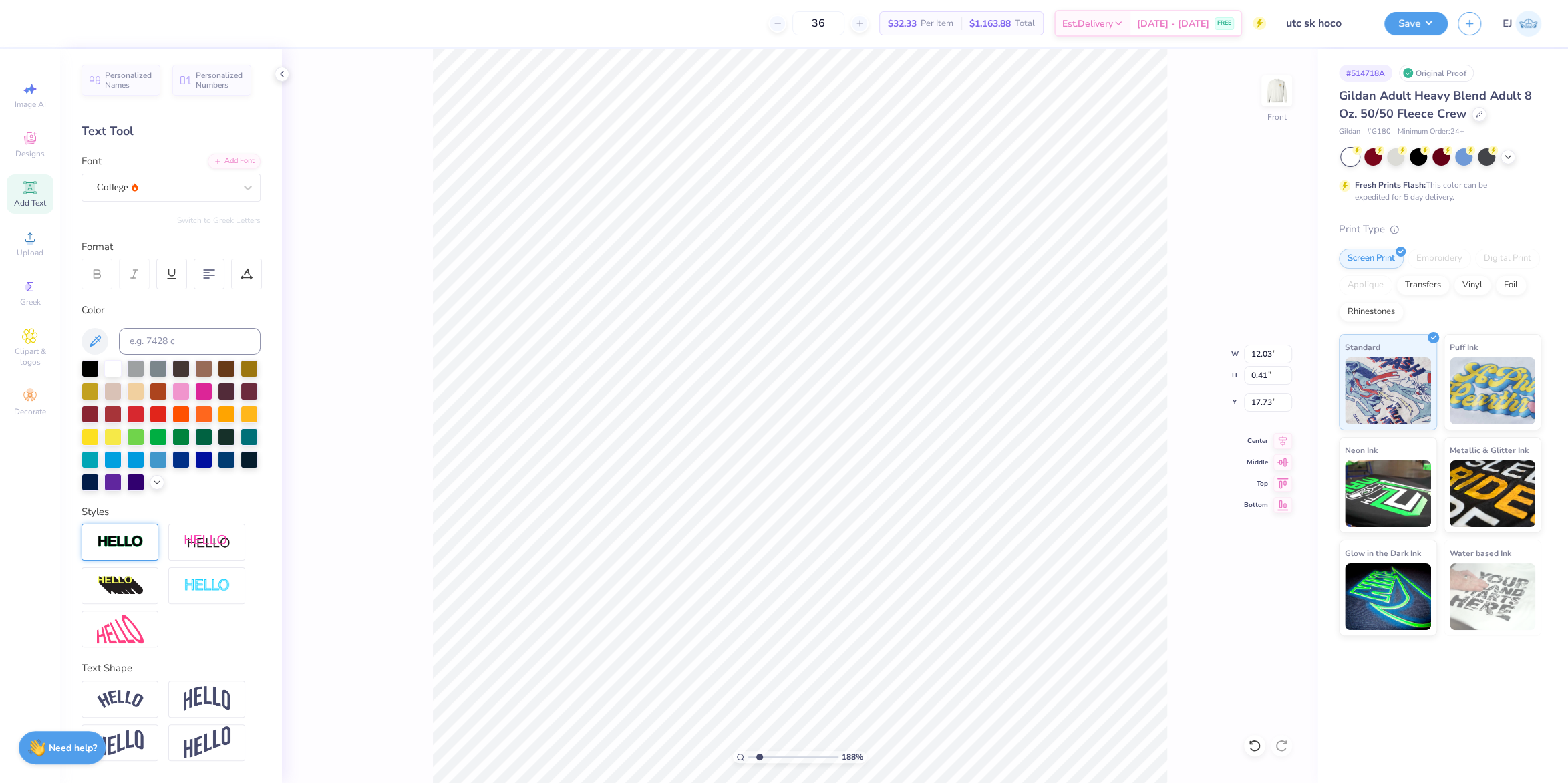
type input "11.08"
type input "0.56"
type input "17.65"
click at [394, 142] on div "188 % Front" at bounding box center [799, 416] width 1035 height 734
drag, startPoint x: 1268, startPoint y: 357, endPoint x: 1267, endPoint y: 364, distance: 7.1
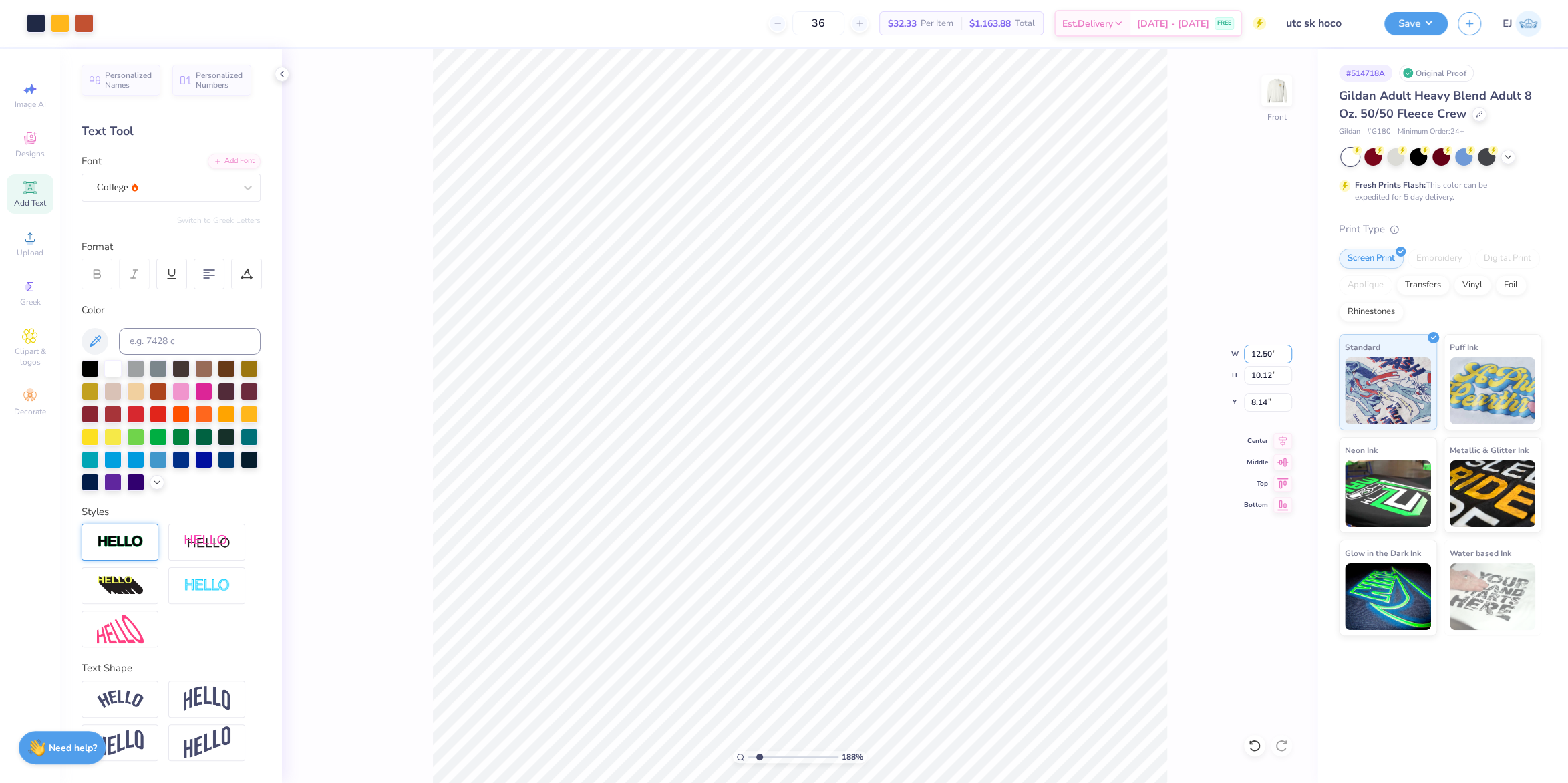
click at [1267, 357] on input "12.50" at bounding box center [1268, 353] width 48 height 18
click at [1262, 403] on input "8.14" at bounding box center [1268, 402] width 48 height 18
type input "3.00"
click at [1435, 18] on button "Save" at bounding box center [1416, 21] width 63 height 23
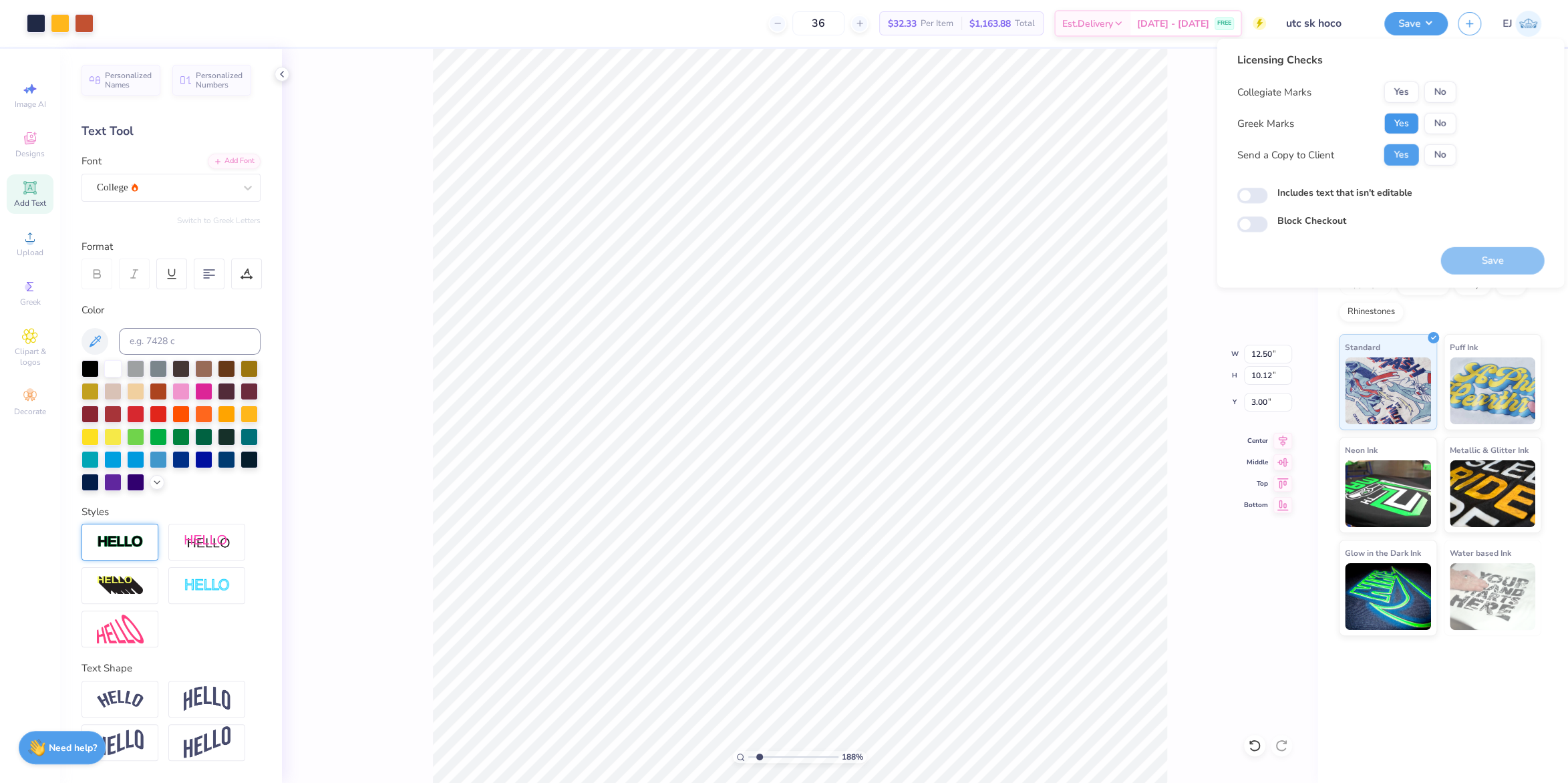
click at [1398, 132] on button "Yes" at bounding box center [1401, 124] width 35 height 22
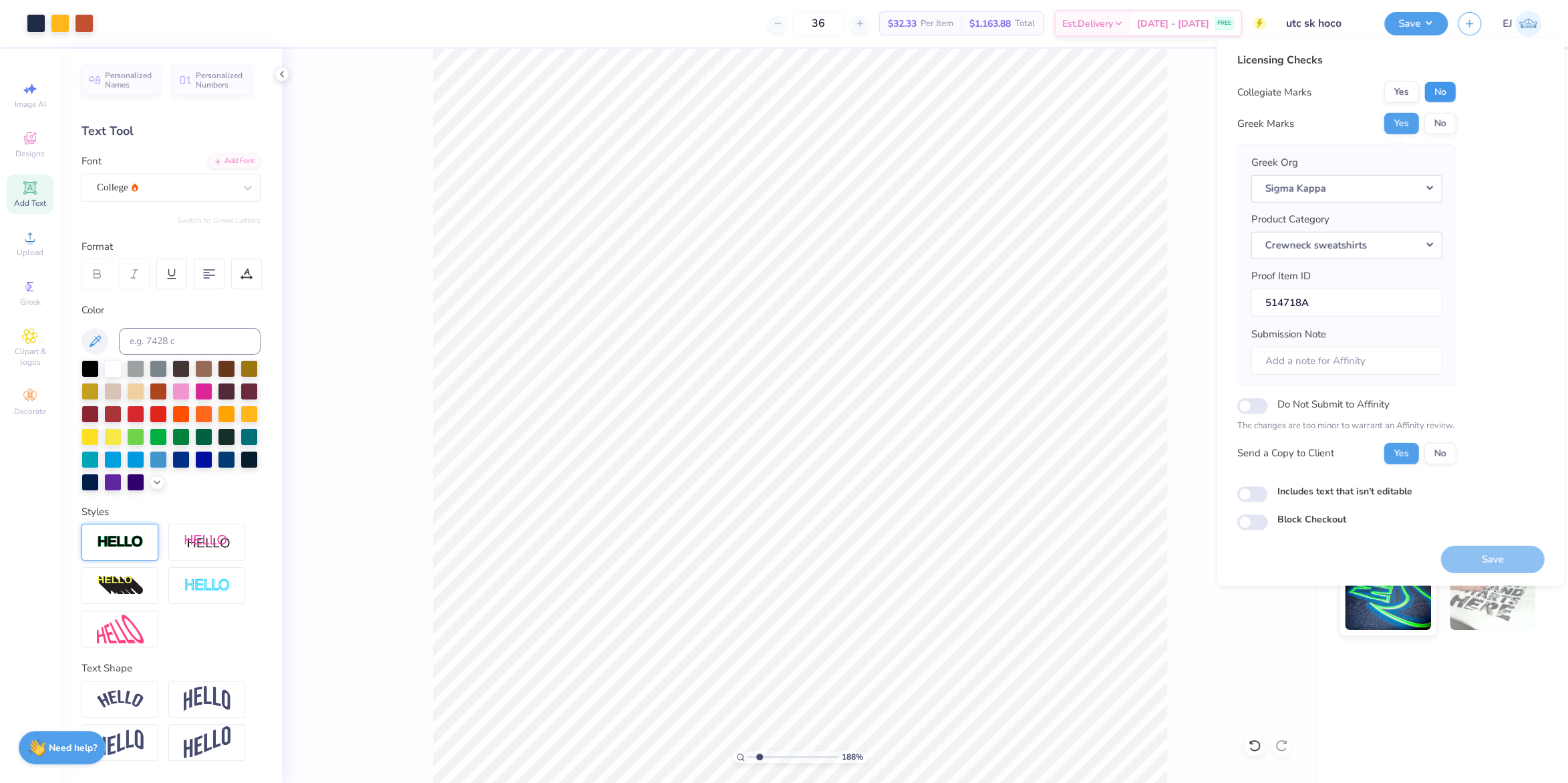
click at [1437, 94] on button "No" at bounding box center [1440, 92] width 32 height 22
click at [1480, 561] on button "Save" at bounding box center [1492, 559] width 104 height 27
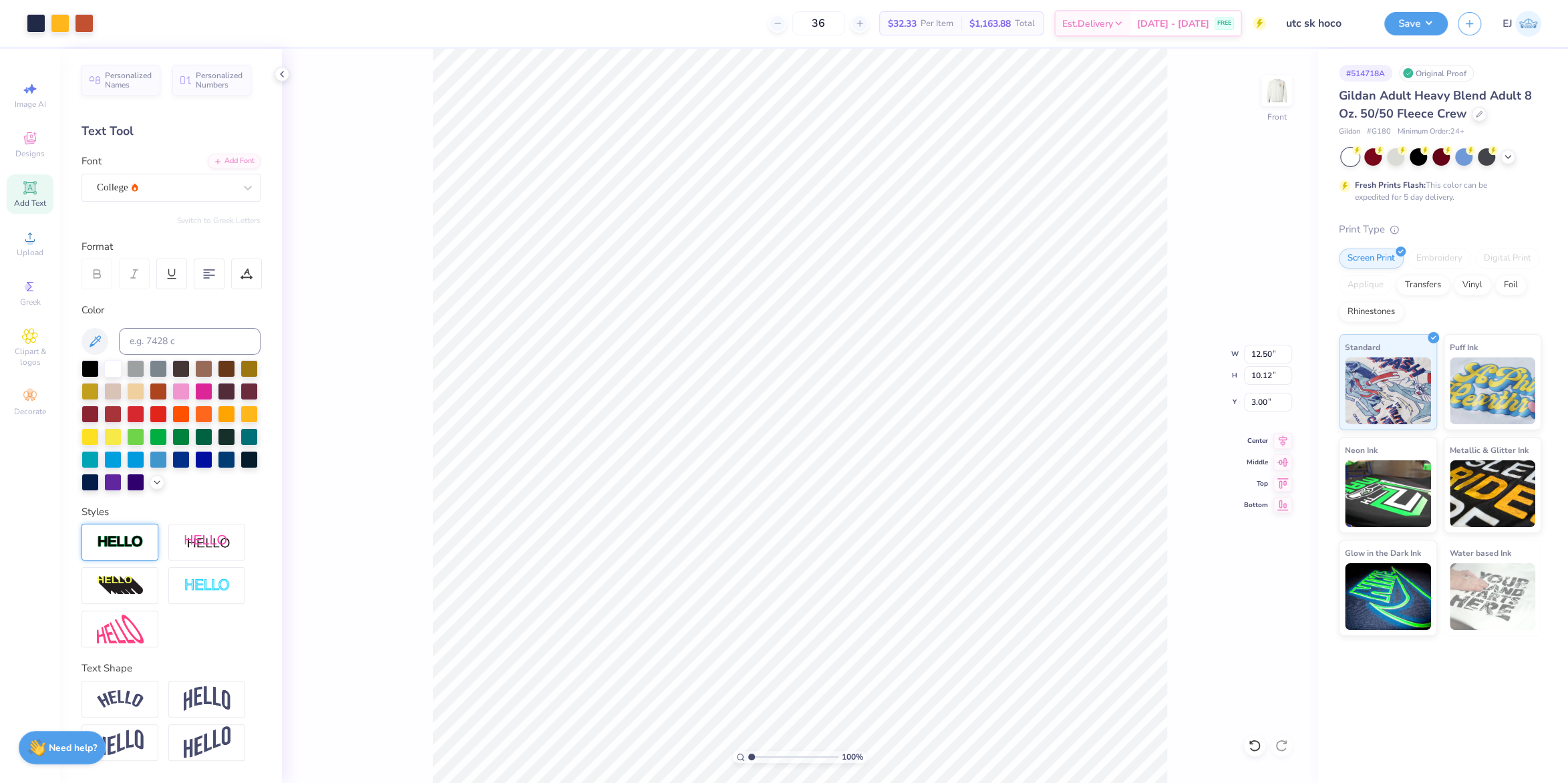
drag, startPoint x: 761, startPoint y: 757, endPoint x: 717, endPoint y: 761, distance: 44.2
type input "1"
click at [749, 761] on input "range" at bounding box center [794, 756] width 90 height 12
click at [1436, 9] on div "Save EJ" at bounding box center [1476, 23] width 184 height 47
click at [1434, 20] on button "Save" at bounding box center [1416, 21] width 63 height 23
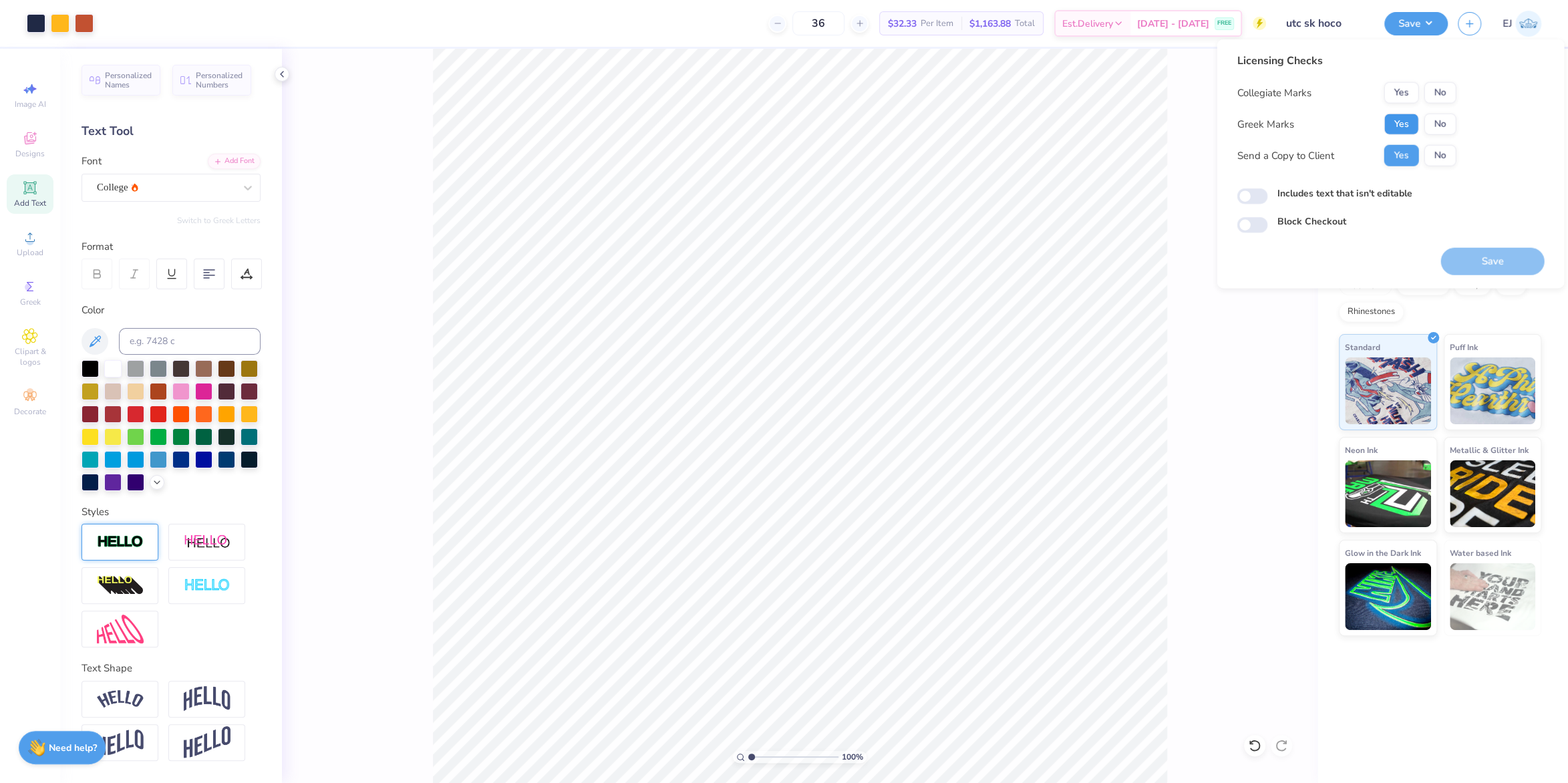
click at [1408, 120] on button "Yes" at bounding box center [1401, 124] width 35 height 22
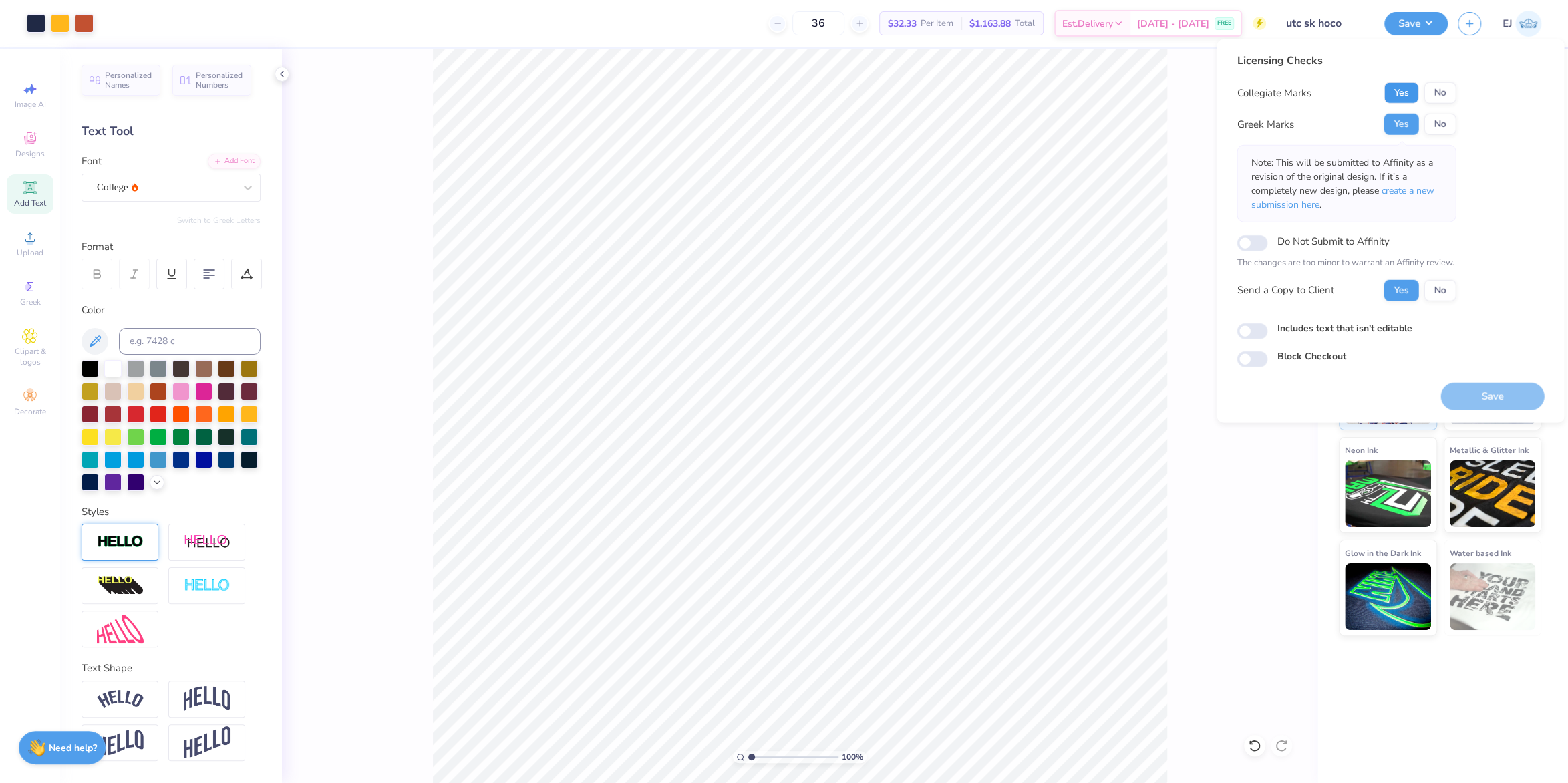
click at [1407, 98] on button "Yes" at bounding box center [1401, 92] width 35 height 22
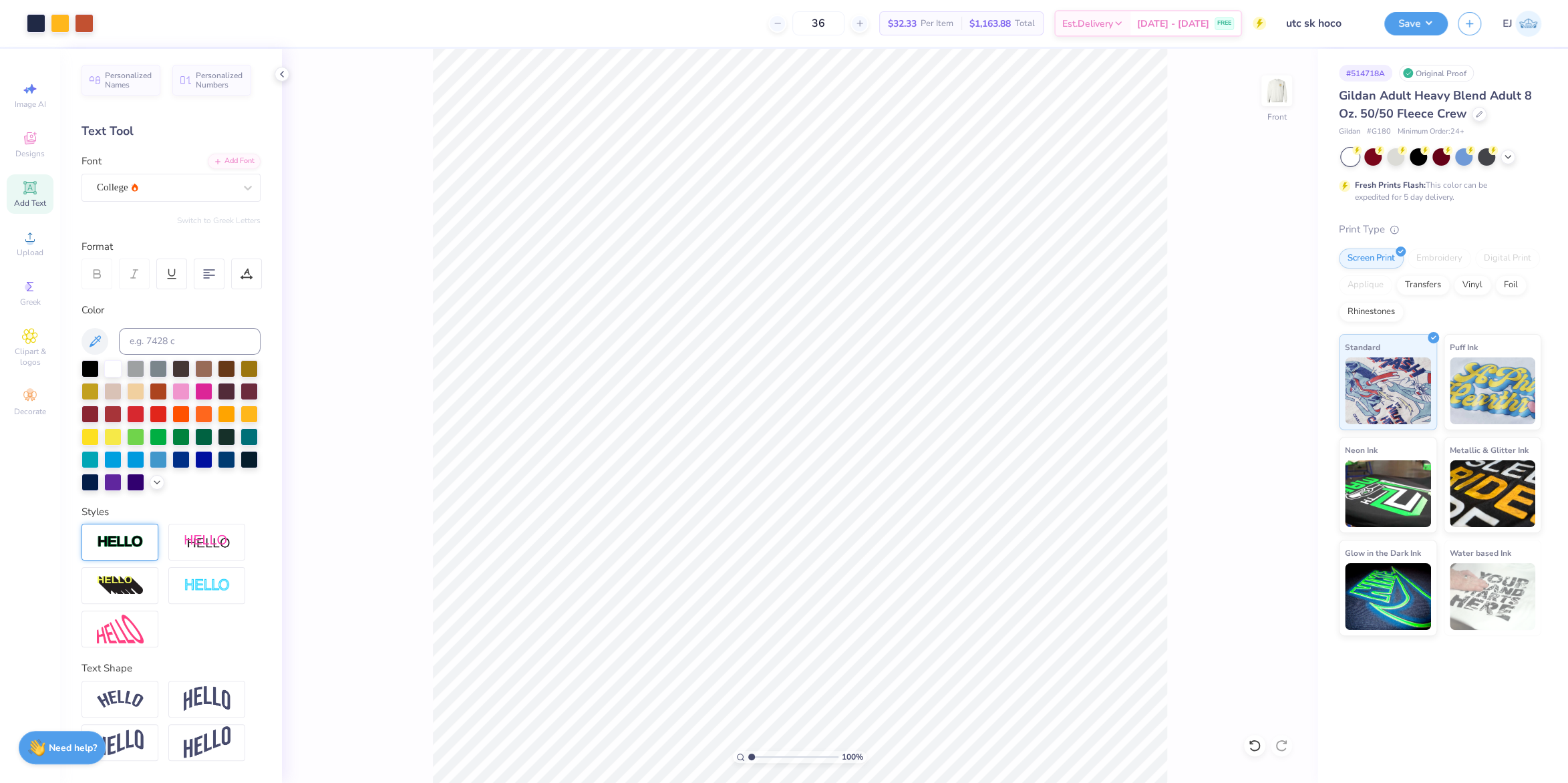
click at [561, 46] on div "Art colors 36 $32.33 Per Item $1,163.88 Total Est. Delivery Sep 15 - 18 FREE De…" at bounding box center [784, 391] width 1568 height 783
click at [10, 236] on div "Upload" at bounding box center [30, 243] width 47 height 39
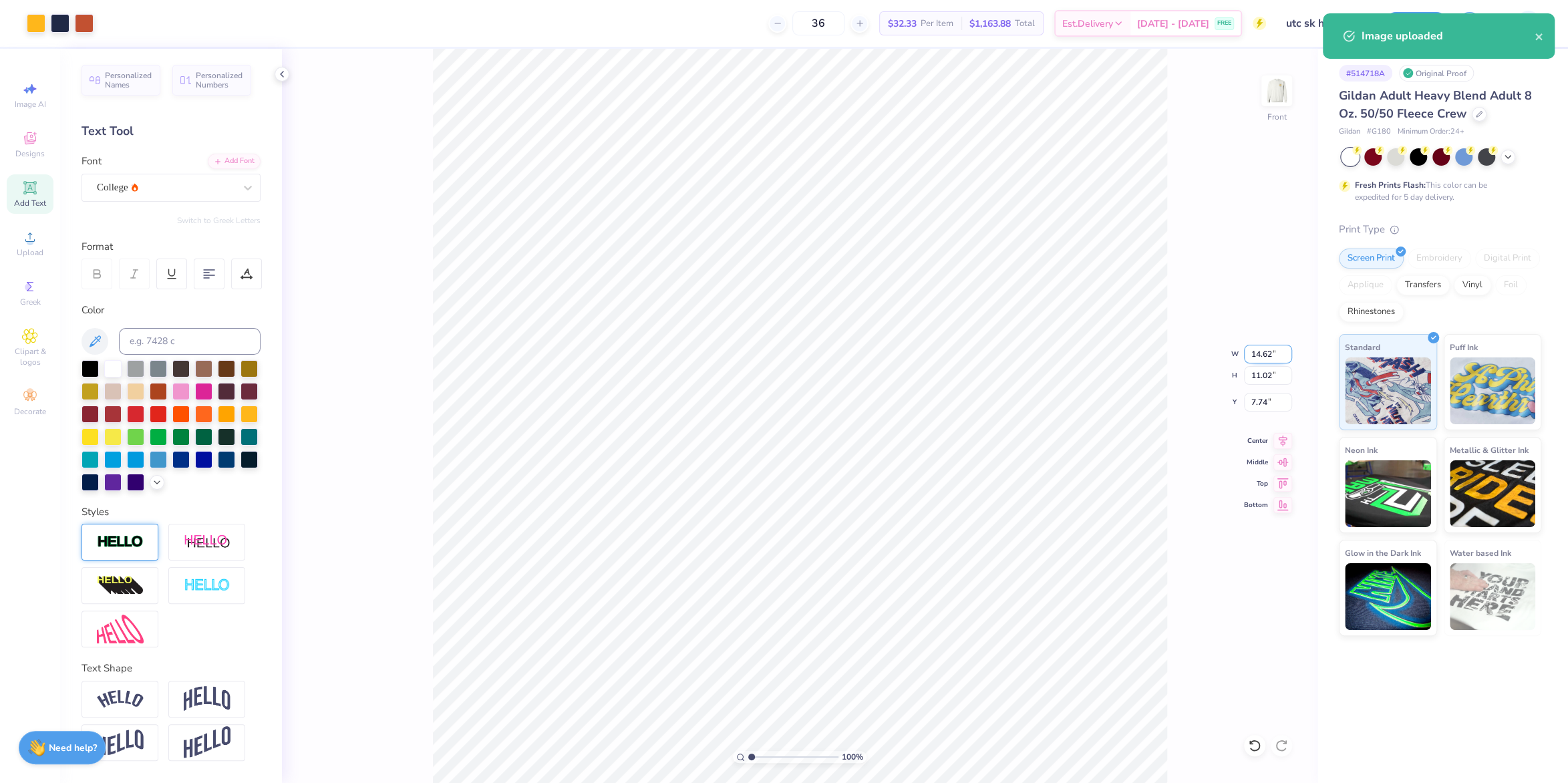
click at [1258, 359] on input "14.62" at bounding box center [1268, 353] width 48 height 18
type input "12.50"
type input "9.42"
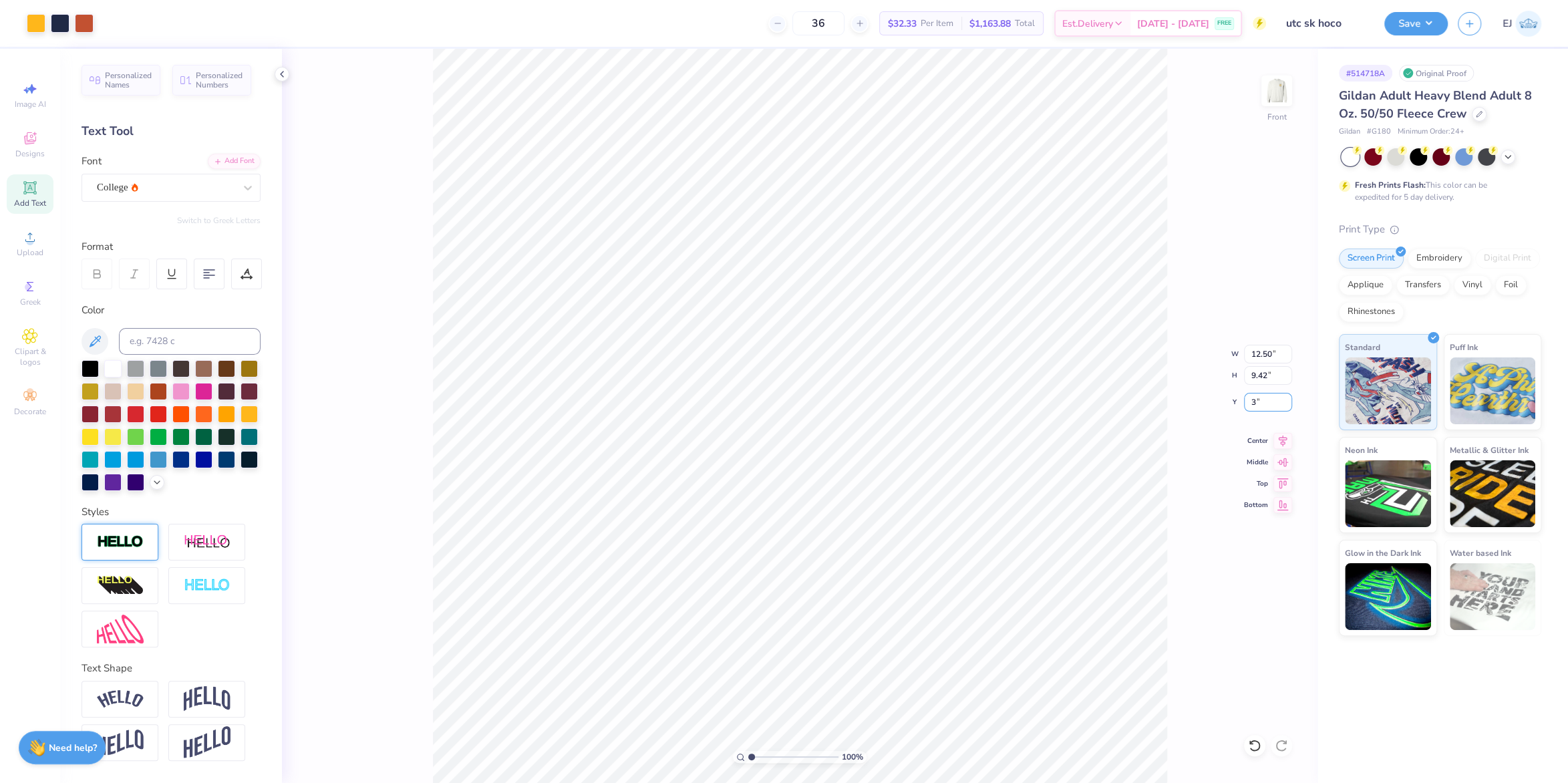
type input "3.00"
type input "12.05"
drag, startPoint x: 1262, startPoint y: 360, endPoint x: 1262, endPoint y: 369, distance: 9.0
click at [1260, 359] on input "11.66" at bounding box center [1268, 353] width 48 height 18
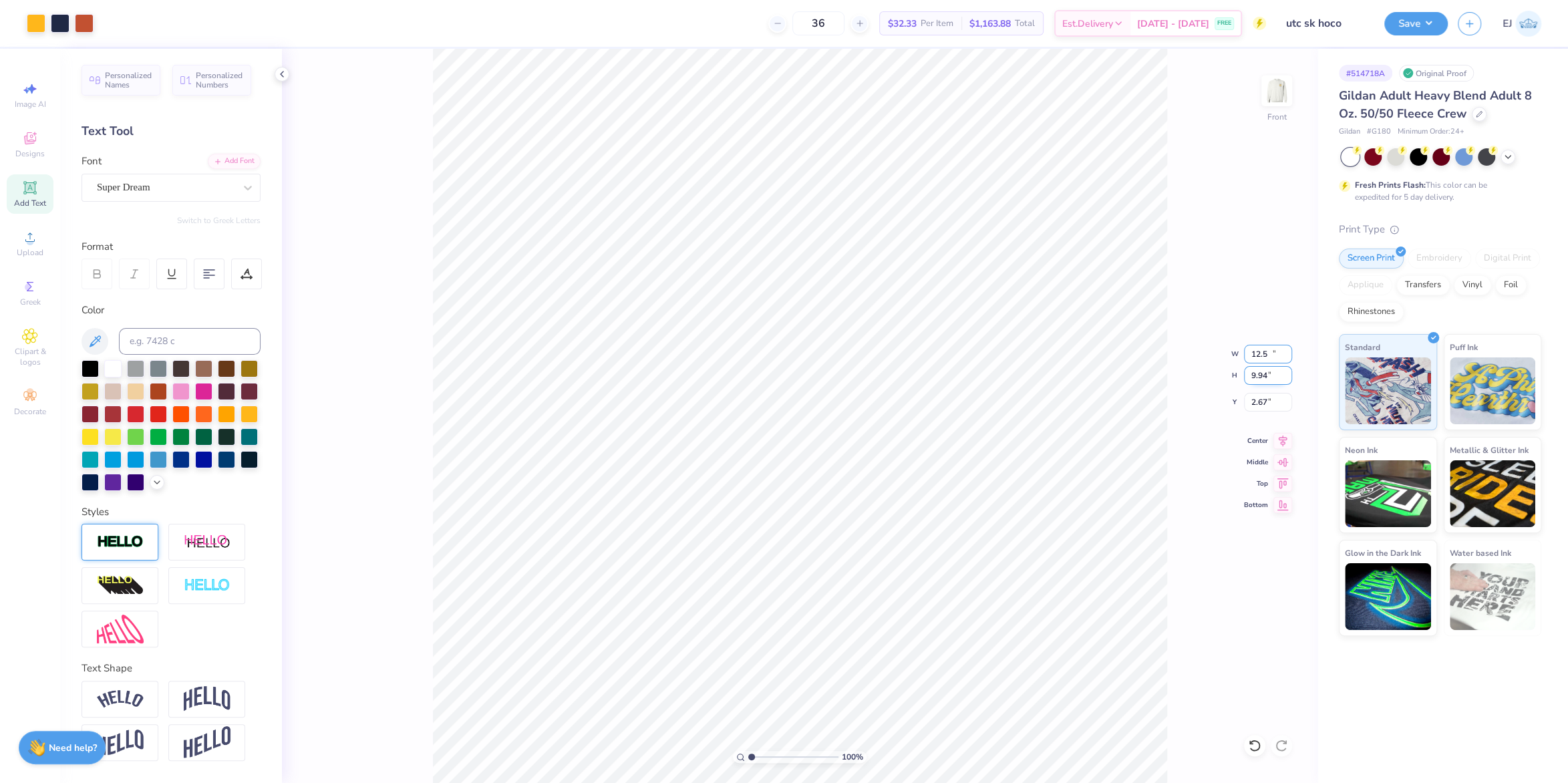
type input "12.50"
type input "9.94"
type input "2.67"
type input "3"
type input "3.00"
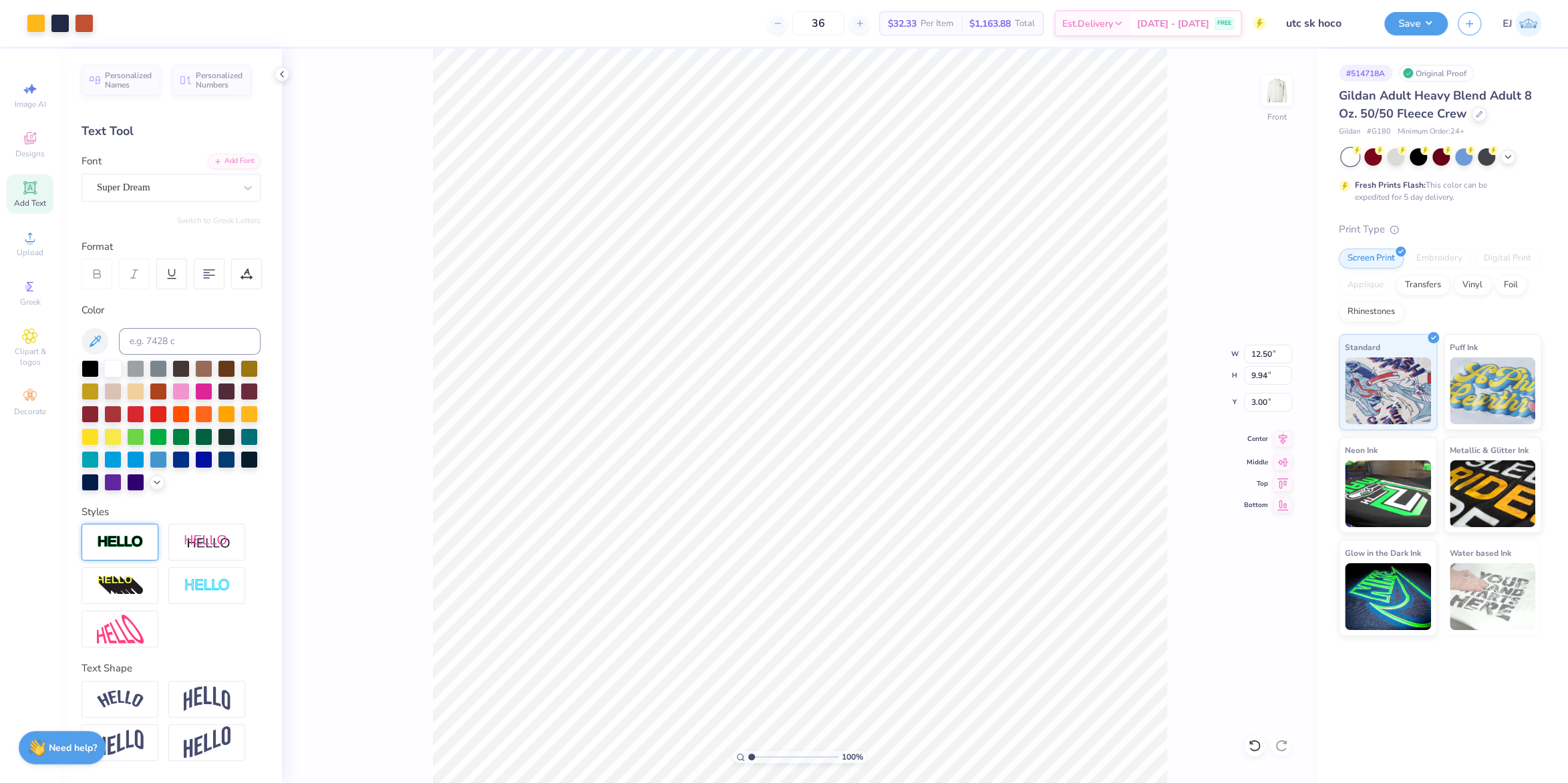
click at [1279, 439] on icon at bounding box center [1282, 439] width 18 height 16
click at [1405, 25] on button "Save" at bounding box center [1416, 21] width 63 height 23
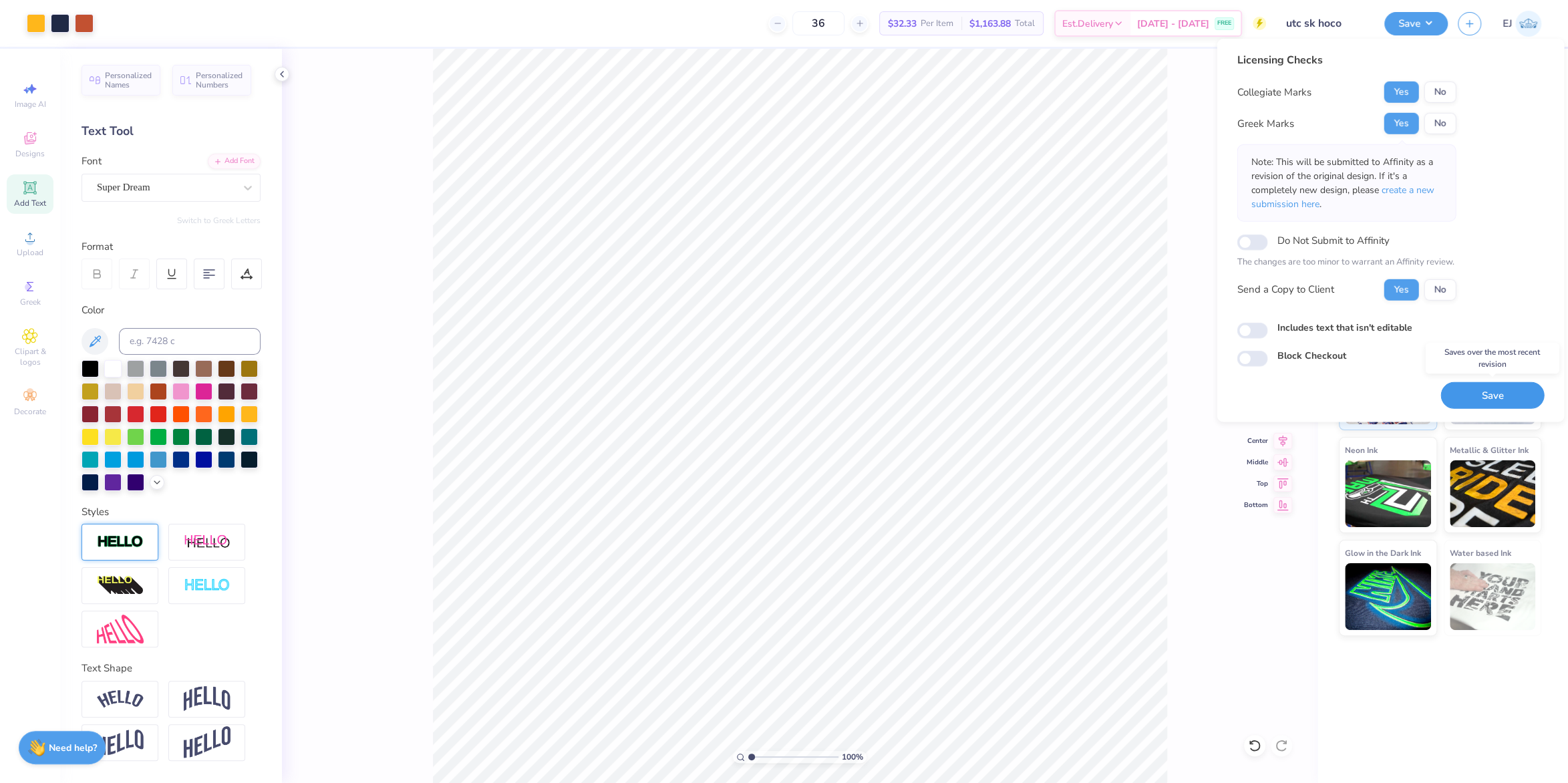
click at [1492, 391] on button "Save" at bounding box center [1492, 395] width 104 height 27
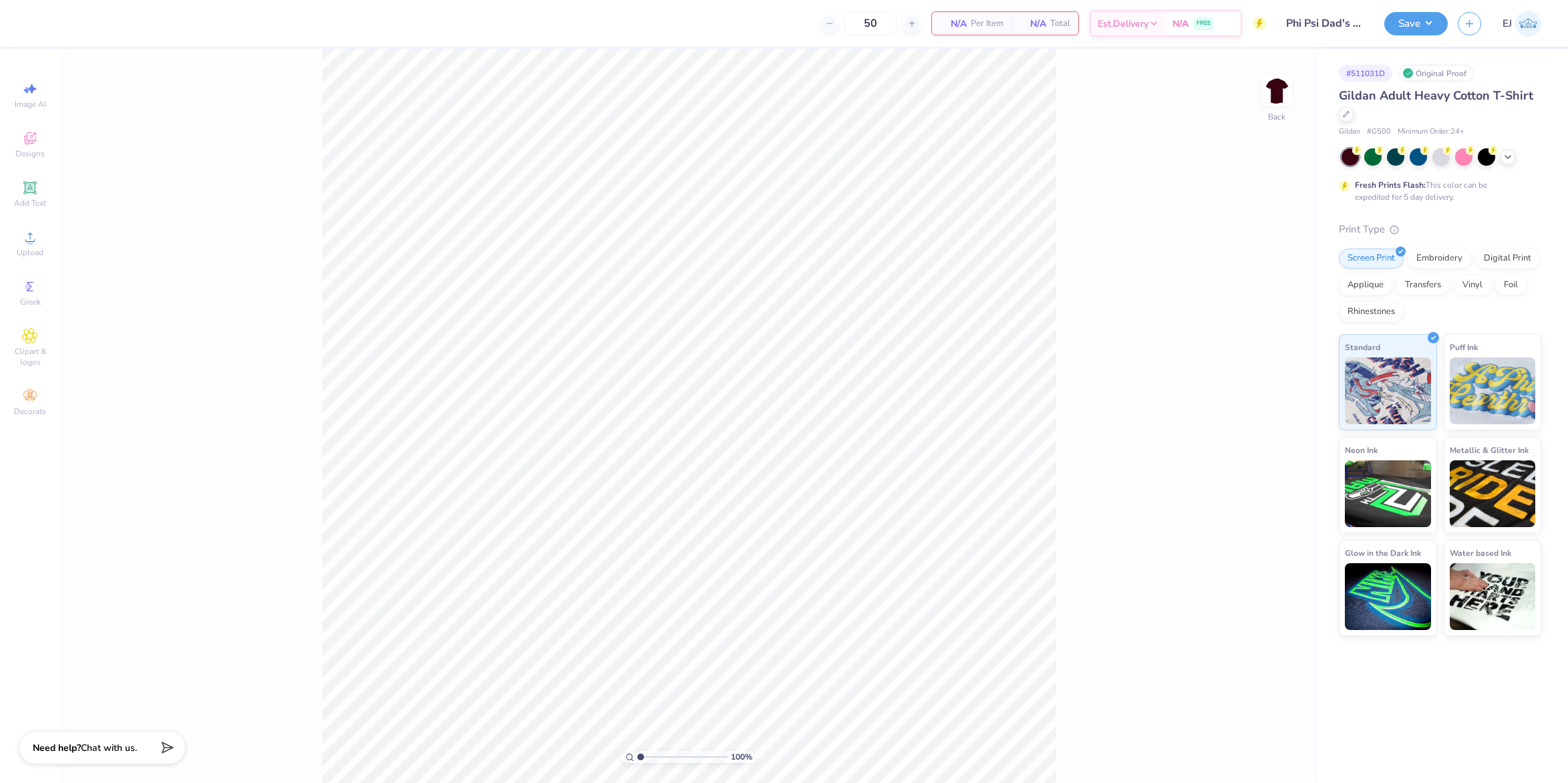
type input "Phi Psi Dad's Weekend"
click at [42, 246] on div "Upload" at bounding box center [30, 243] width 47 height 39
click at [15, 254] on div "Upload" at bounding box center [30, 243] width 47 height 39
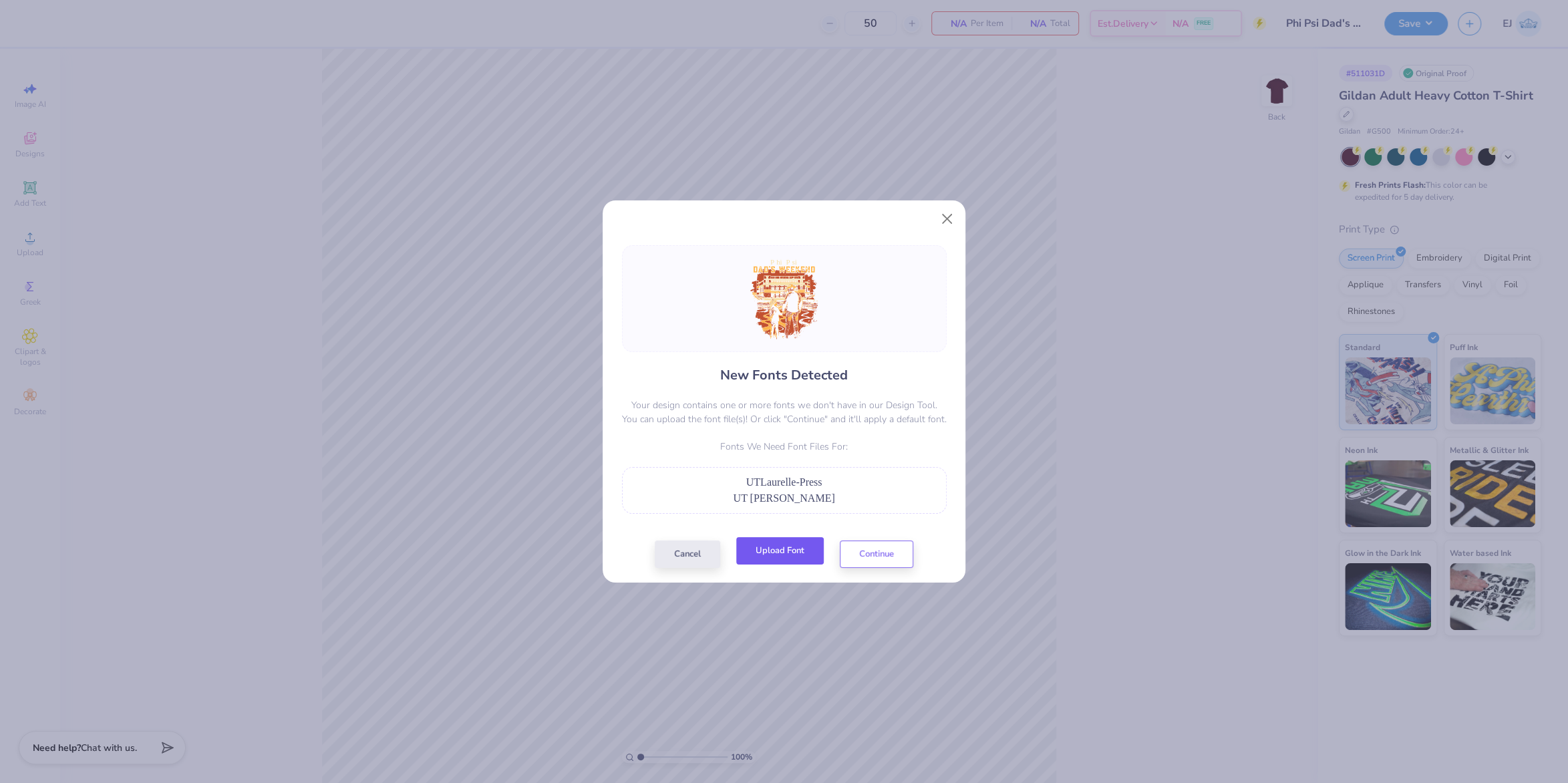
click at [789, 554] on button "Upload Font" at bounding box center [780, 551] width 88 height 27
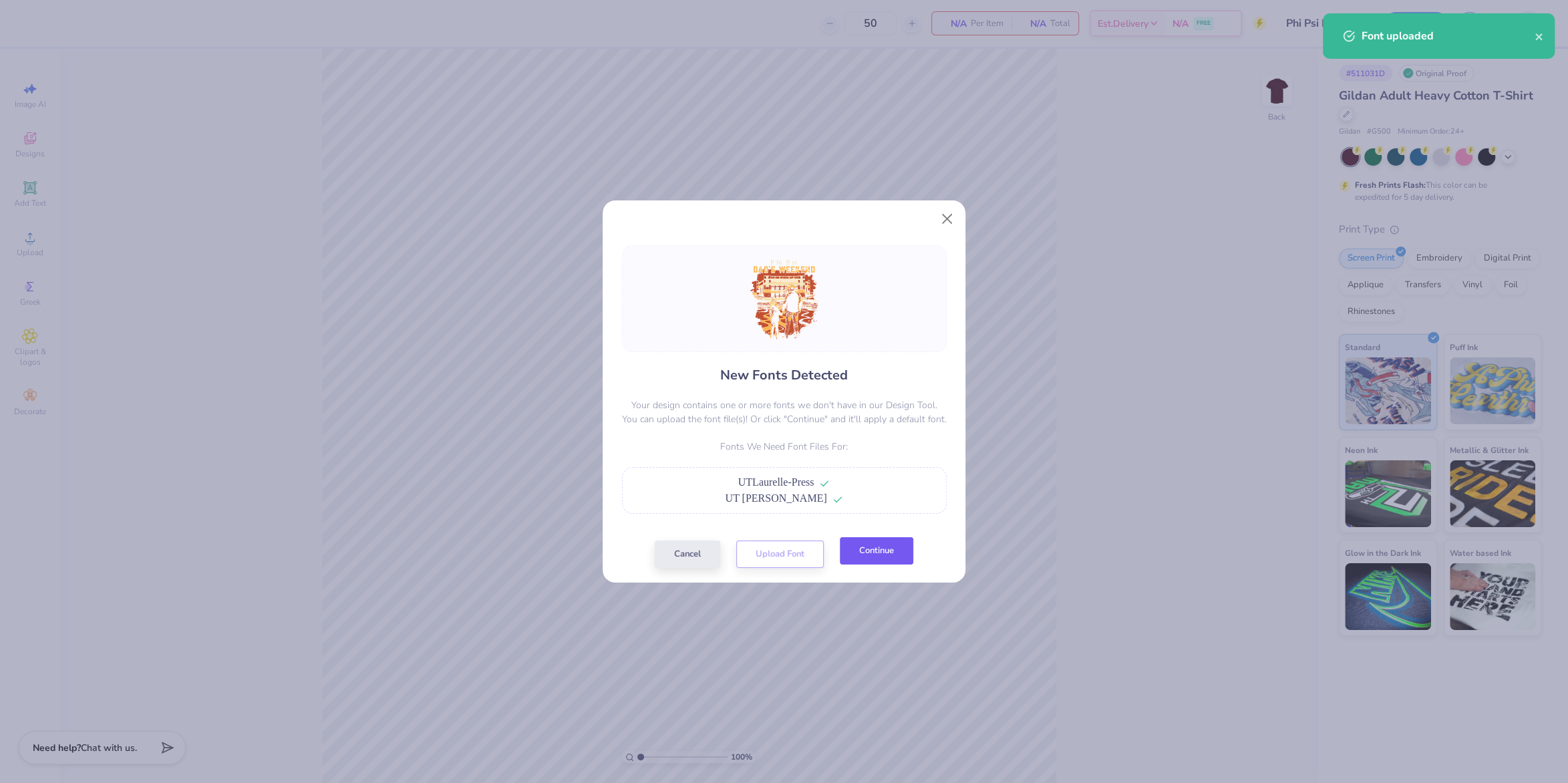
click at [892, 557] on button "Continue" at bounding box center [877, 551] width 74 height 27
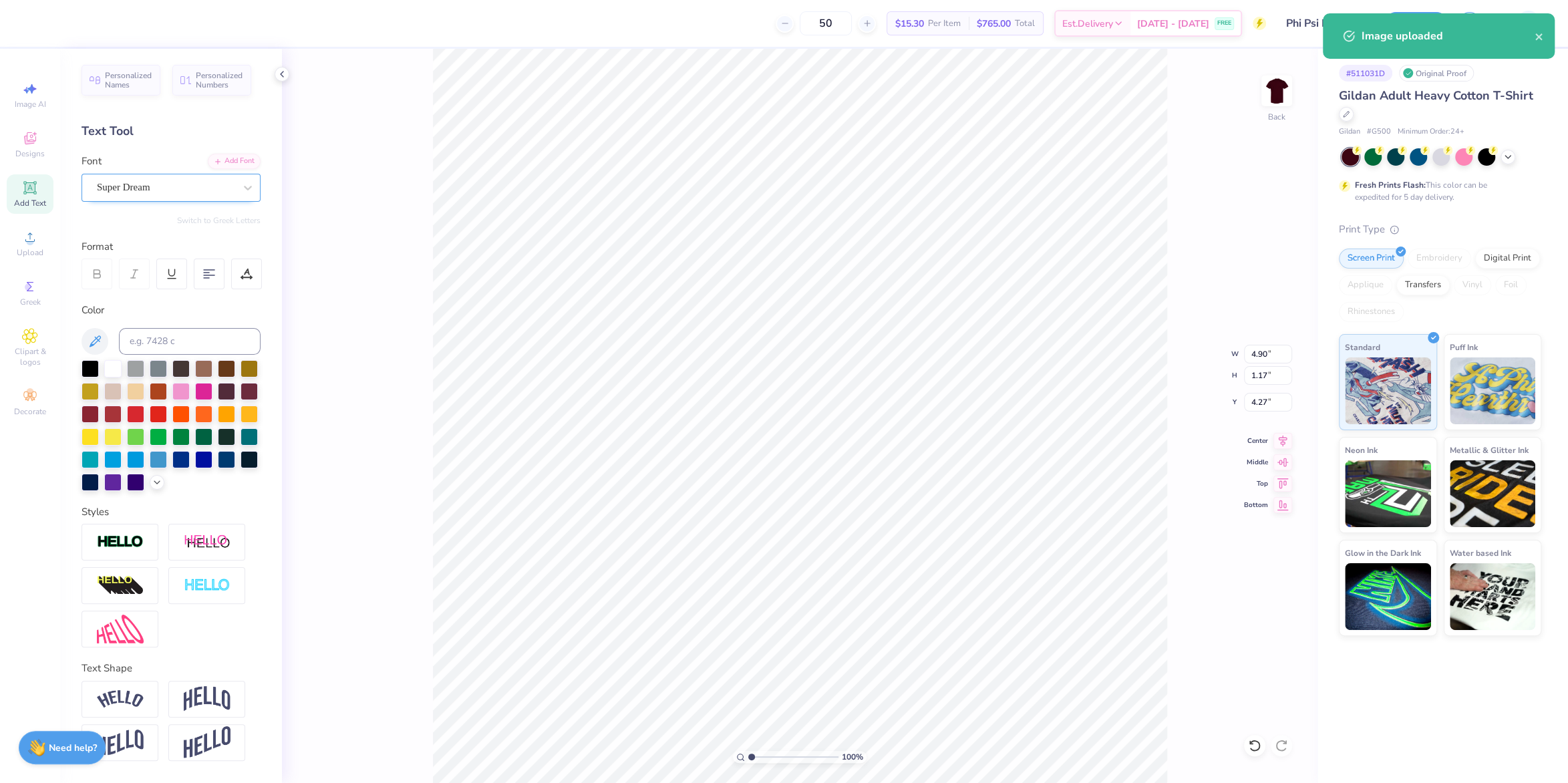
click at [195, 177] on div "Super Dream" at bounding box center [170, 187] width 179 height 28
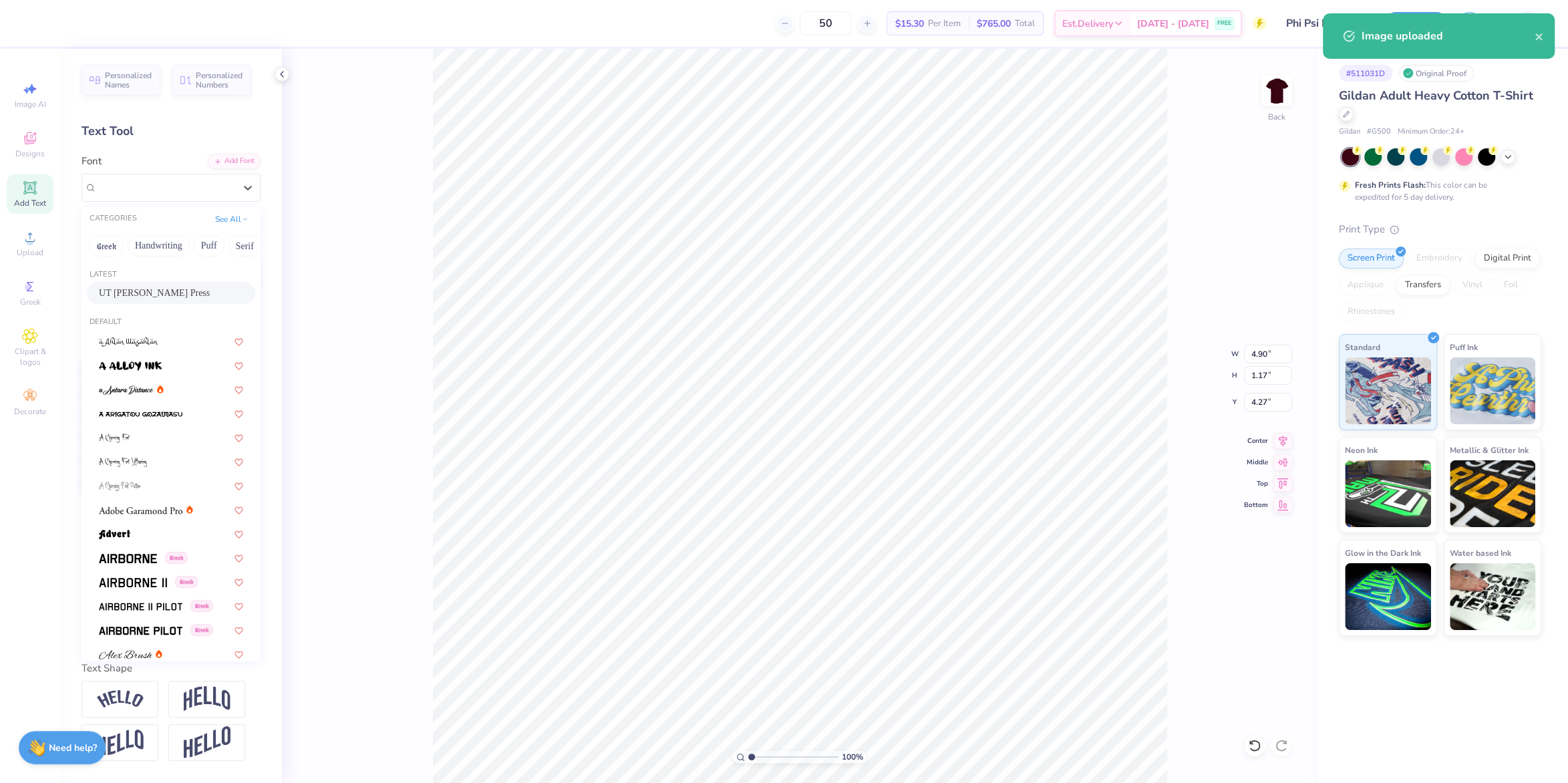
click at [182, 290] on span "UT [PERSON_NAME] Press" at bounding box center [154, 292] width 111 height 14
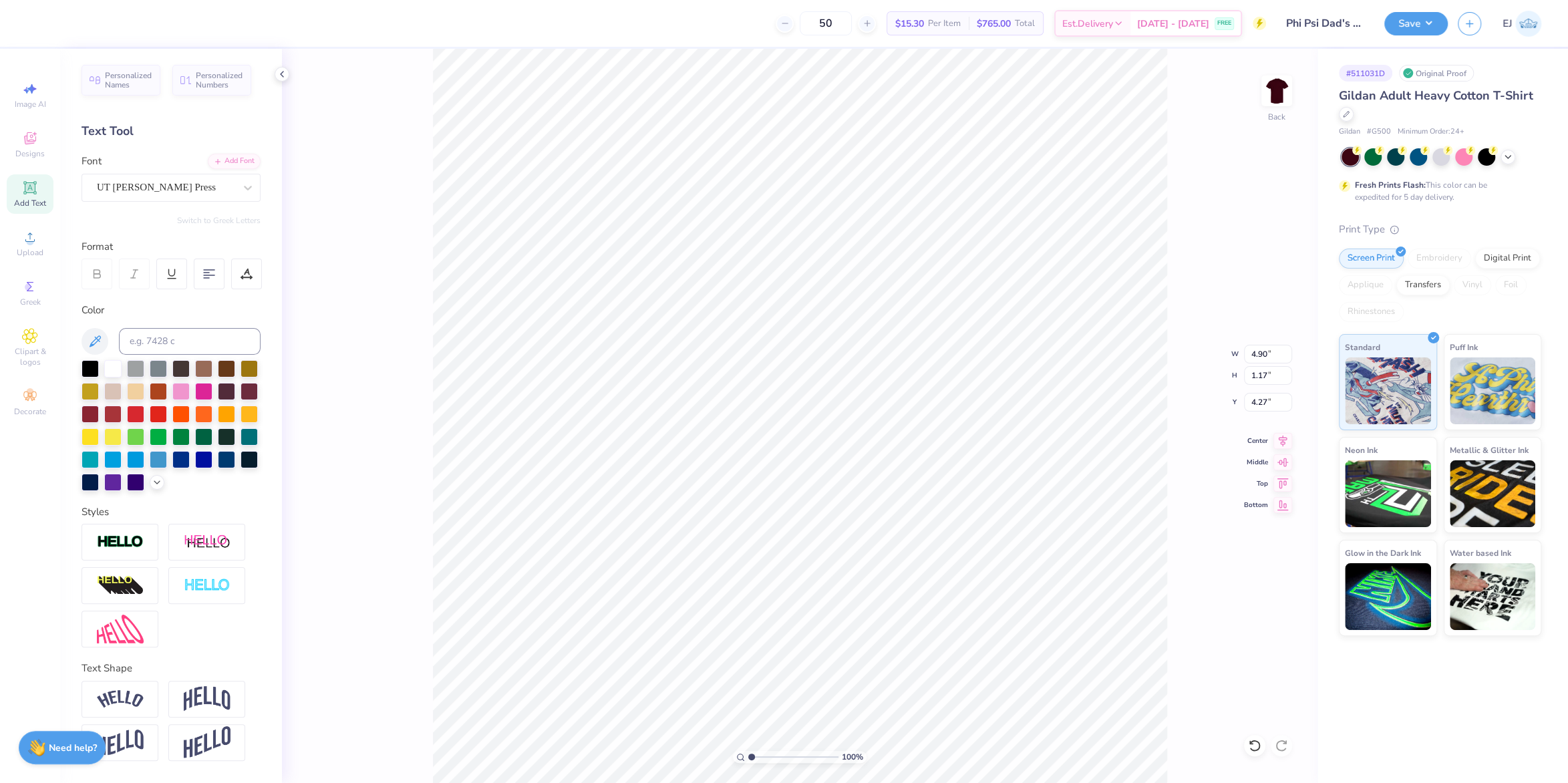
type input "6.25"
type input "1.42"
type input "4.25"
click at [1278, 434] on icon at bounding box center [1282, 441] width 18 height 16
type input "4.06"
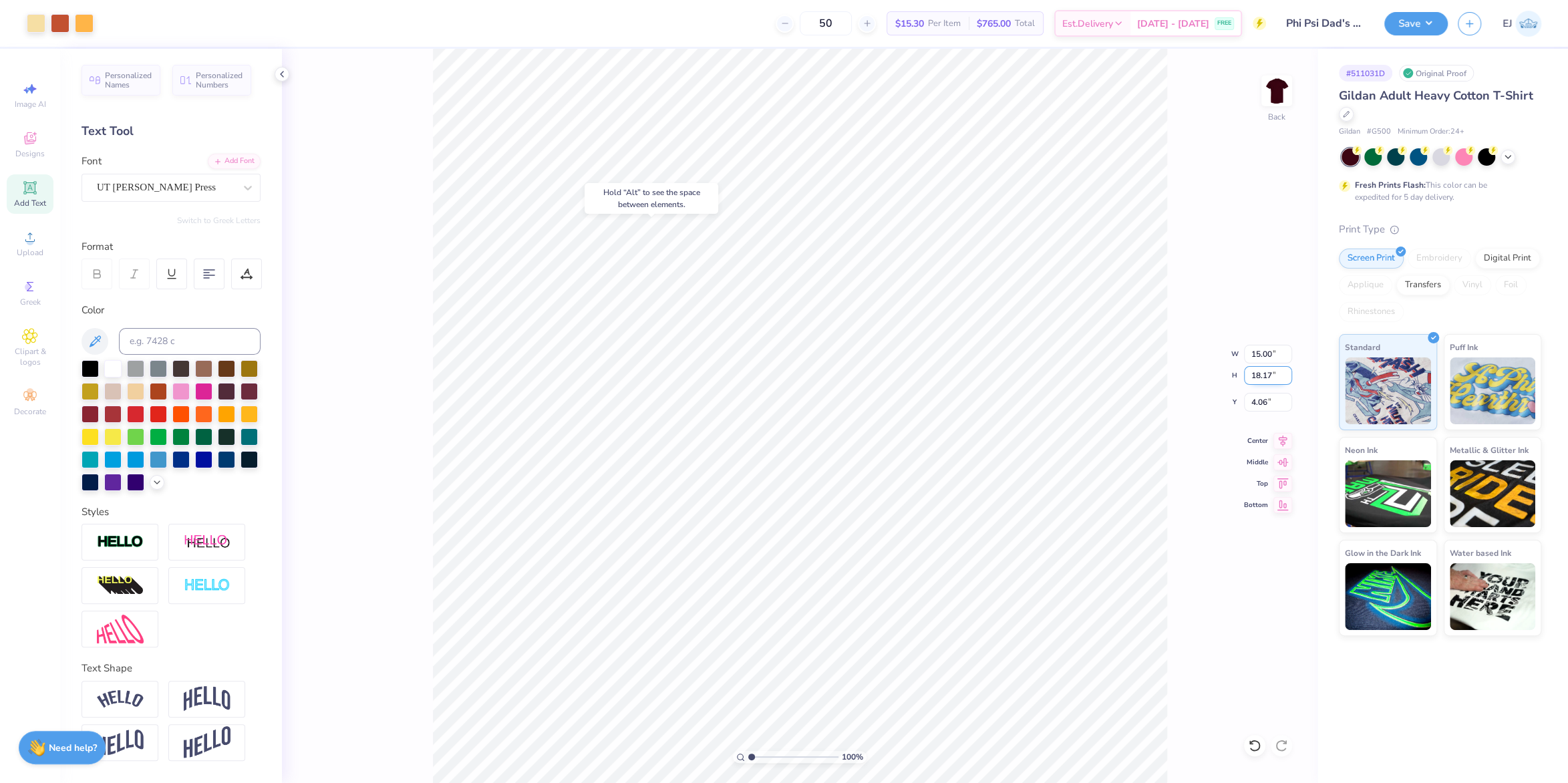
click at [1272, 375] on input "18.17" at bounding box center [1268, 375] width 48 height 18
type input "15"
type input "12.38"
type input "15.00"
type input "5.65"
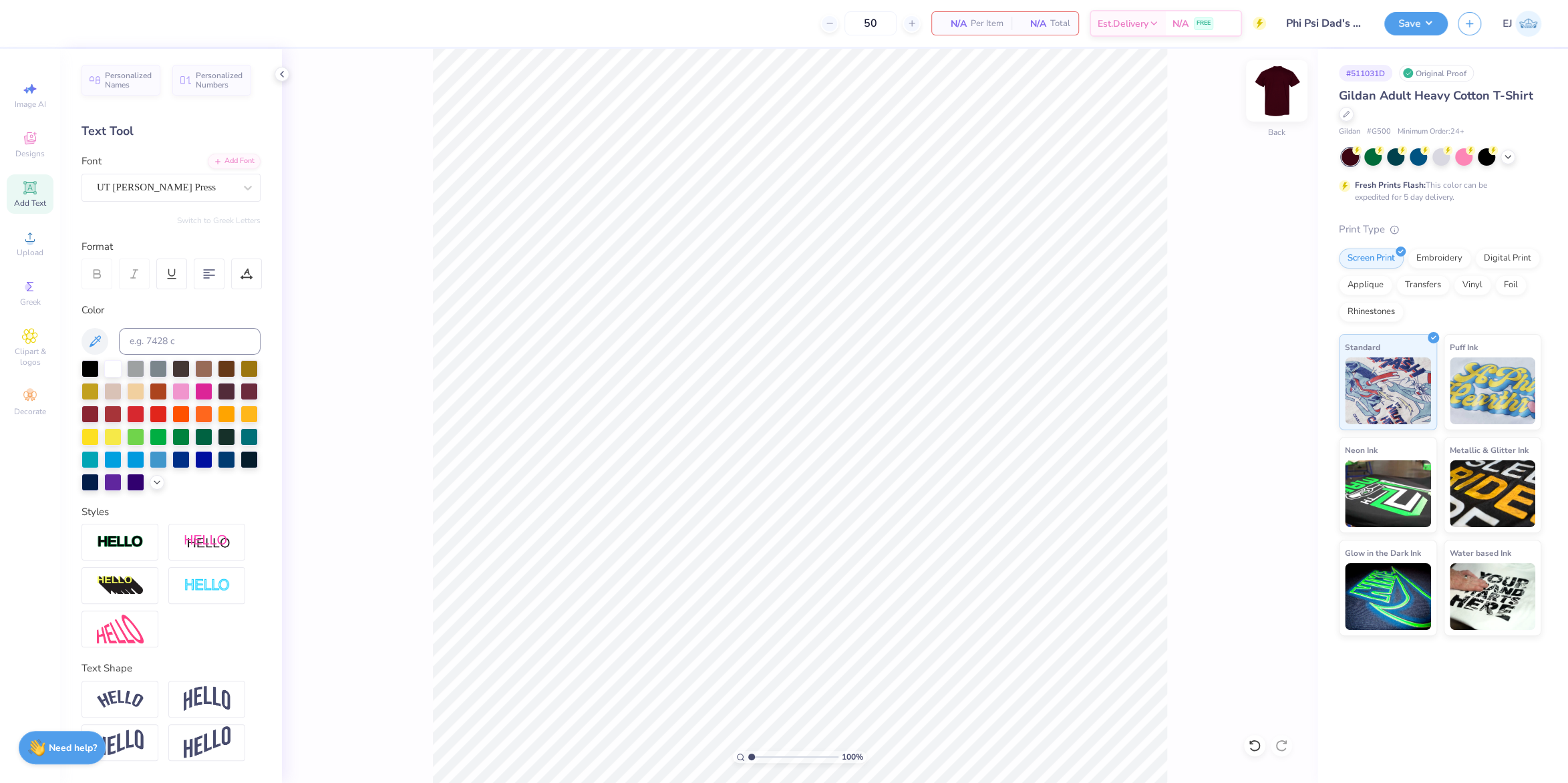
click at [1262, 102] on div at bounding box center [1276, 91] width 62 height 62
click at [1255, 407] on input "7.36" at bounding box center [1268, 402] width 48 height 18
type input "3.00"
click at [1284, 93] on img at bounding box center [1276, 91] width 54 height 54
drag, startPoint x: 35, startPoint y: 199, endPoint x: 34, endPoint y: 236, distance: 37.0
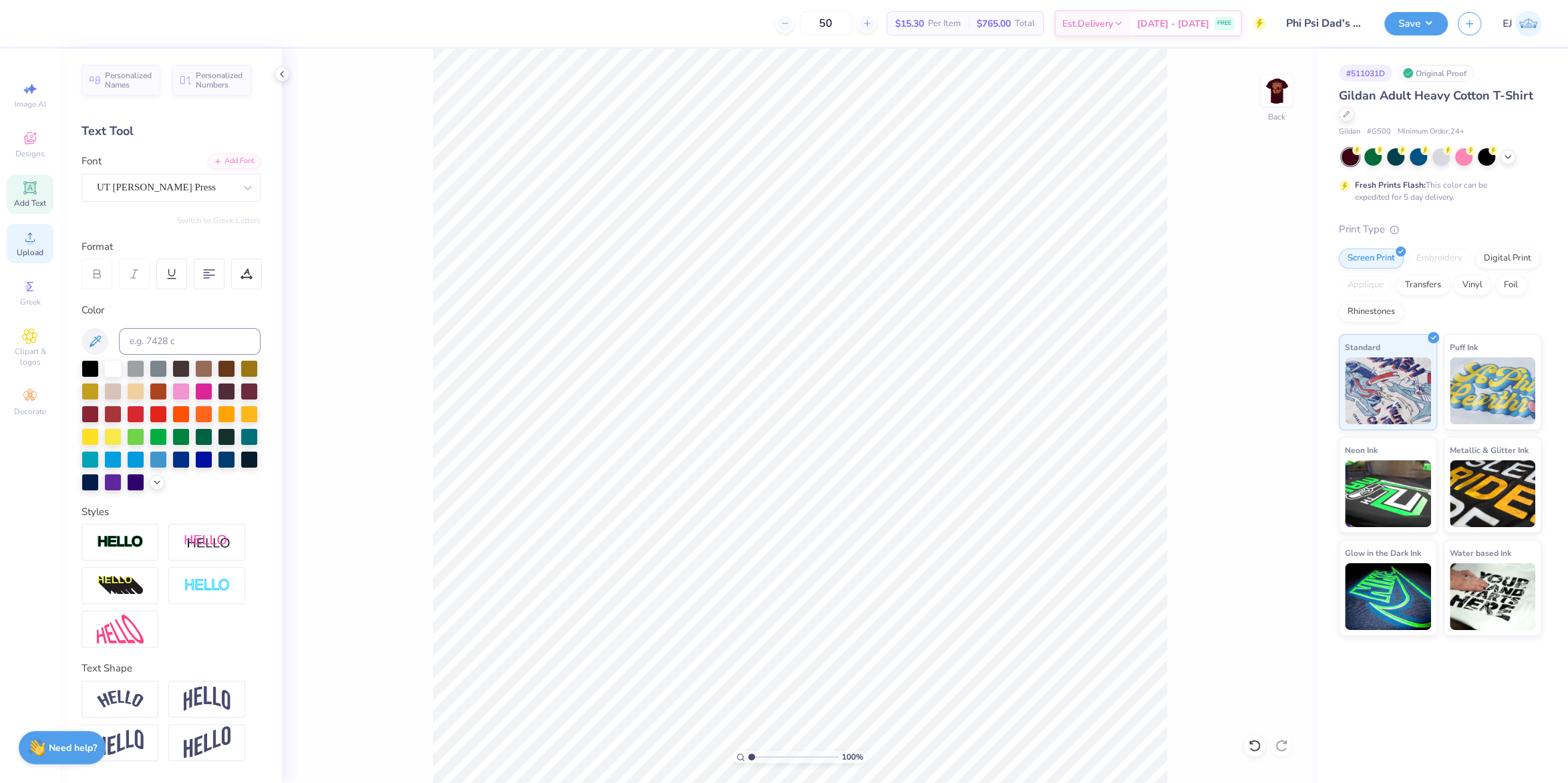
click at [35, 200] on span "Add Text" at bounding box center [30, 202] width 32 height 10
click at [34, 236] on icon at bounding box center [30, 237] width 16 height 16
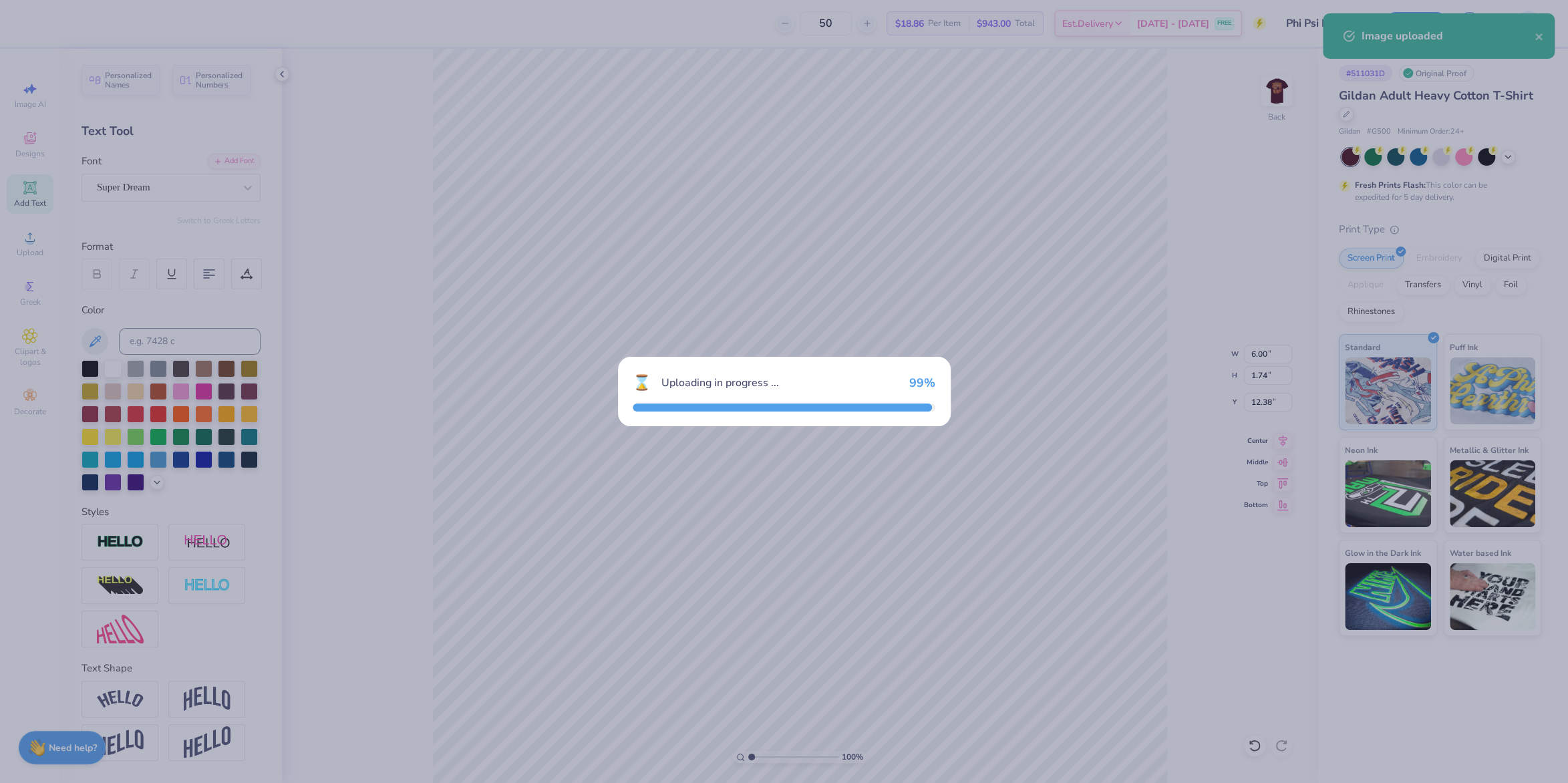
type input "10.13"
type input "3.79"
type input "11.36"
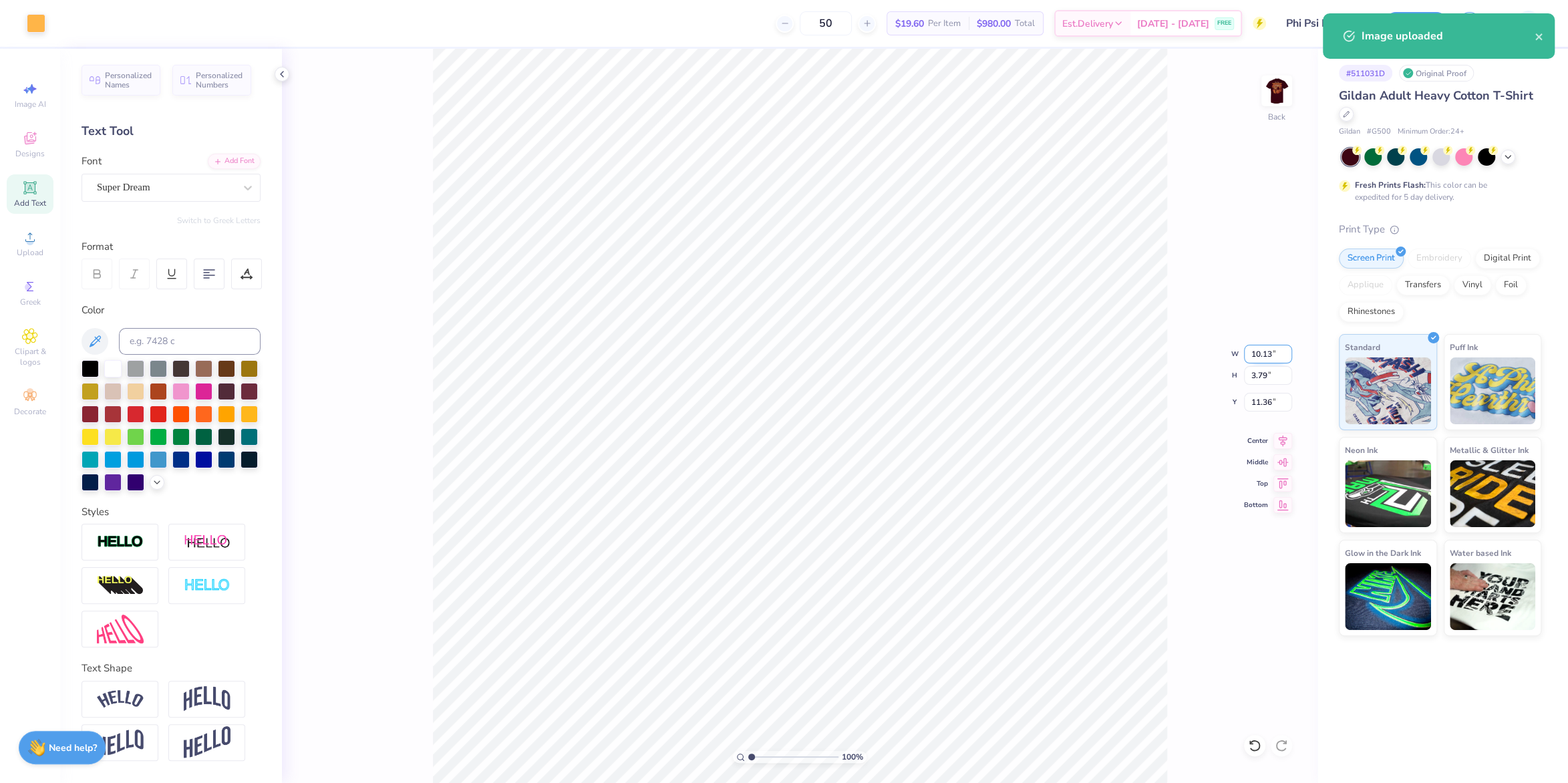
click at [1264, 354] on input "10.13" at bounding box center [1268, 353] width 48 height 18
type input "3.50"
type input "1.31"
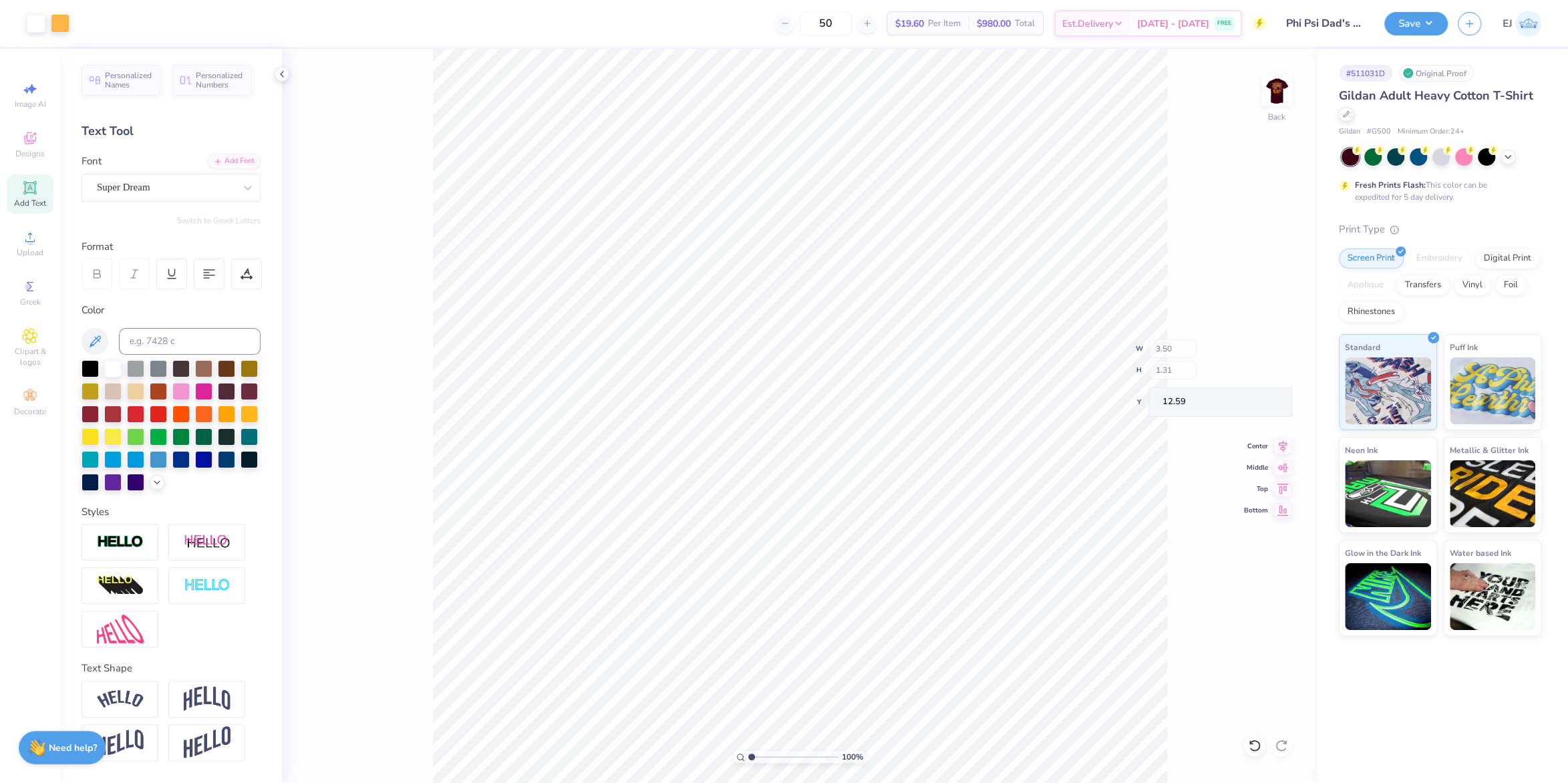
type input "3.00"
type input "6.00"
type input "1.74"
type input "12.38"
click at [1276, 402] on input "3.00" at bounding box center [1268, 402] width 48 height 18
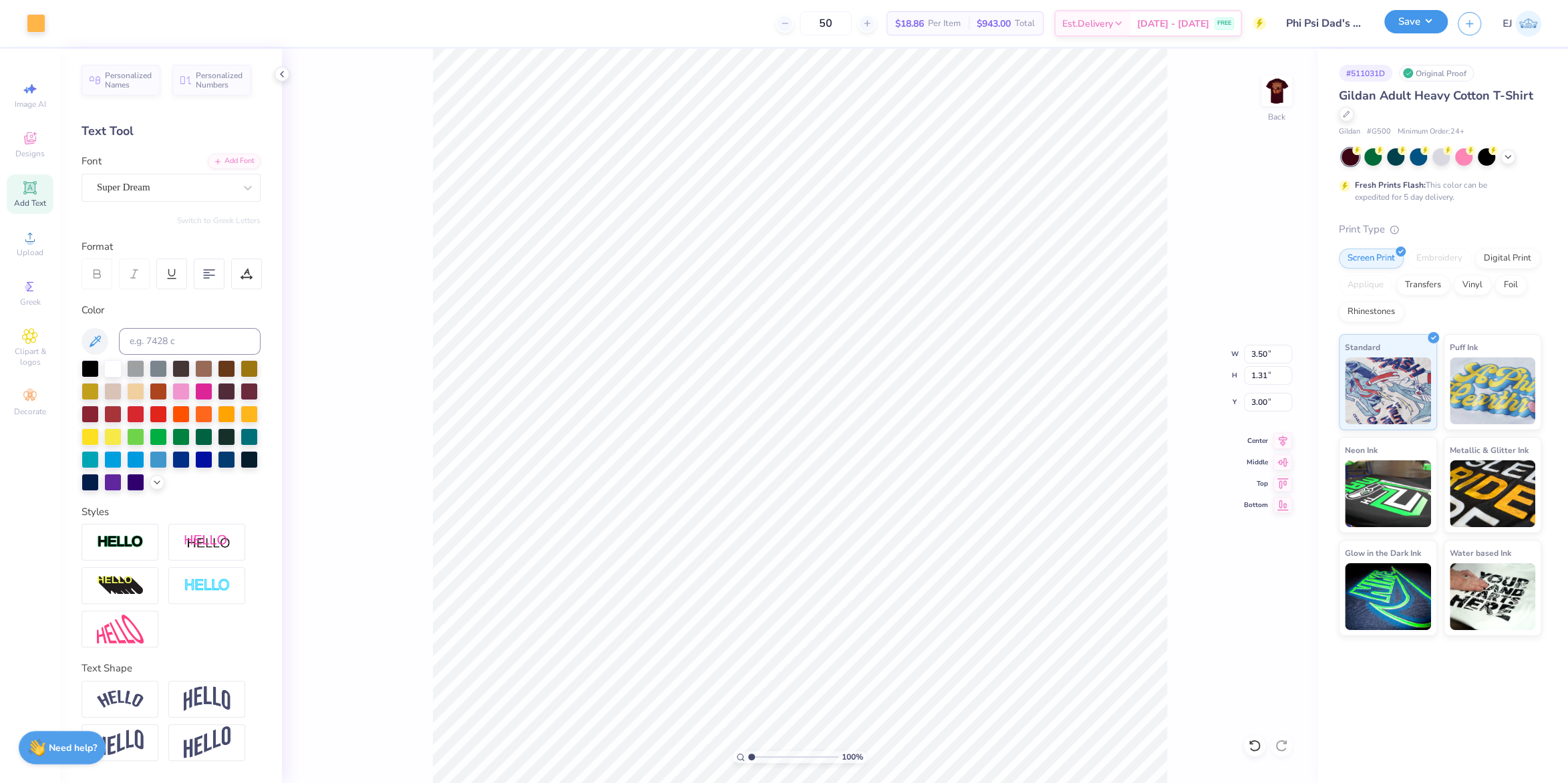
click at [1417, 22] on button "Save" at bounding box center [1416, 21] width 63 height 23
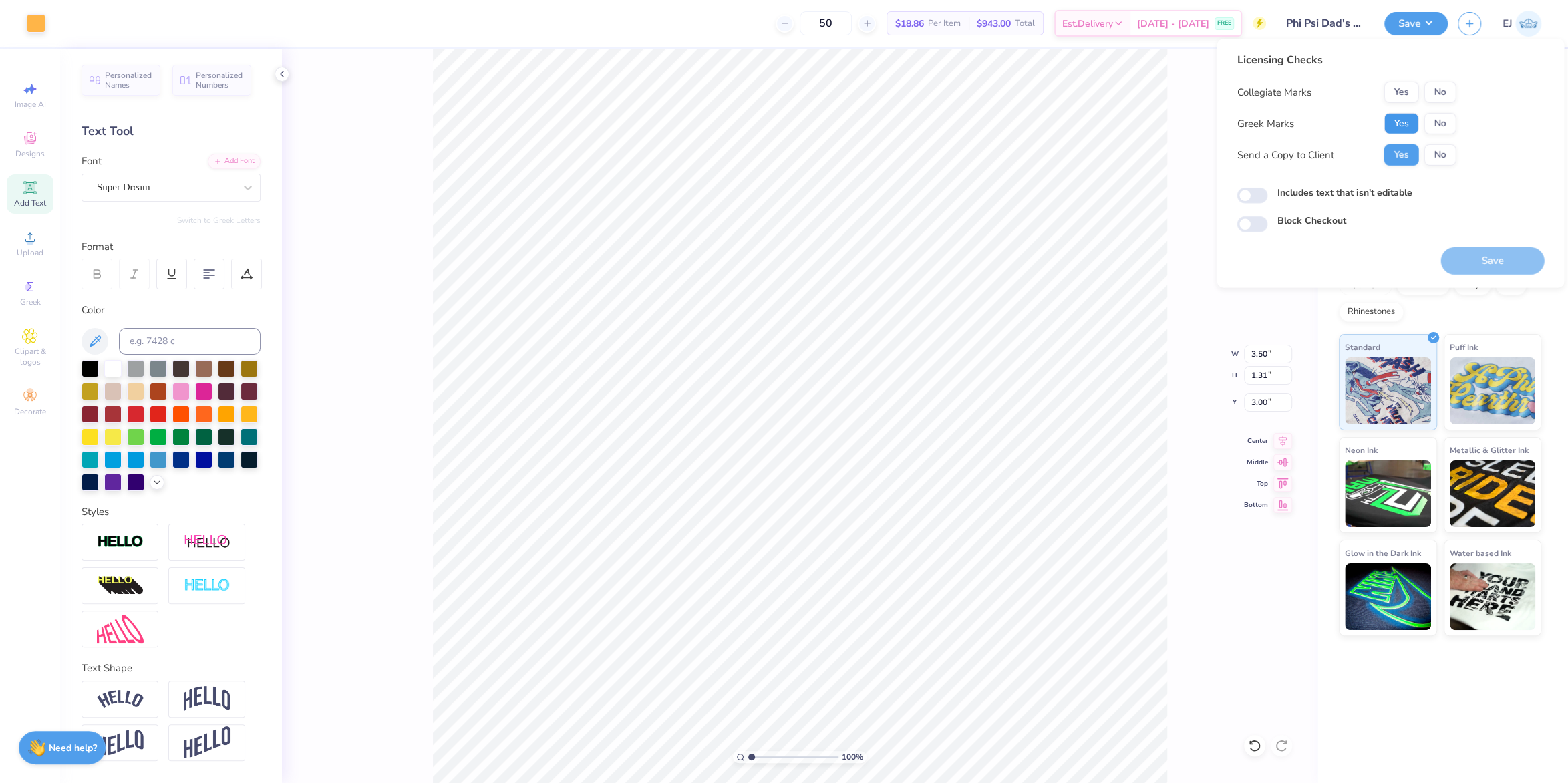
click at [1414, 120] on button "Yes" at bounding box center [1401, 124] width 35 height 22
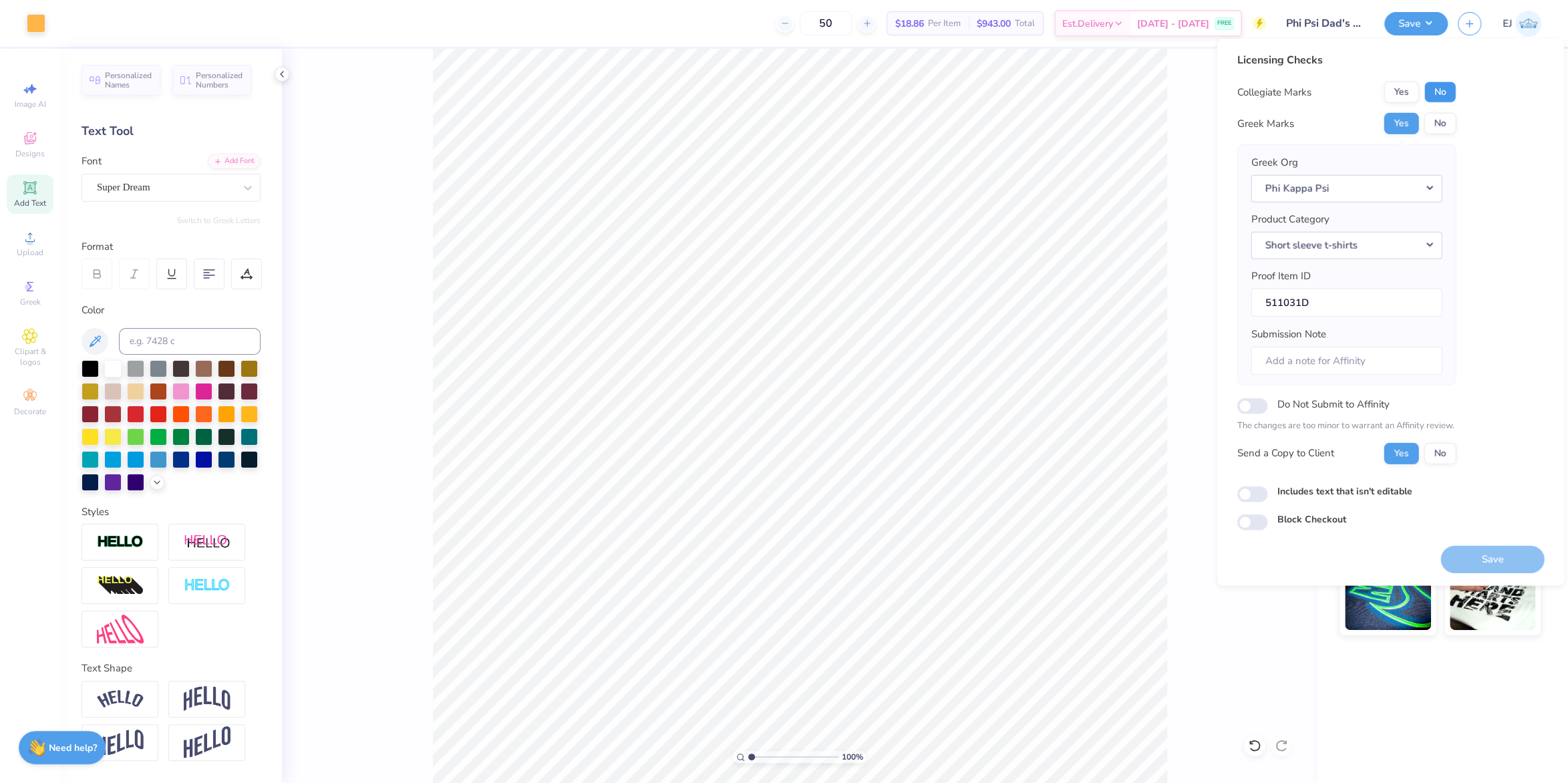
click at [1436, 86] on button "No" at bounding box center [1440, 92] width 32 height 22
click at [1484, 562] on button "Save" at bounding box center [1492, 559] width 104 height 27
